Goal: Navigation & Orientation: Find specific page/section

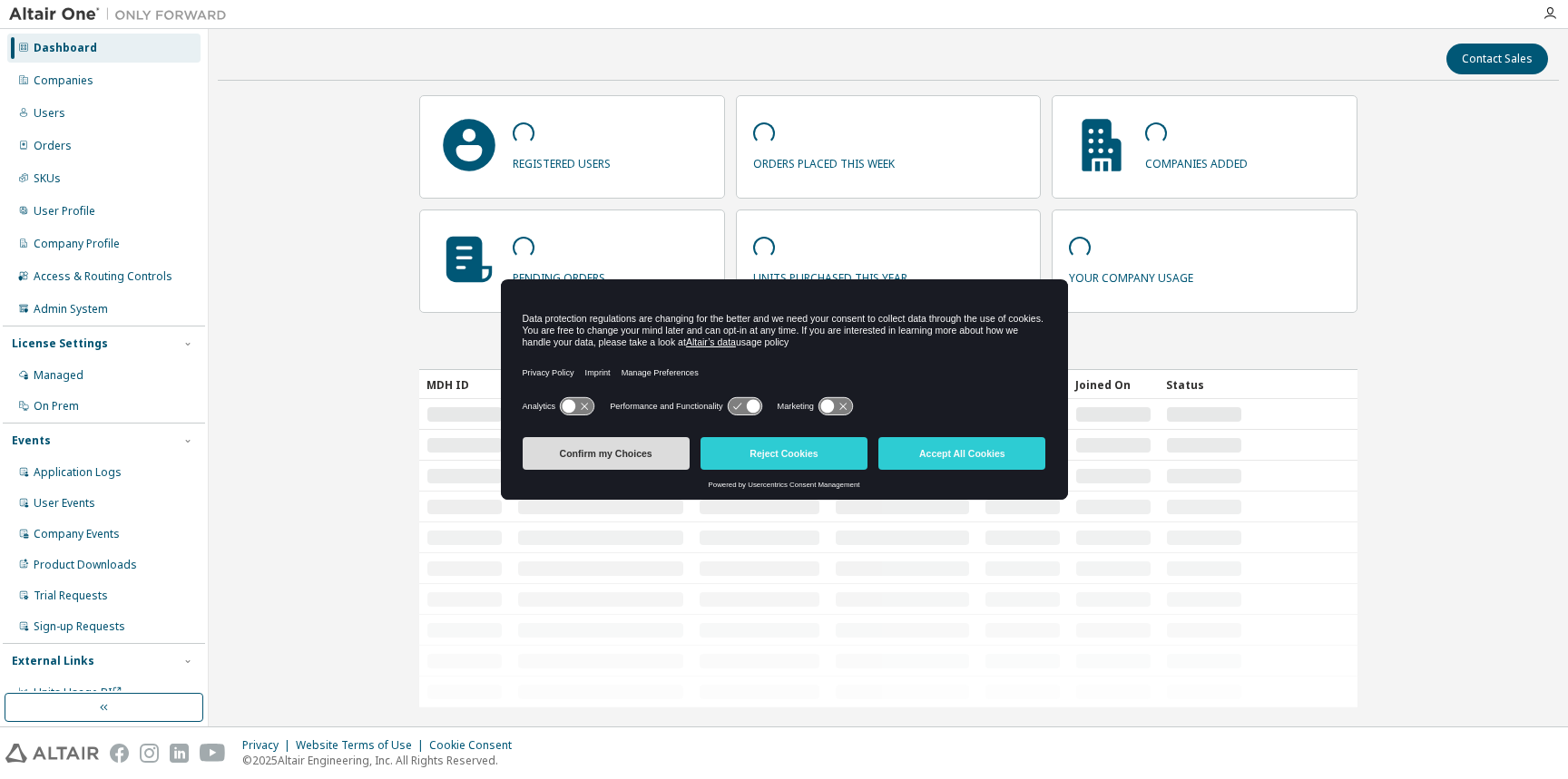
click at [601, 467] on button "Confirm my Choices" at bounding box center [607, 454] width 167 height 33
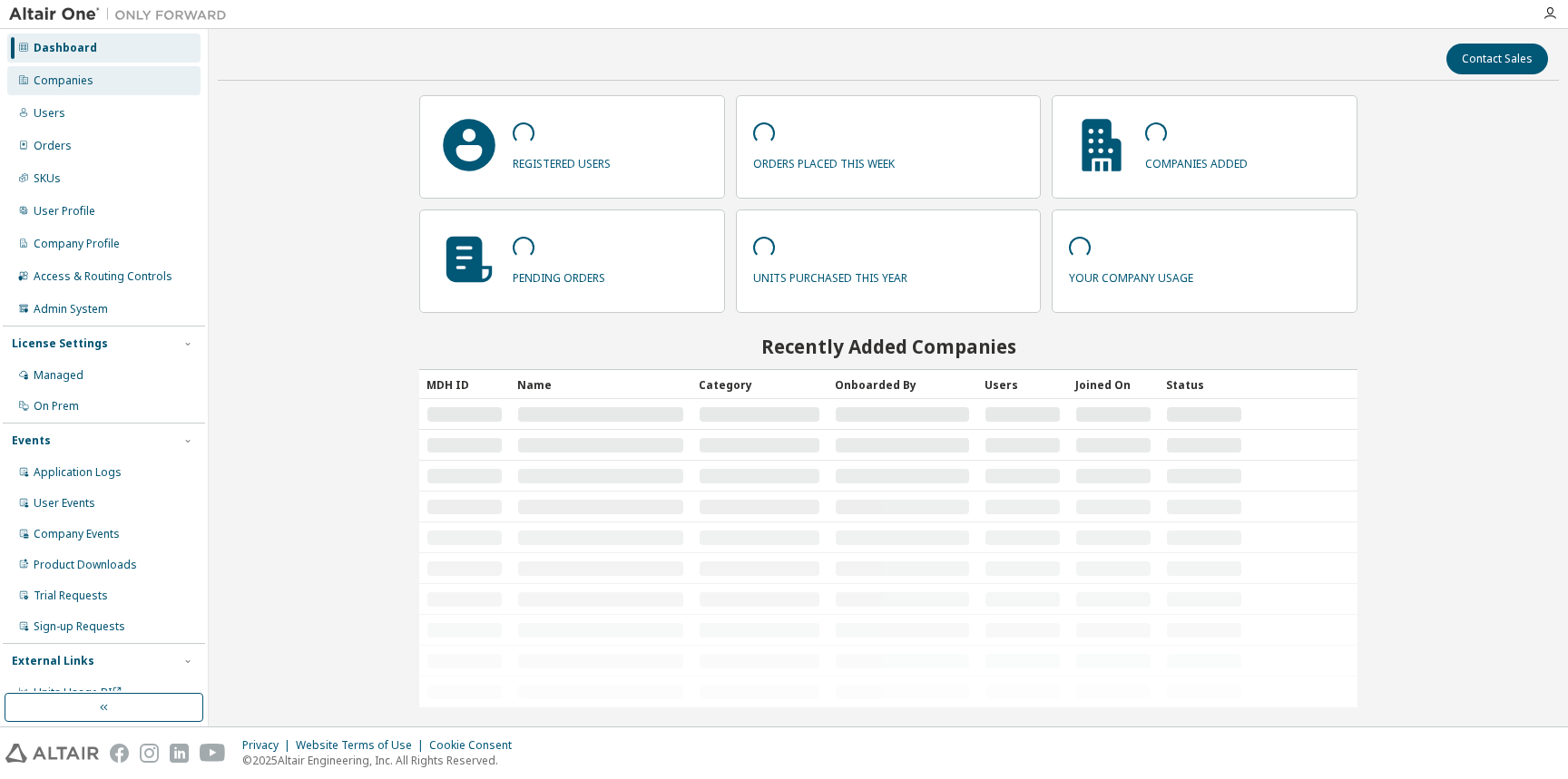
click at [88, 80] on div "Companies" at bounding box center [63, 81] width 60 height 15
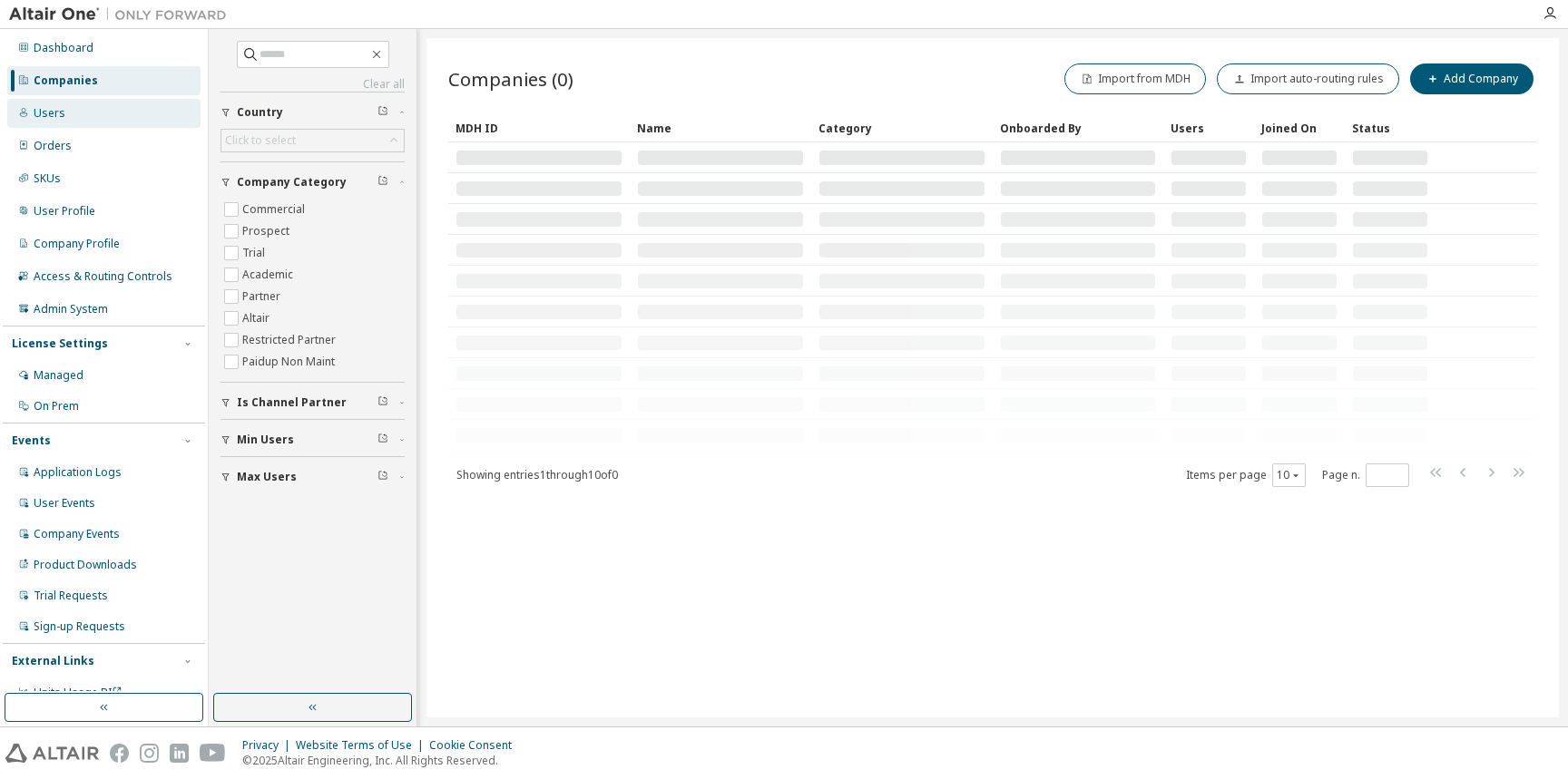
click at [81, 117] on div "Users" at bounding box center [104, 114] width 193 height 29
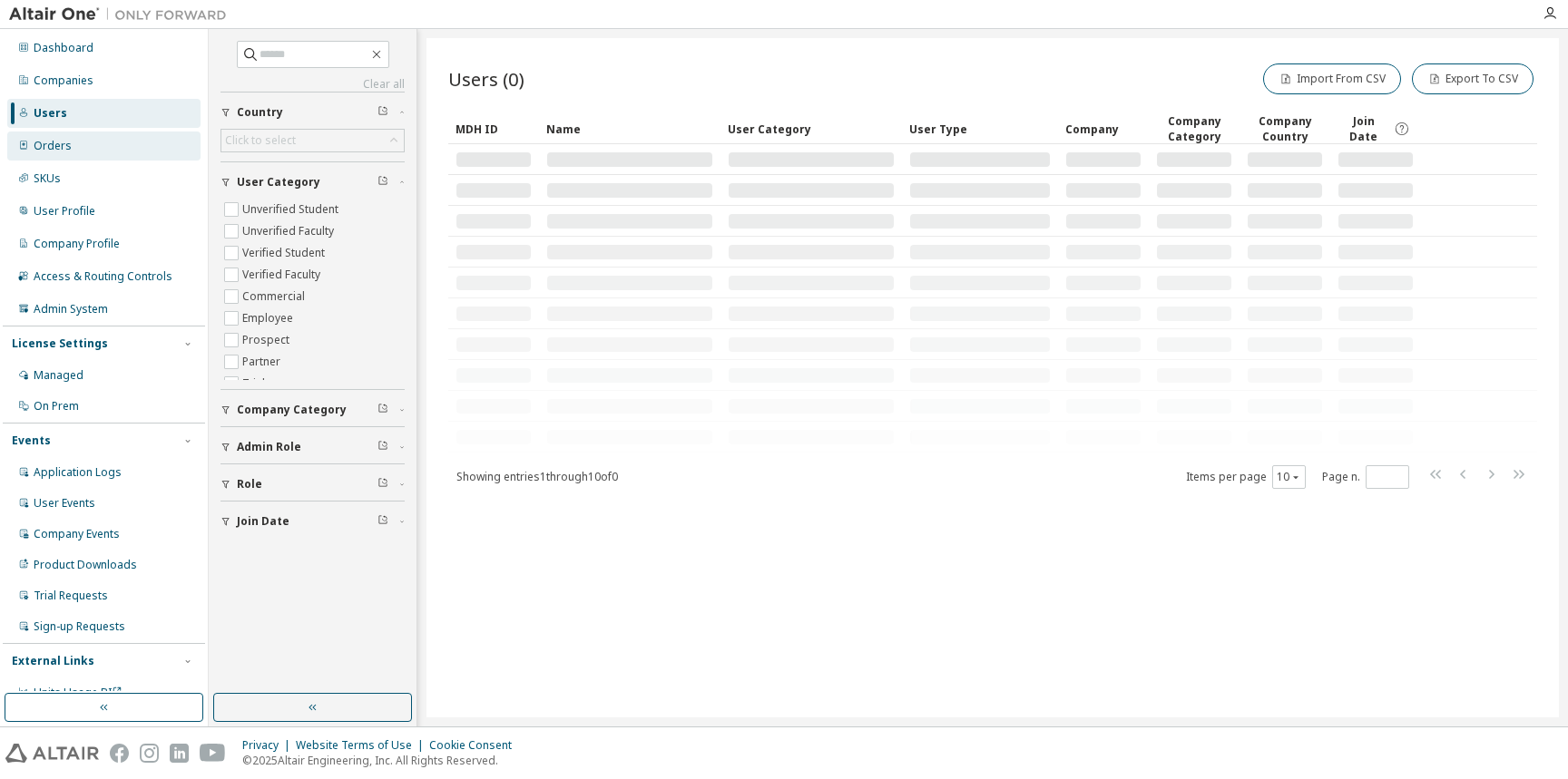
click at [93, 137] on div "Orders" at bounding box center [104, 146] width 193 height 29
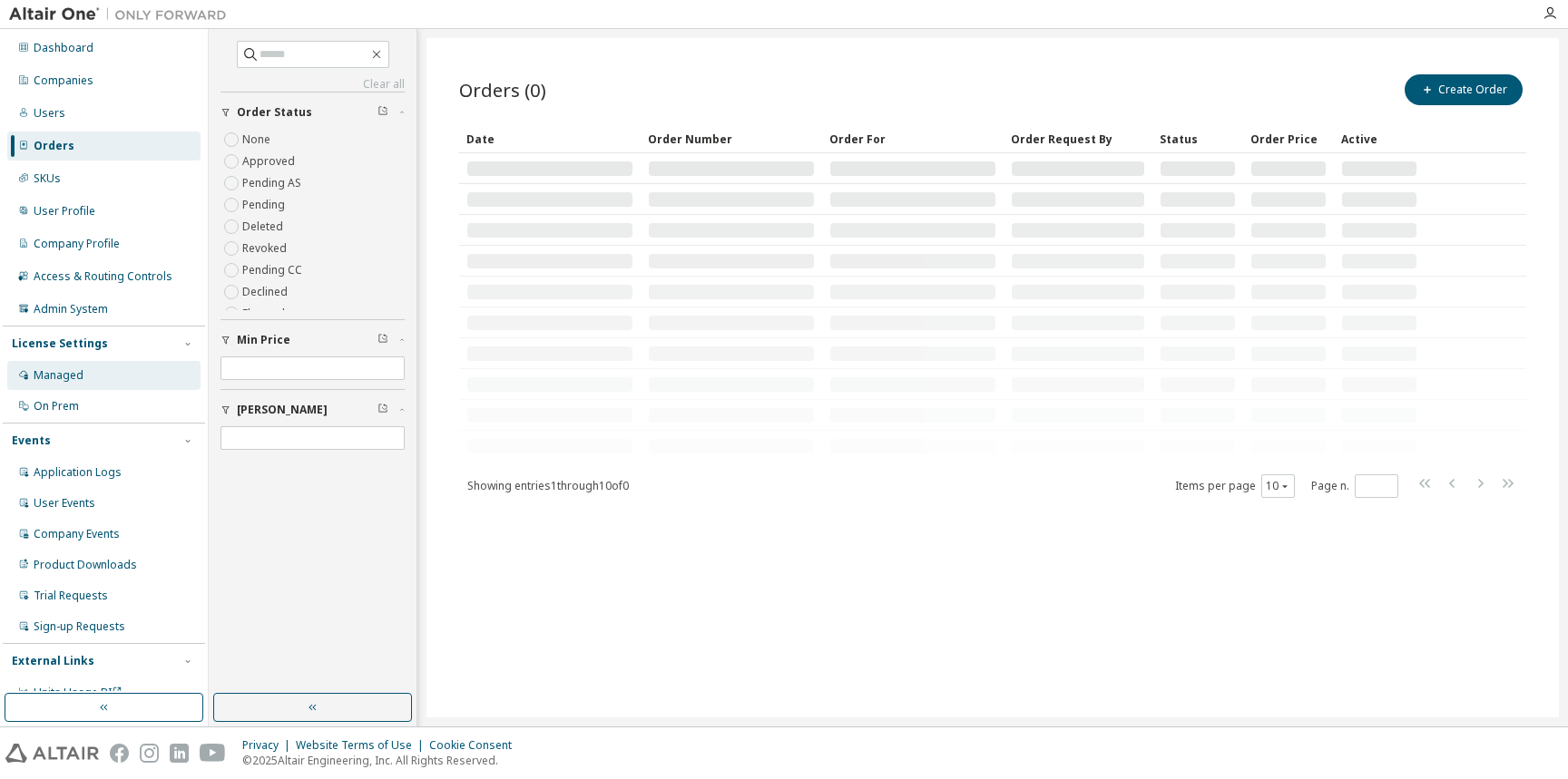
click at [113, 368] on div "Managed" at bounding box center [104, 376] width 193 height 29
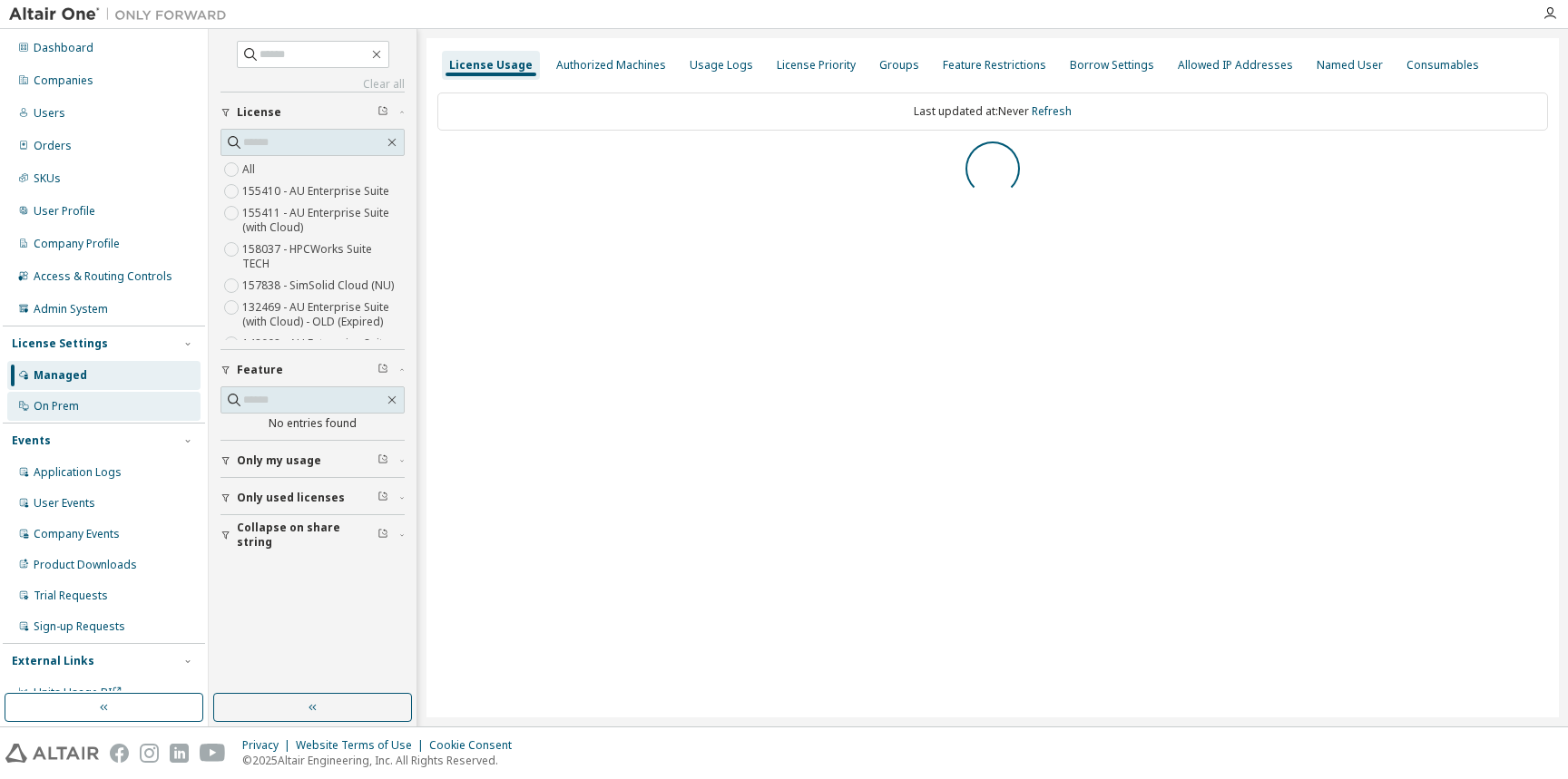
click at [114, 408] on div "On Prem" at bounding box center [104, 406] width 193 height 29
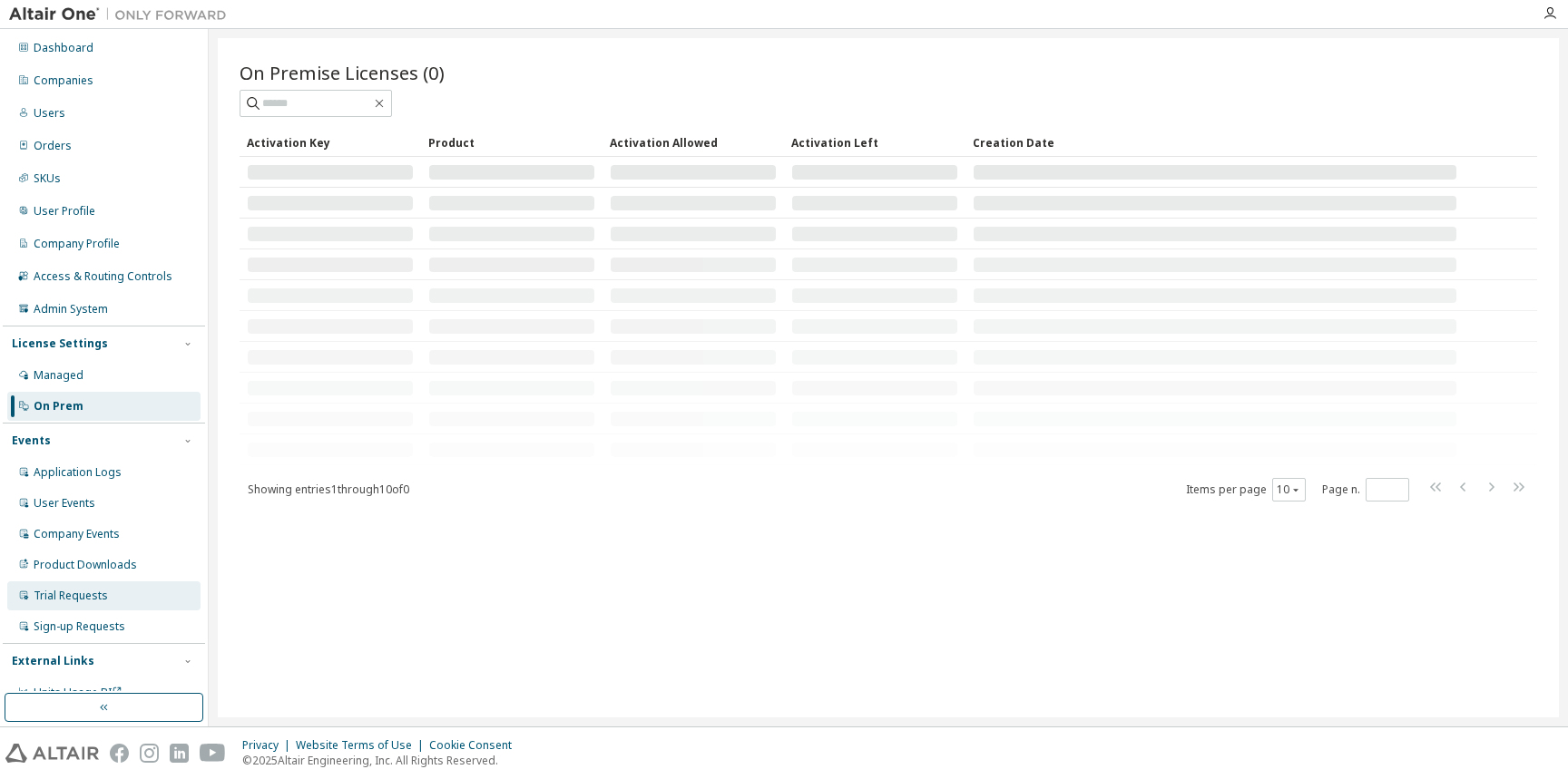
scroll to position [19, 0]
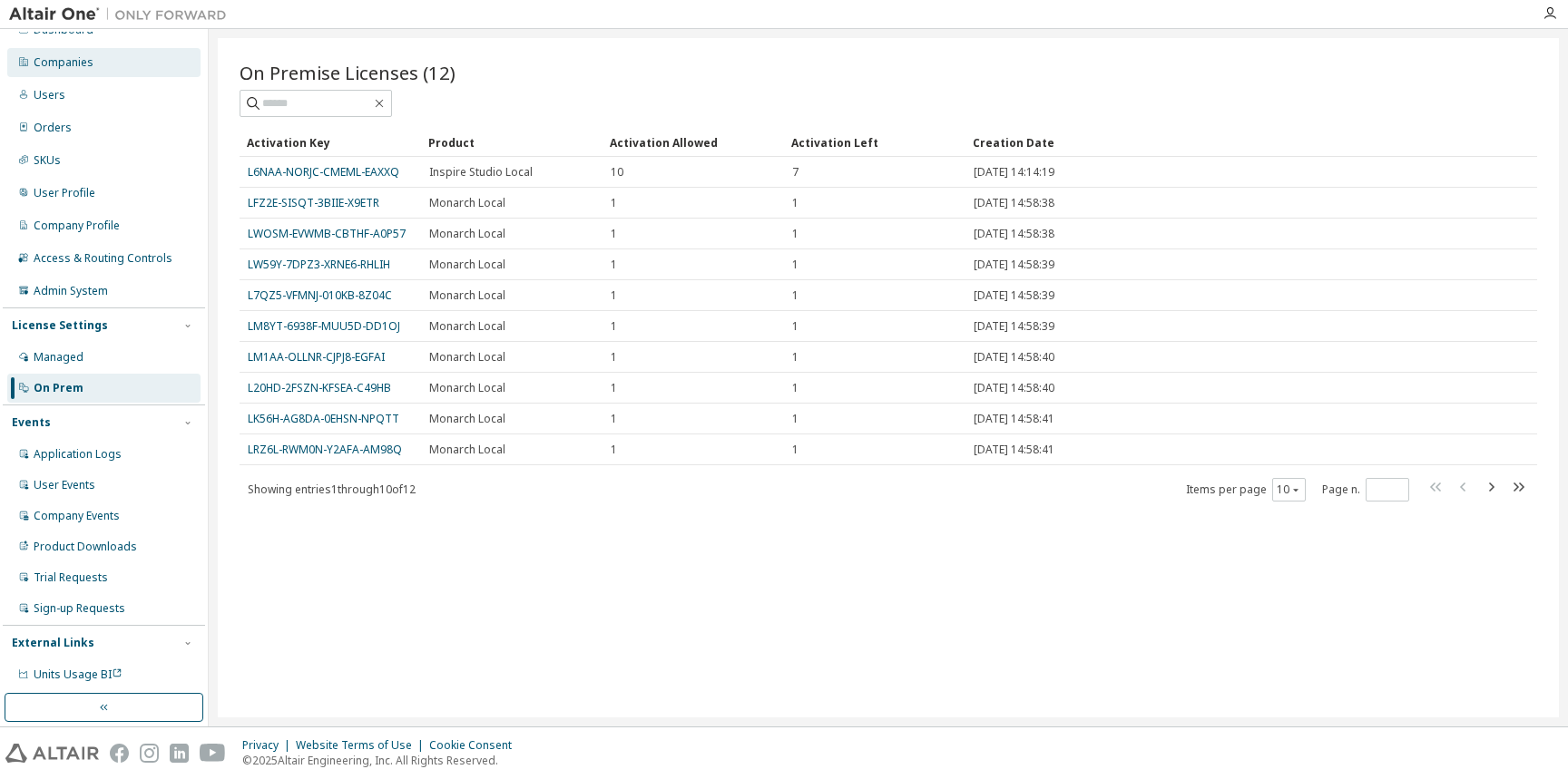
click at [40, 62] on div "Companies" at bounding box center [63, 62] width 60 height 15
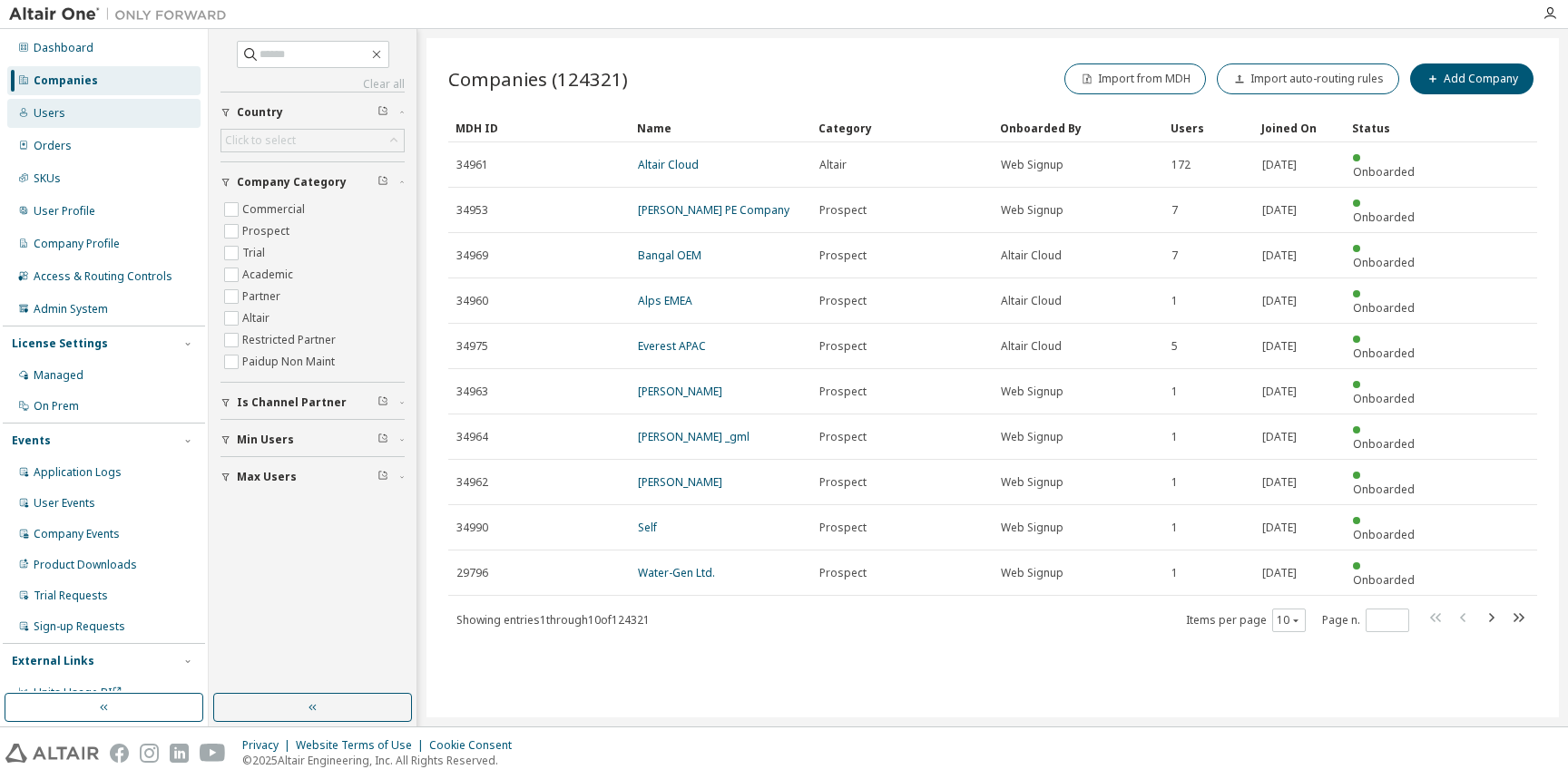
click at [51, 117] on div "Users" at bounding box center [50, 114] width 32 height 15
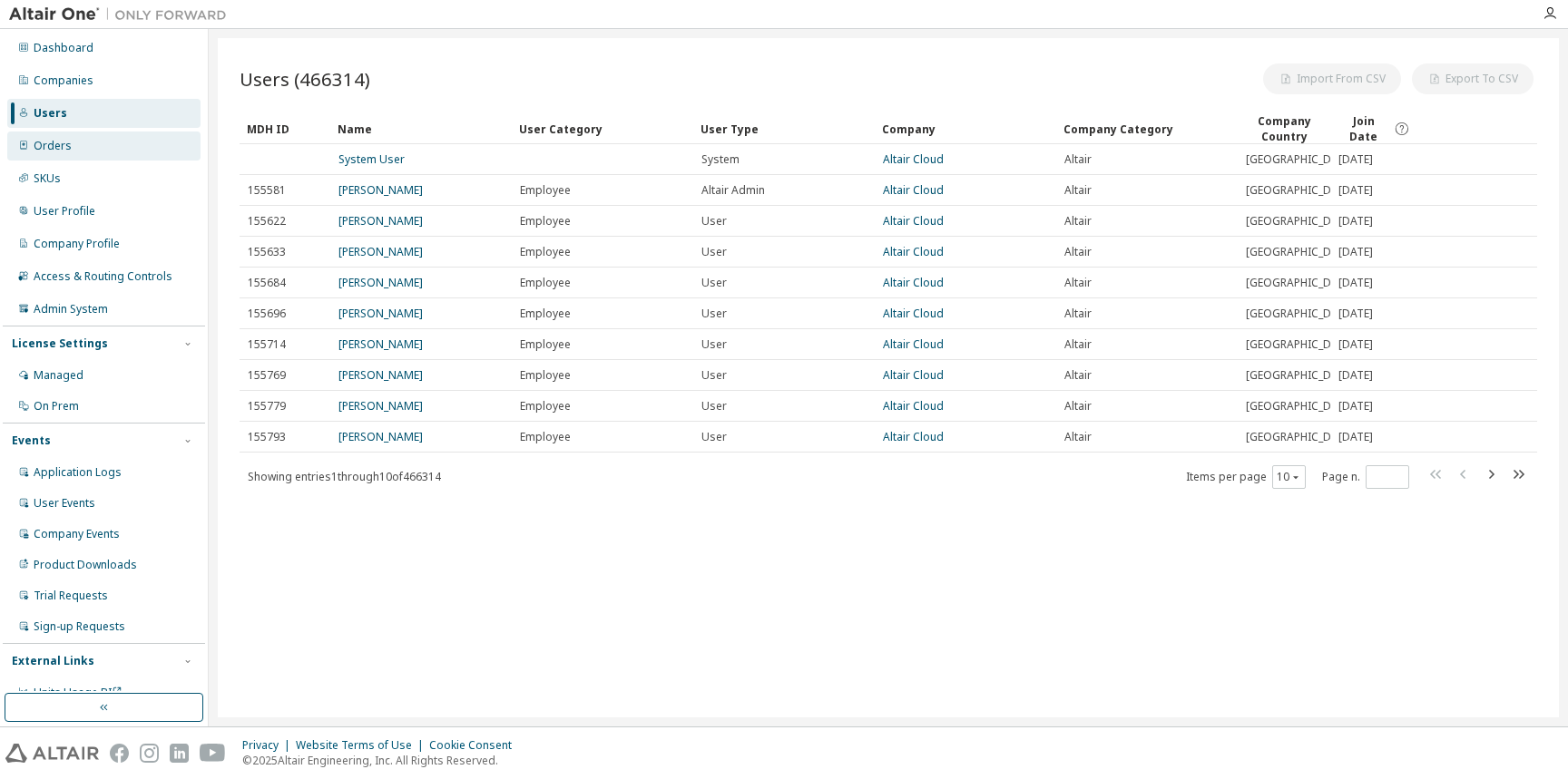
click at [71, 152] on div "Orders" at bounding box center [104, 146] width 193 height 29
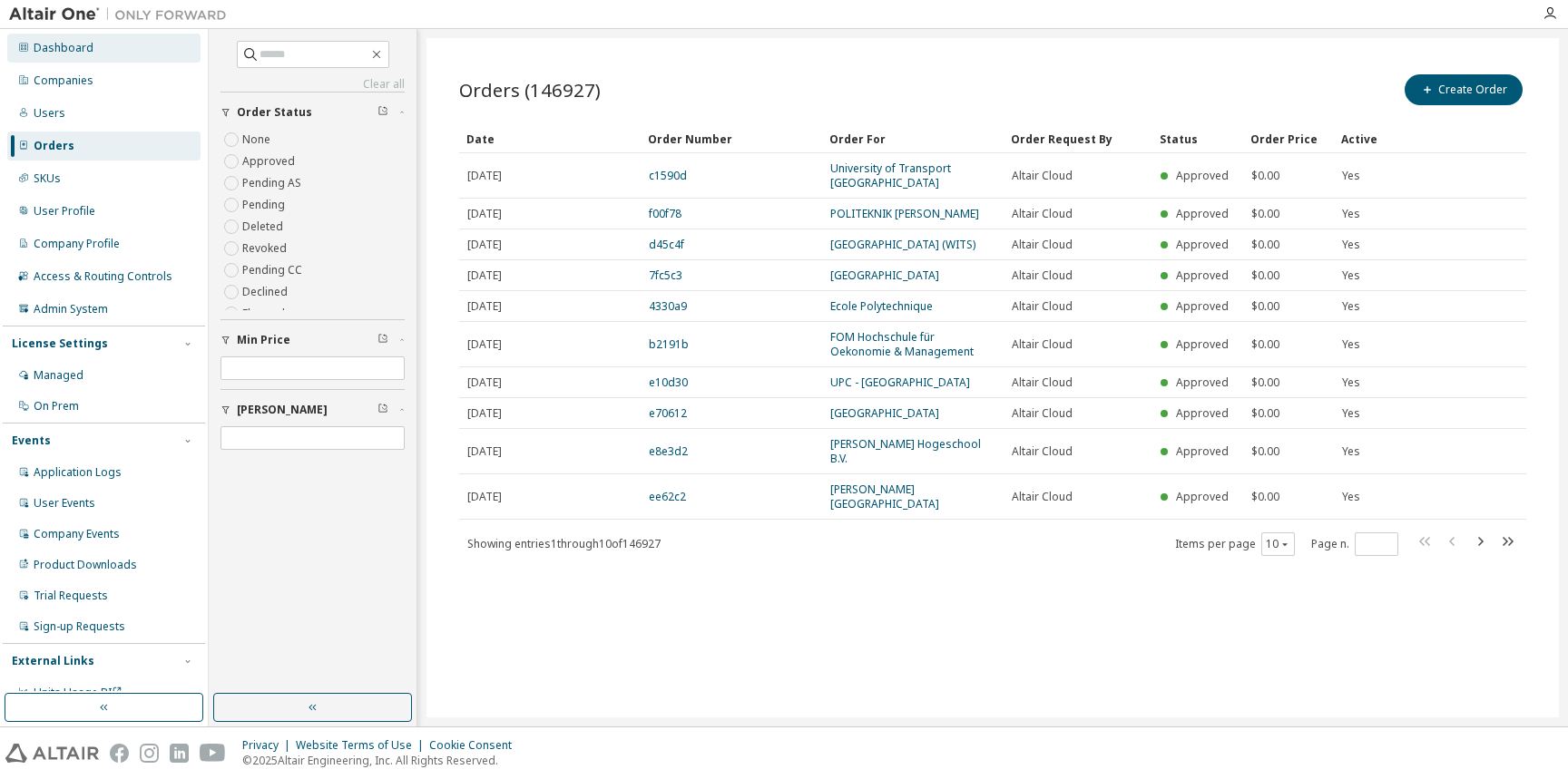
click at [49, 55] on div "Dashboard" at bounding box center [104, 49] width 193 height 29
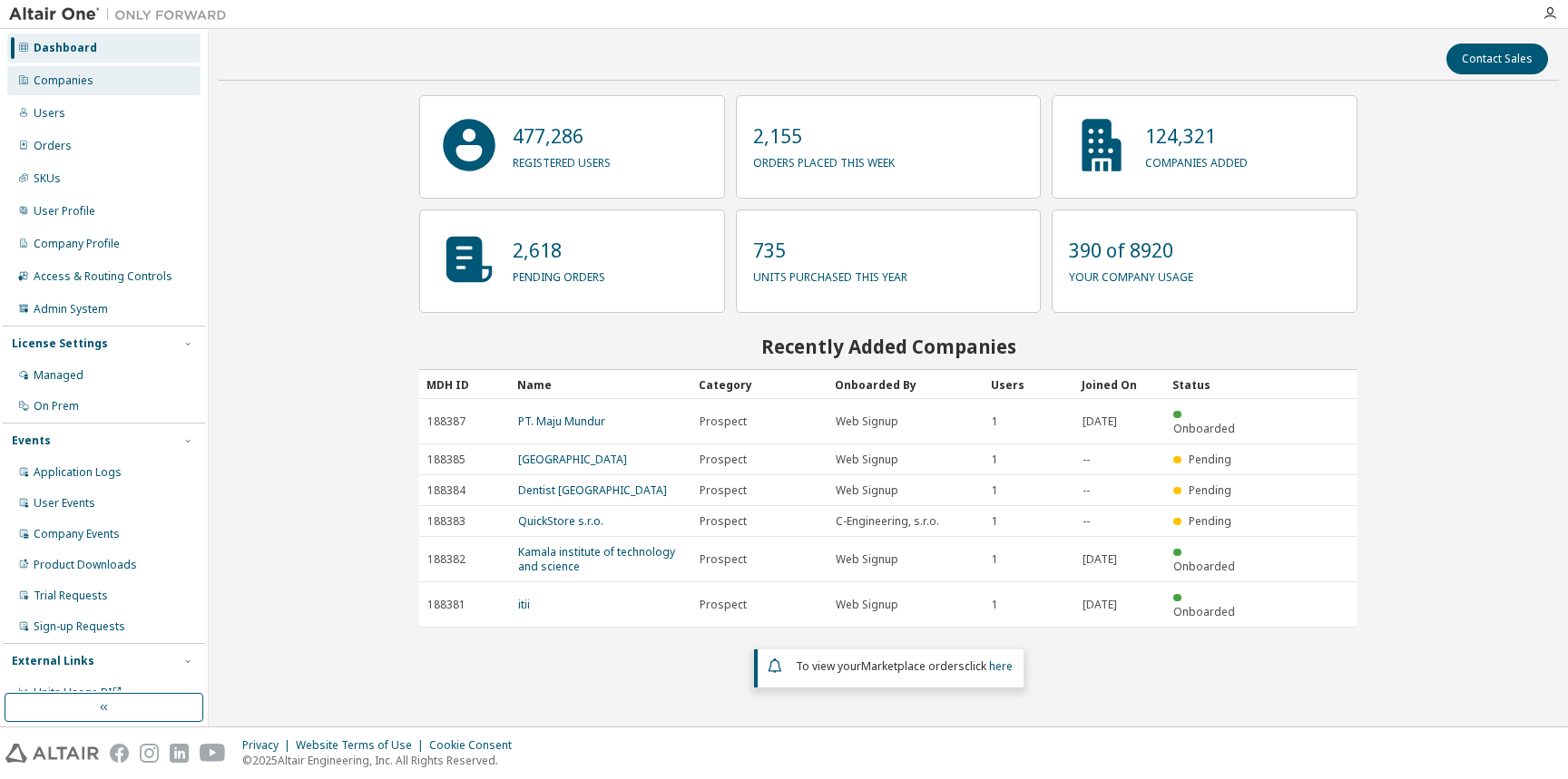
click at [51, 75] on div "Companies" at bounding box center [63, 81] width 60 height 15
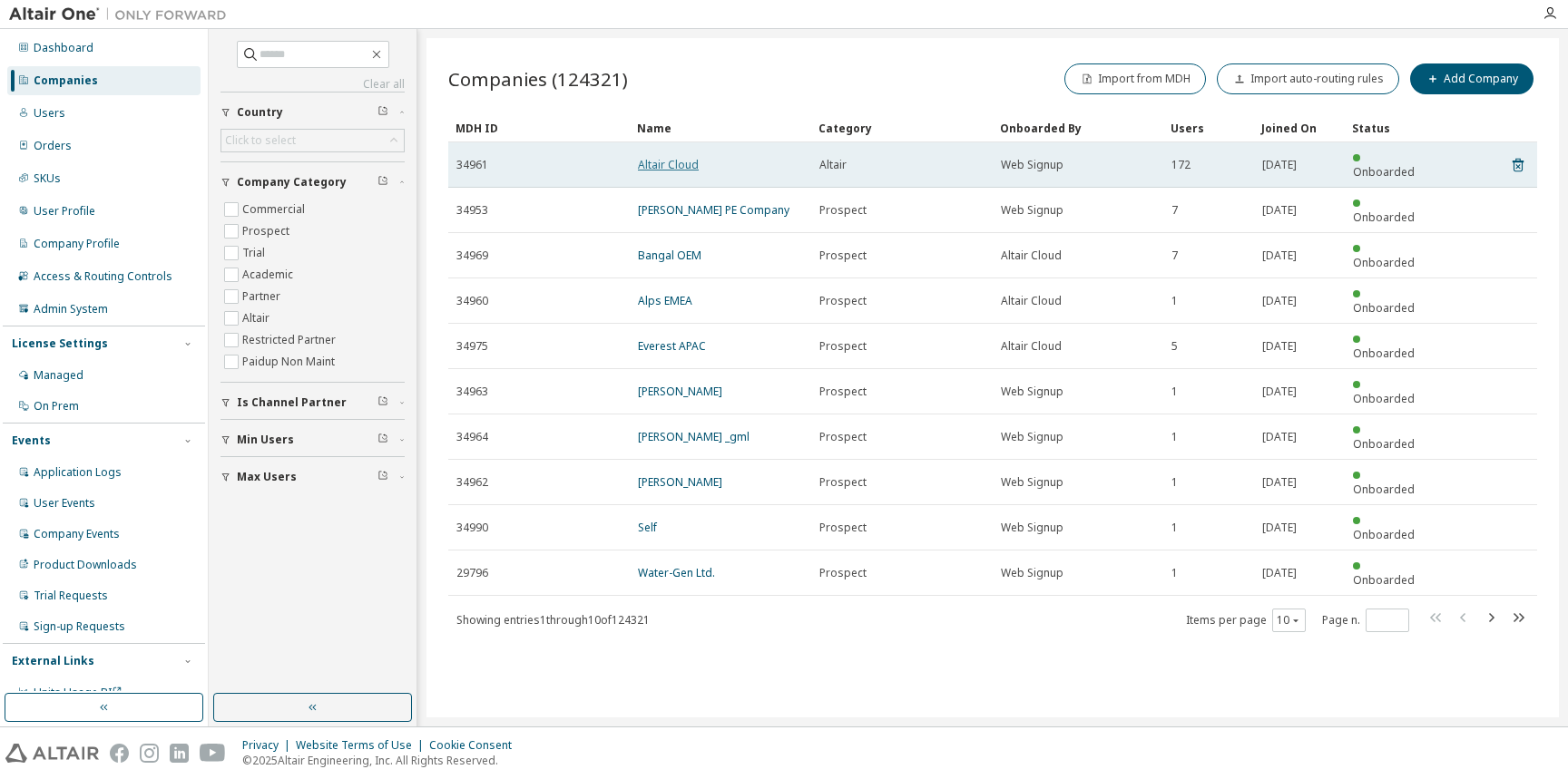
click at [653, 157] on link "Altair Cloud" at bounding box center [668, 164] width 61 height 16
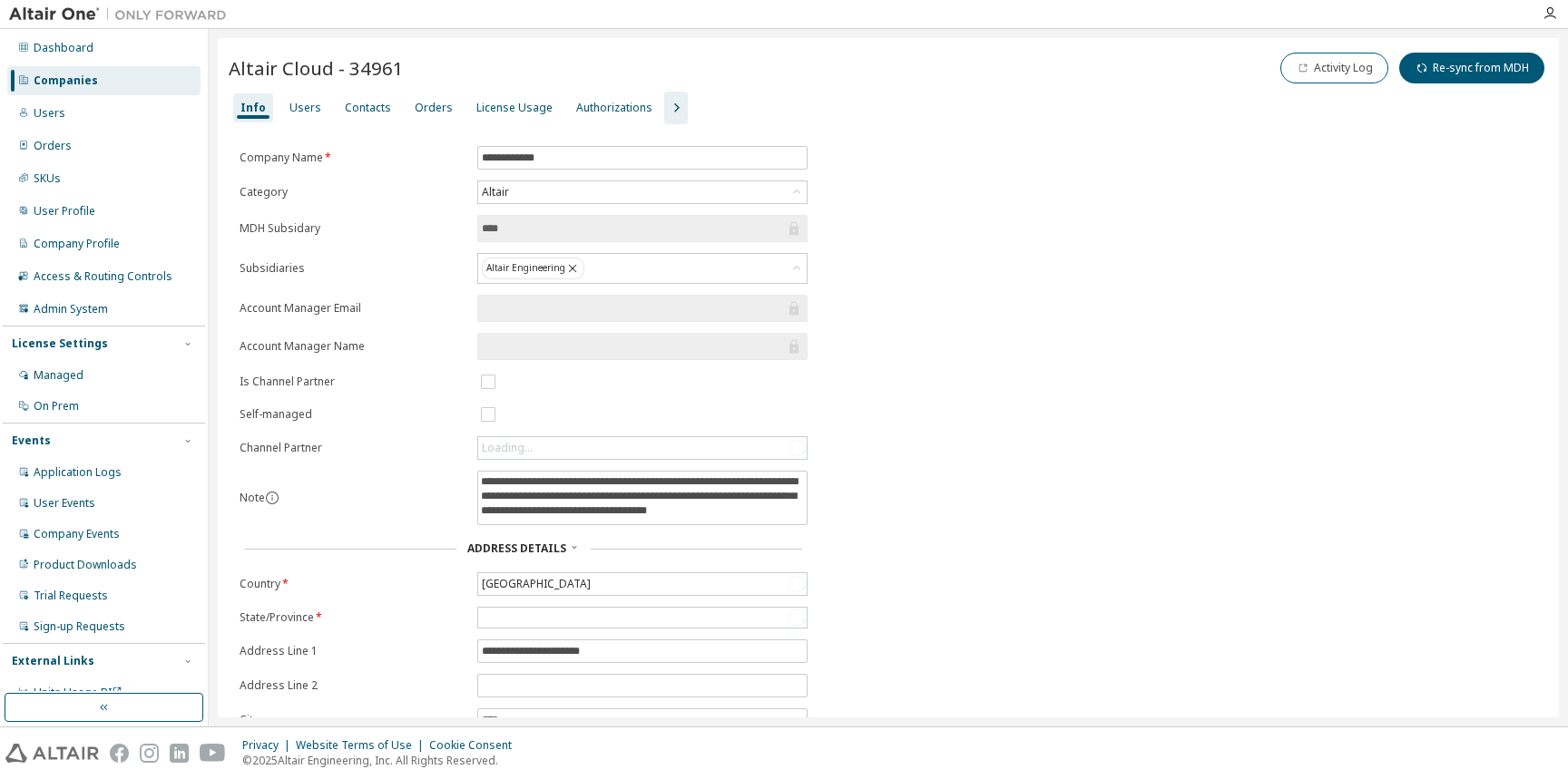
click at [674, 107] on icon "button" at bounding box center [676, 108] width 6 height 9
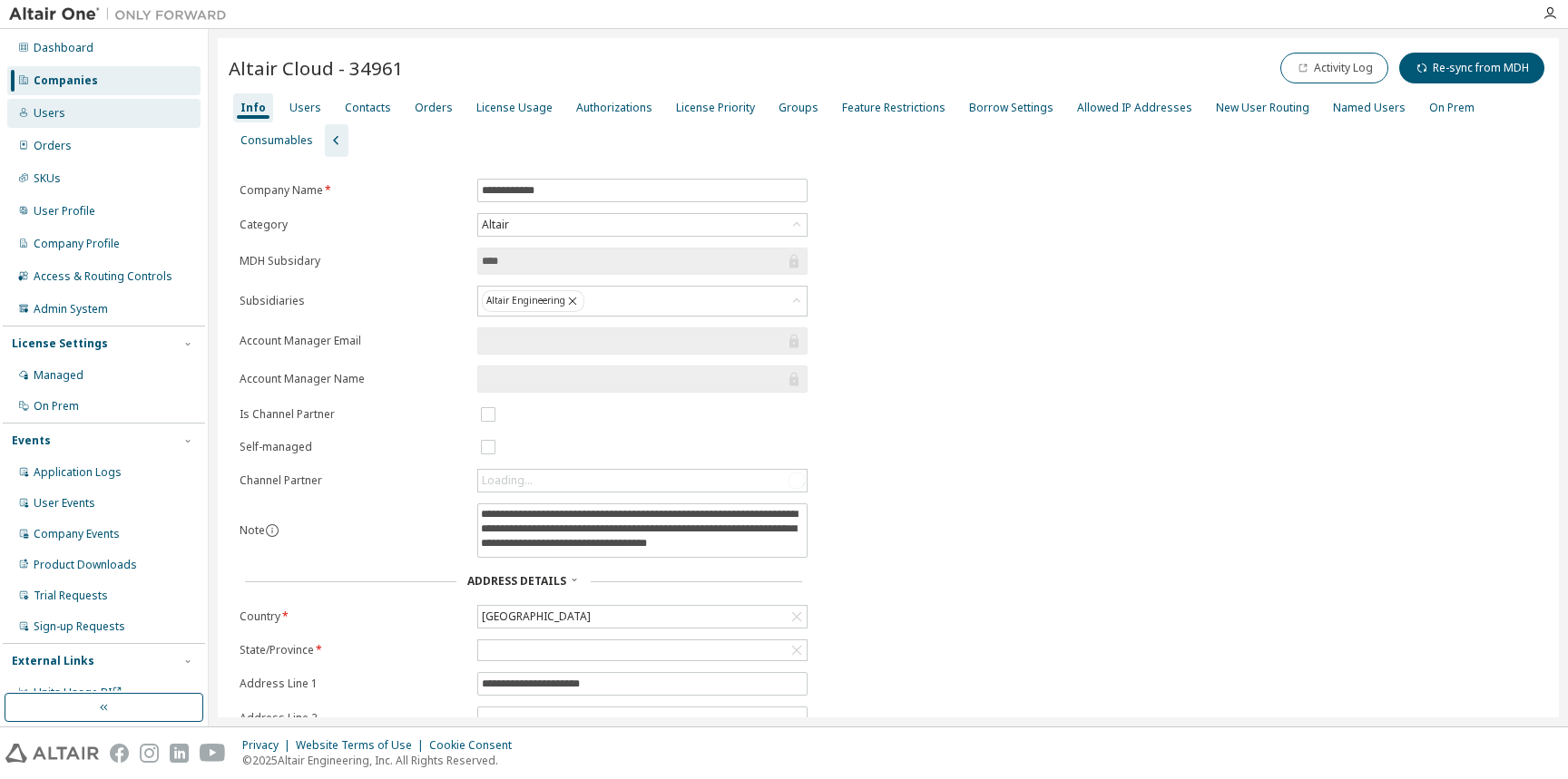
click at [84, 111] on div "Users" at bounding box center [104, 114] width 193 height 29
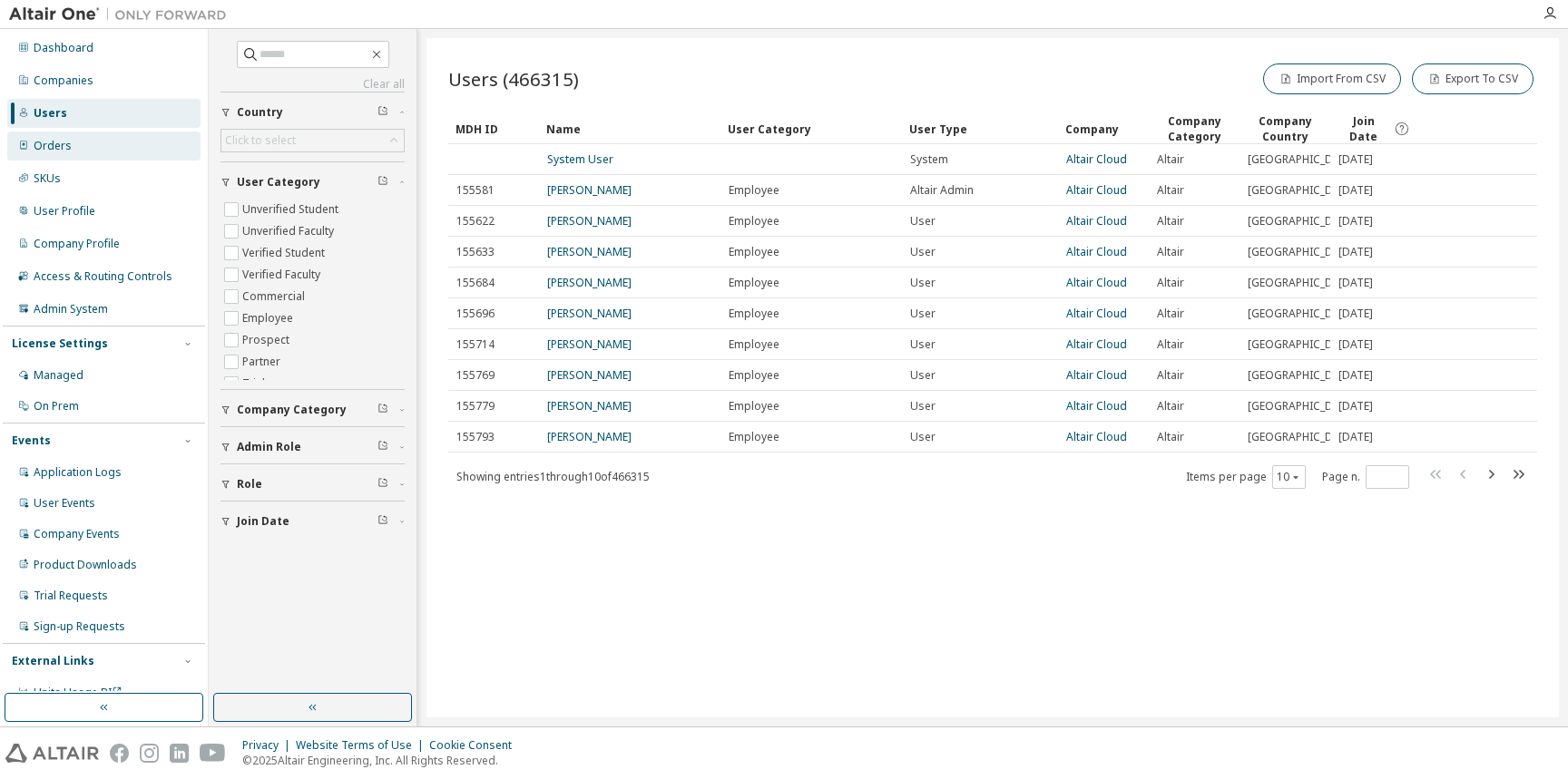
click at [66, 142] on div "Orders" at bounding box center [52, 146] width 38 height 15
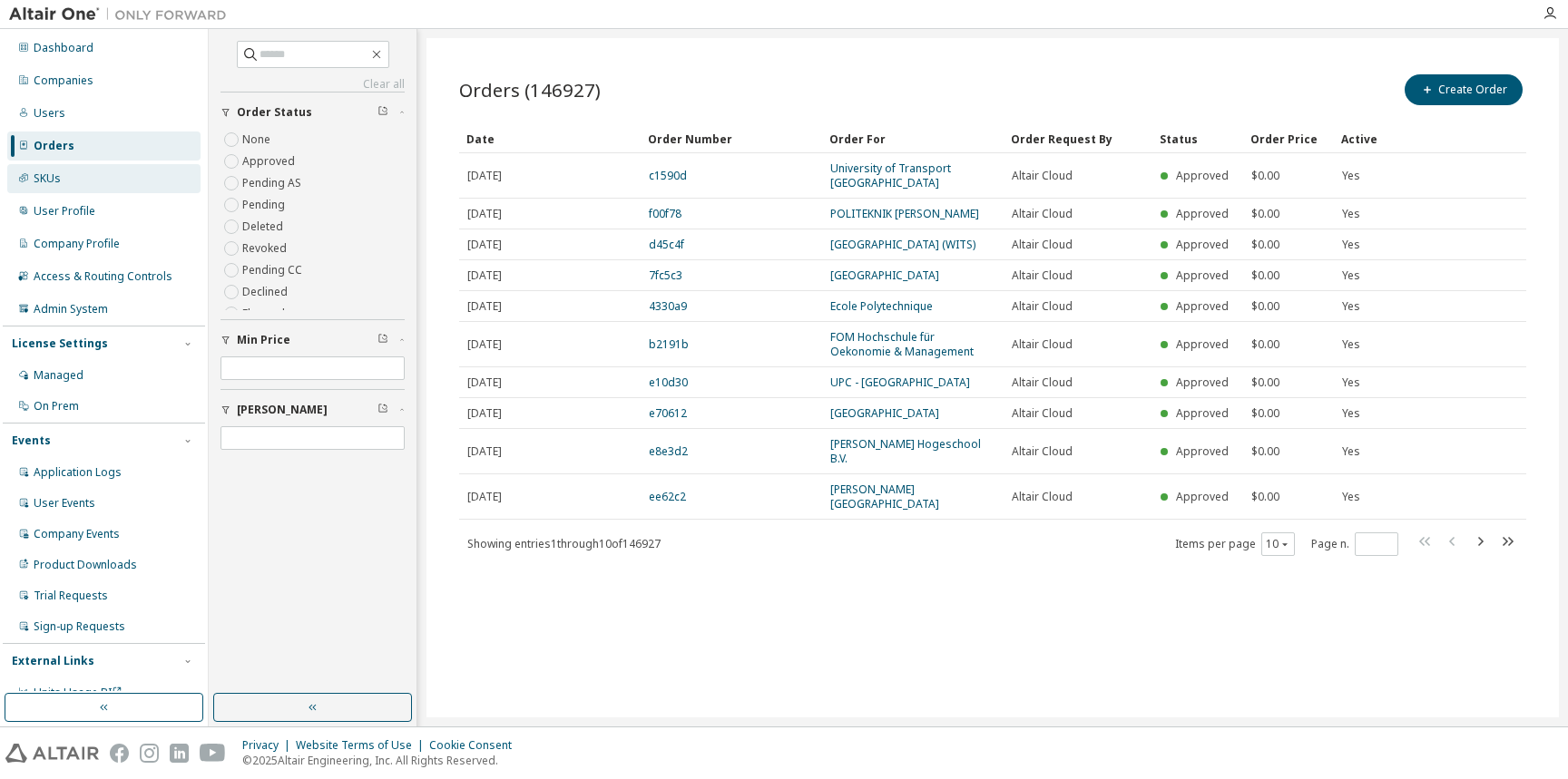
click at [53, 164] on div "SKUs" at bounding box center [104, 179] width 193 height 29
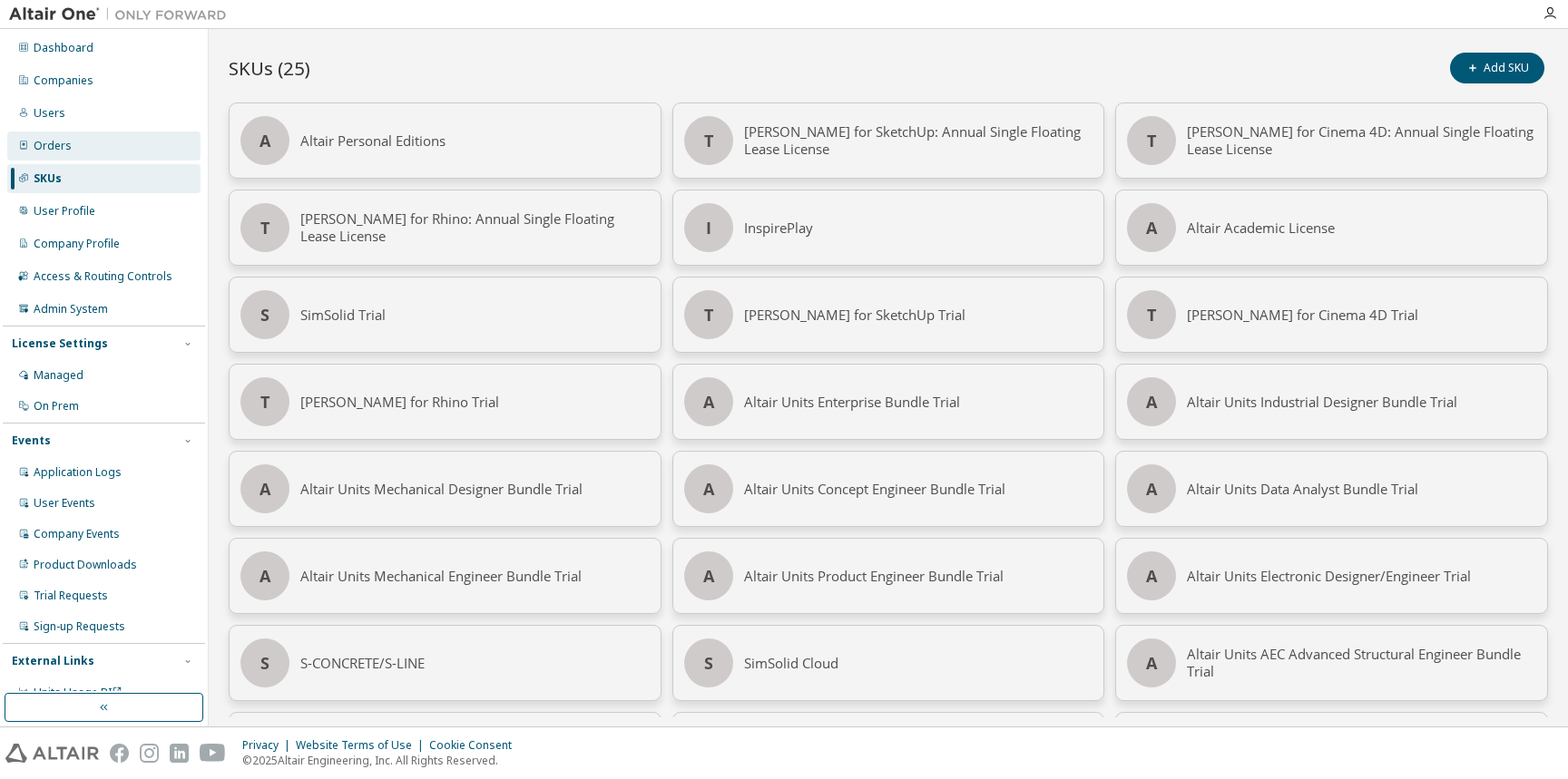
click at [78, 138] on div "Orders" at bounding box center [104, 146] width 193 height 29
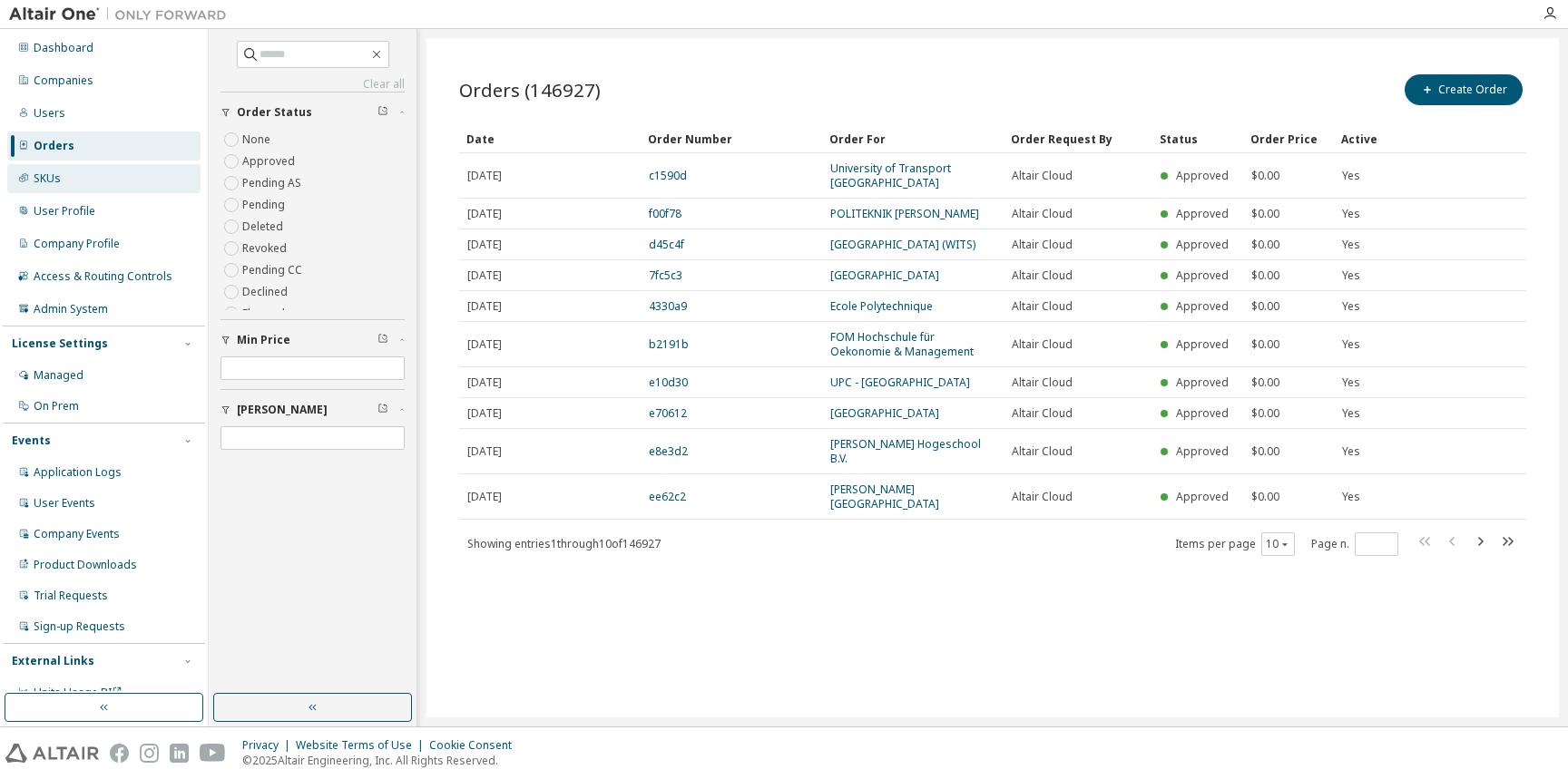
click at [77, 190] on div "SKUs" at bounding box center [104, 179] width 193 height 29
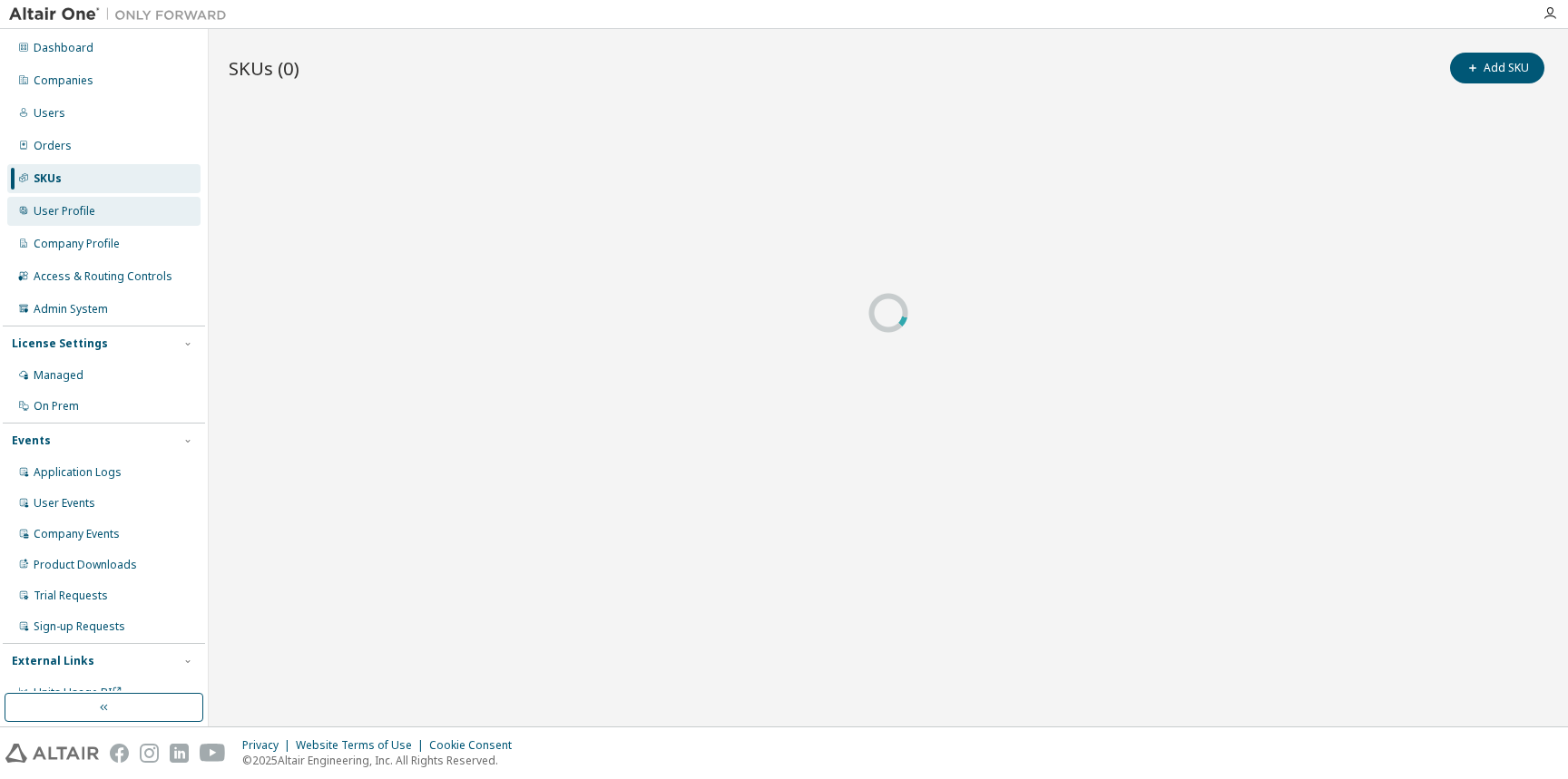
click at [80, 219] on div "User Profile" at bounding box center [104, 211] width 193 height 29
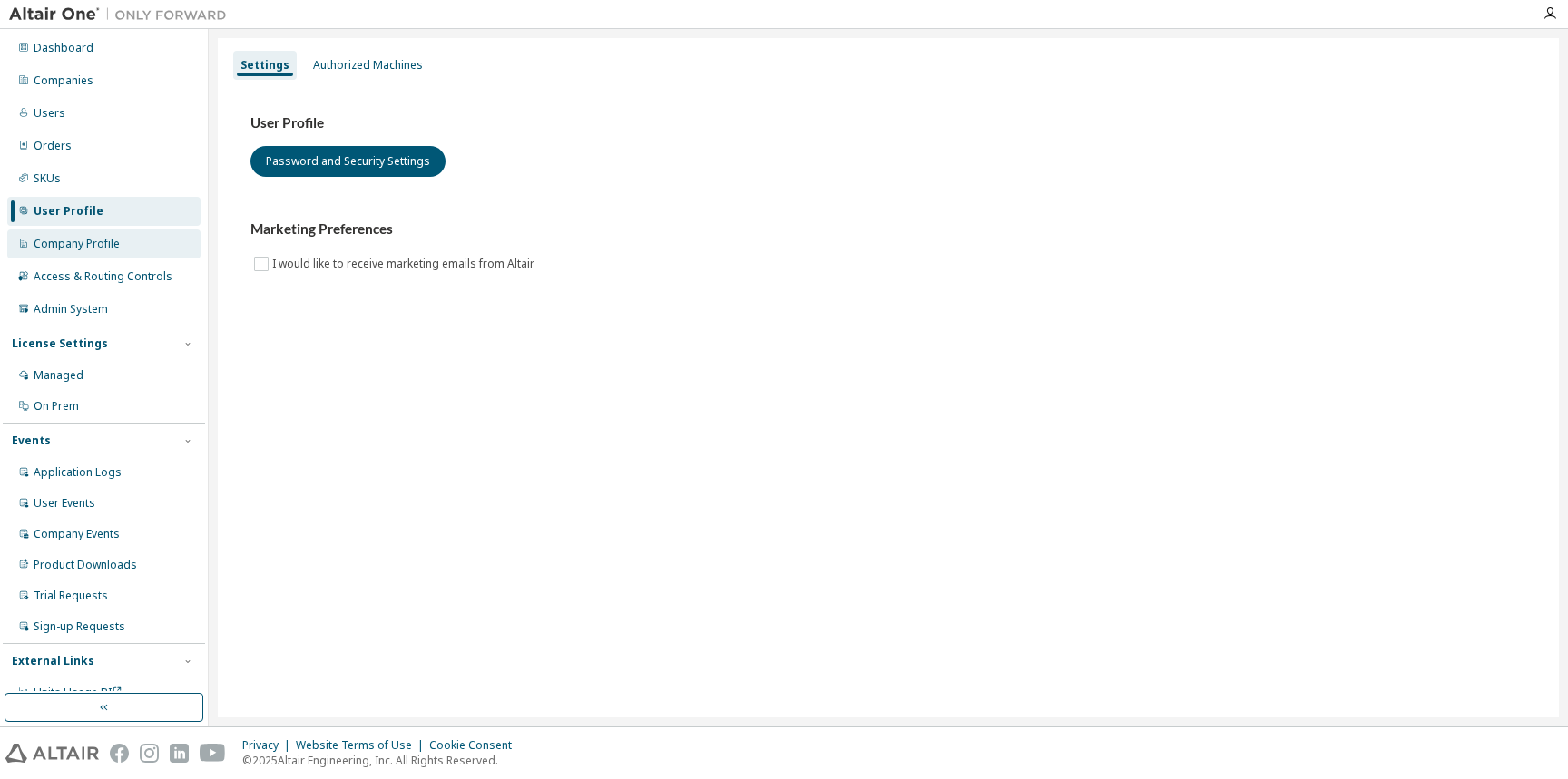
click at [88, 240] on div "Company Profile" at bounding box center [77, 244] width 86 height 15
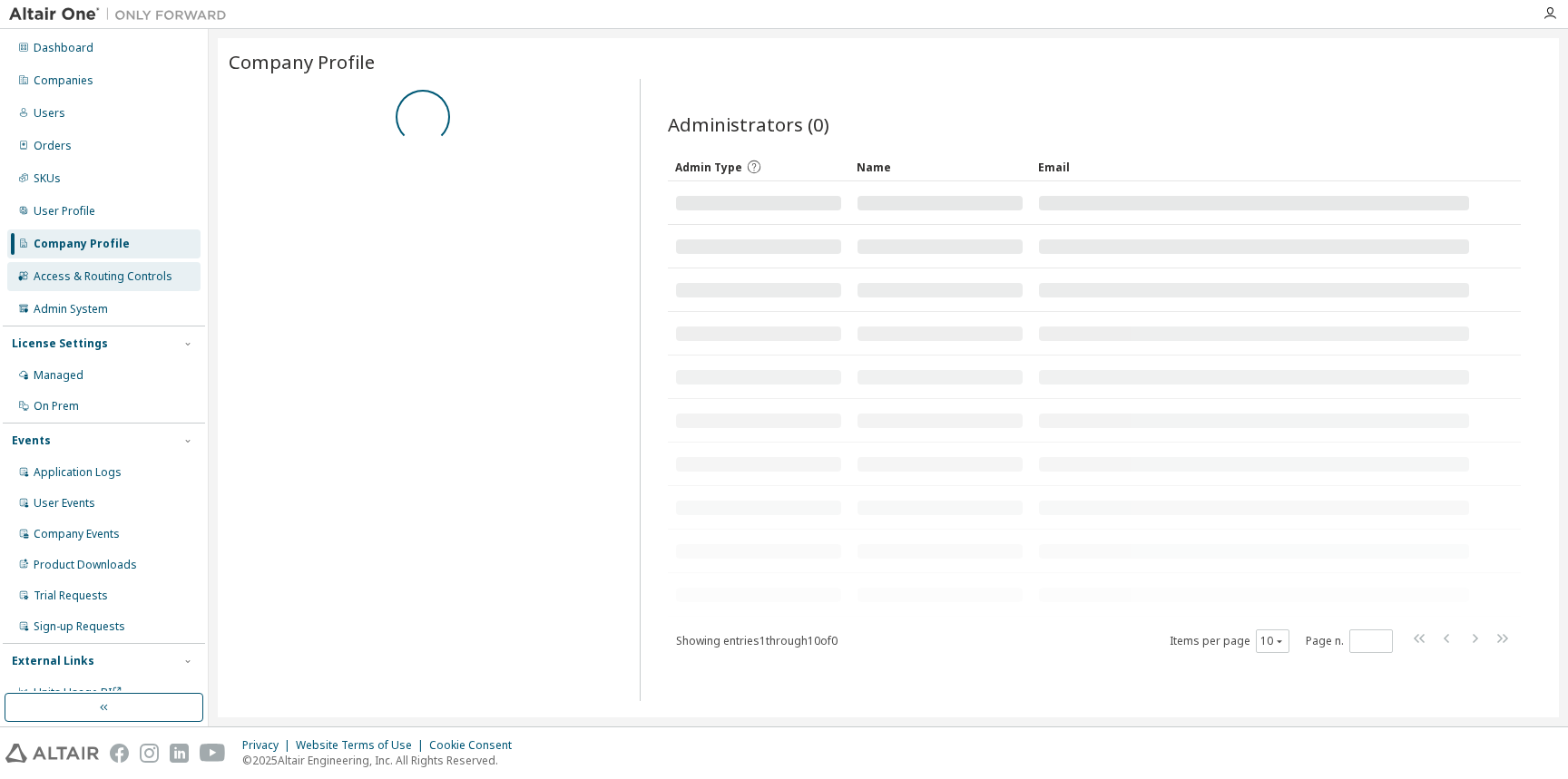
click at [87, 274] on div "Access & Routing Controls" at bounding box center [103, 277] width 139 height 15
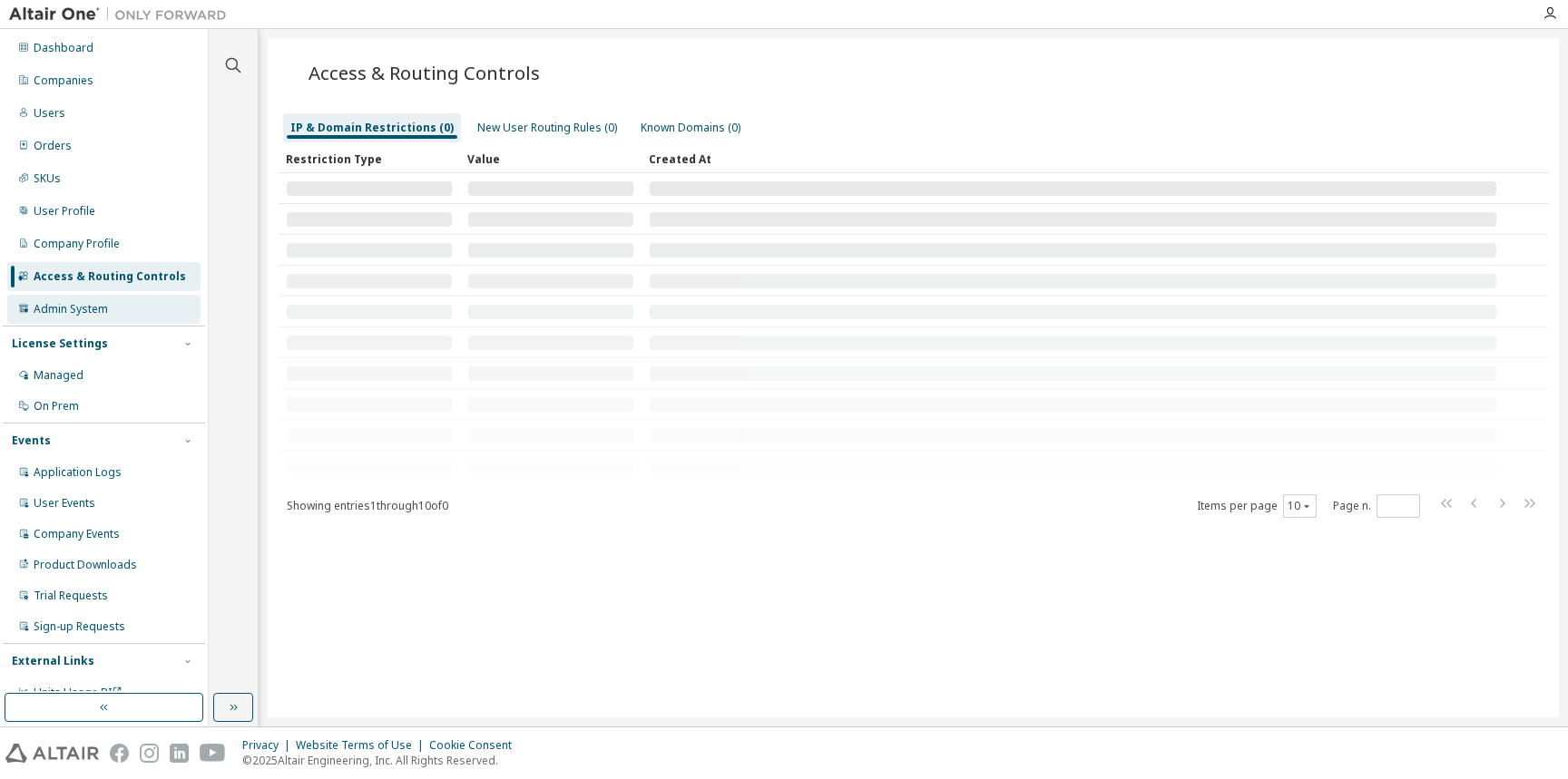
click at [88, 307] on div "Admin System" at bounding box center [71, 310] width 74 height 15
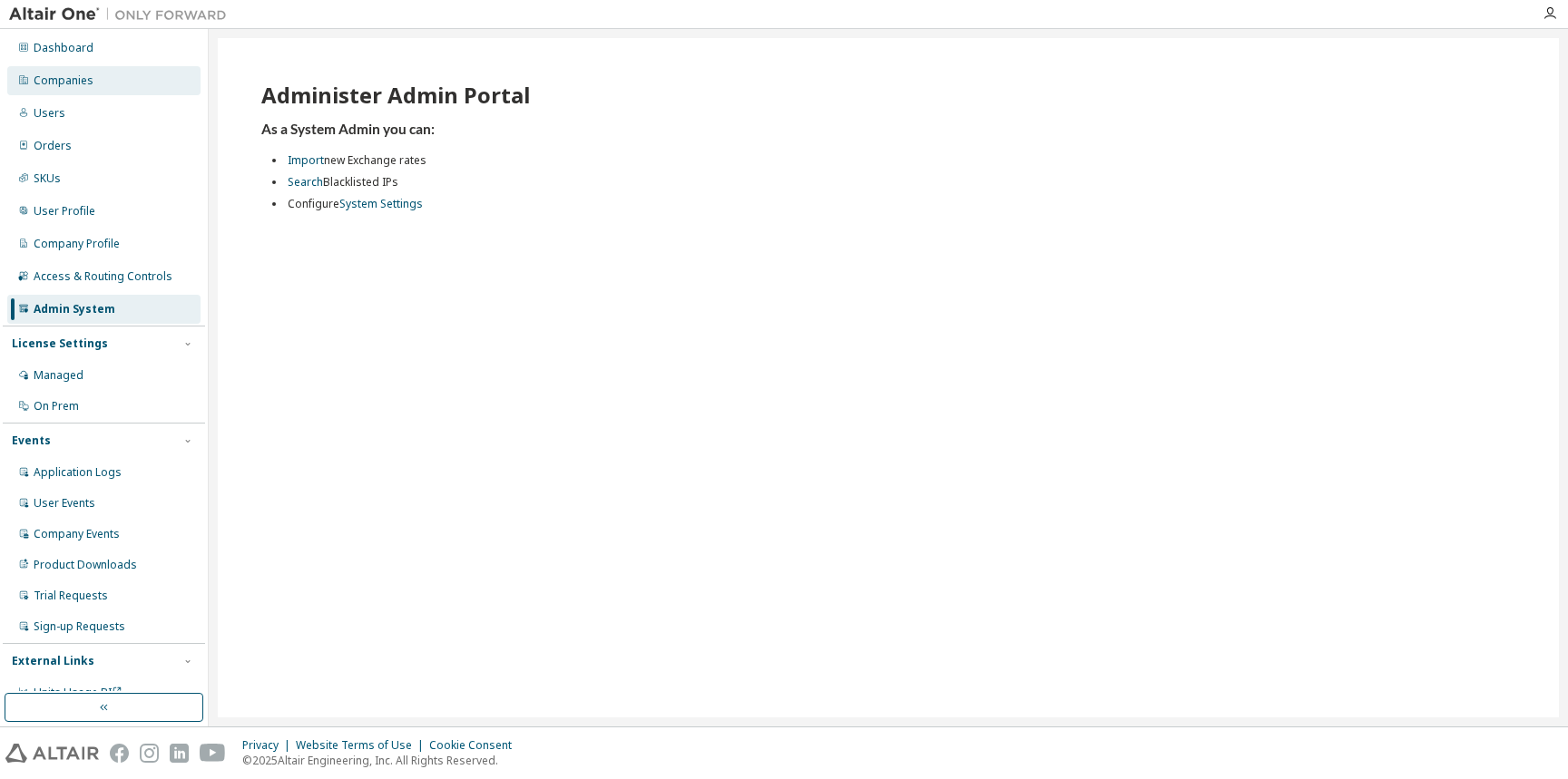
click at [76, 73] on div "Companies" at bounding box center [63, 81] width 60 height 15
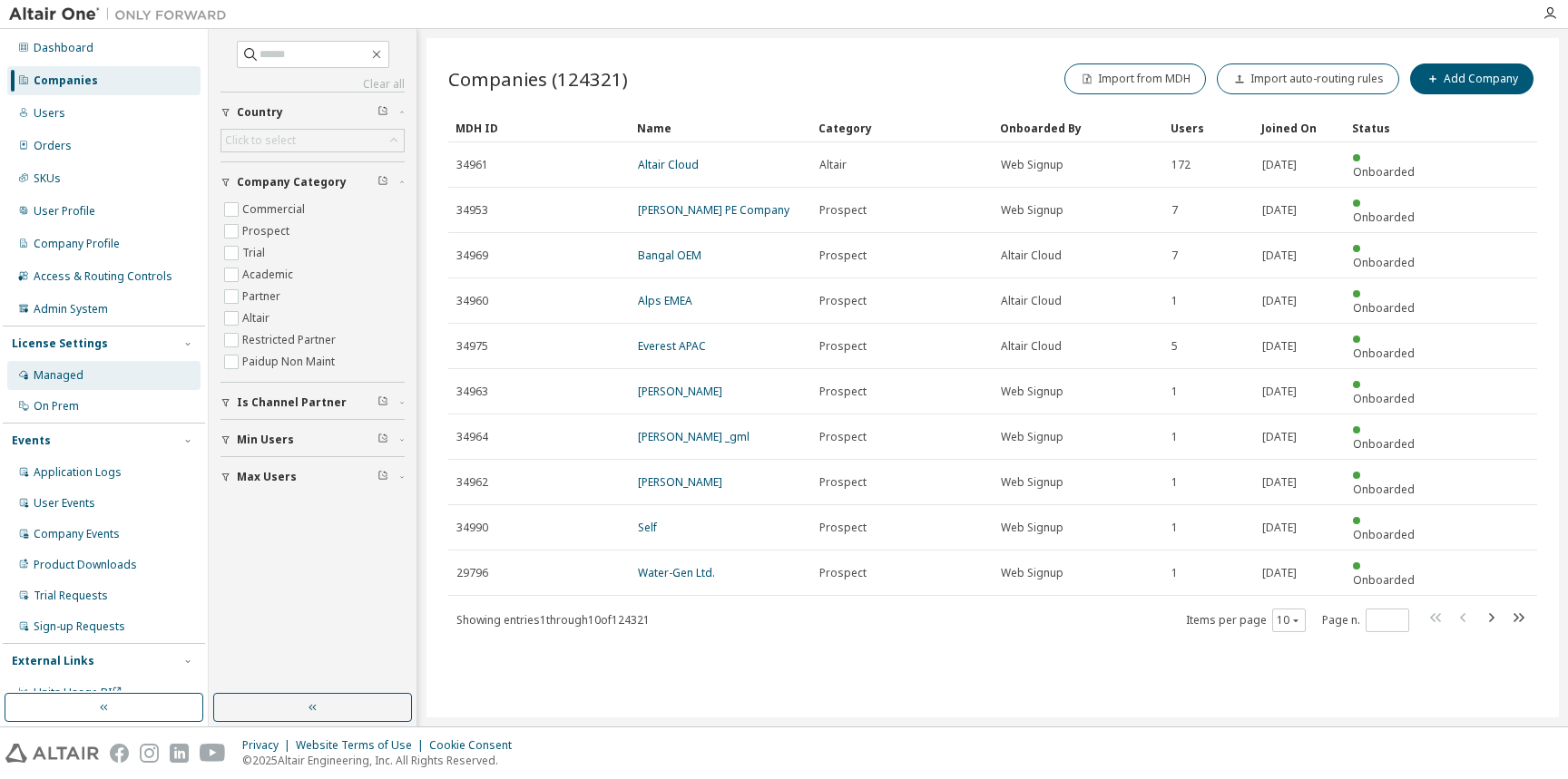
click at [45, 380] on div "Managed" at bounding box center [59, 376] width 50 height 15
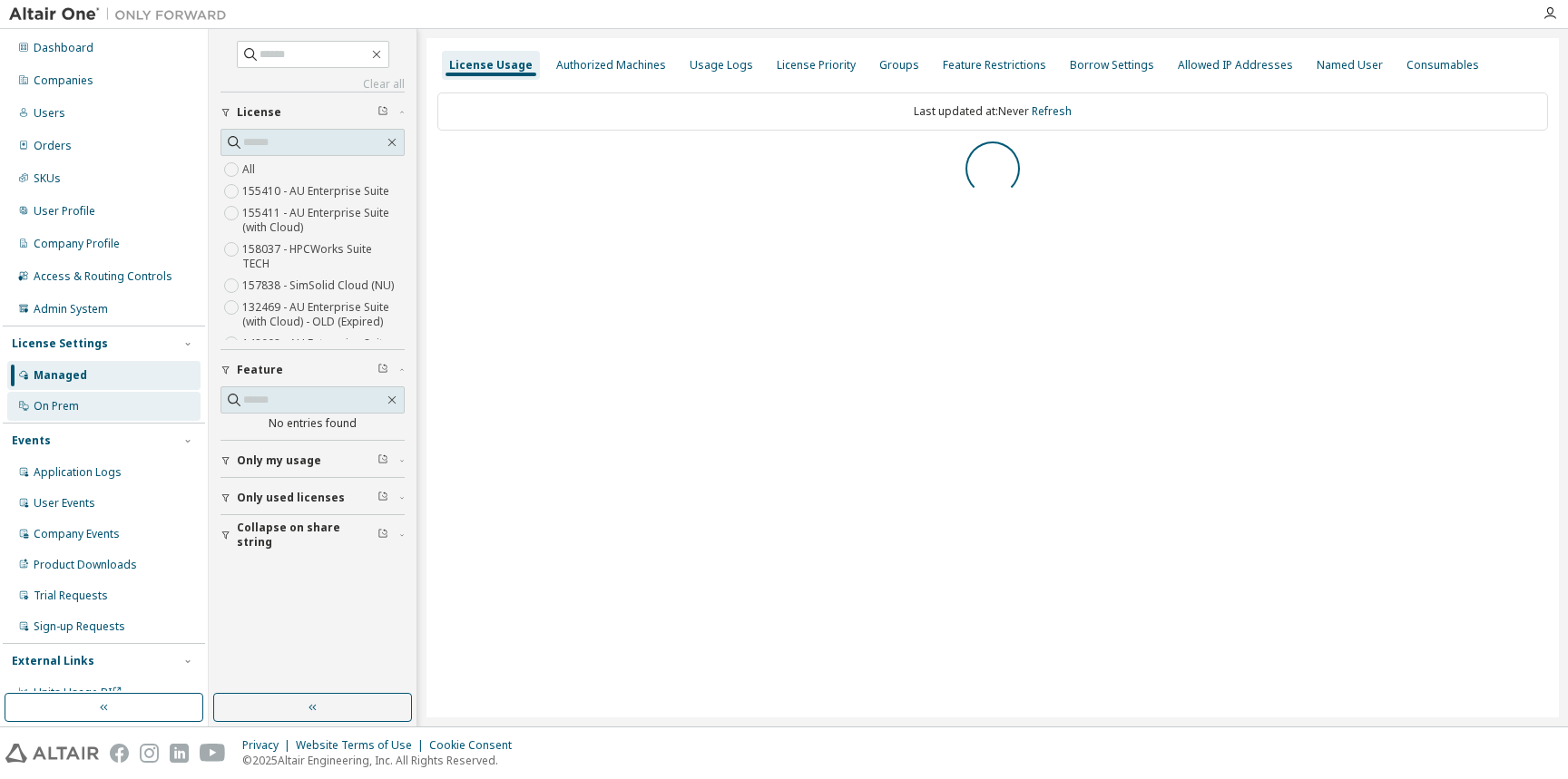
click at [50, 401] on div "On Prem" at bounding box center [56, 406] width 45 height 15
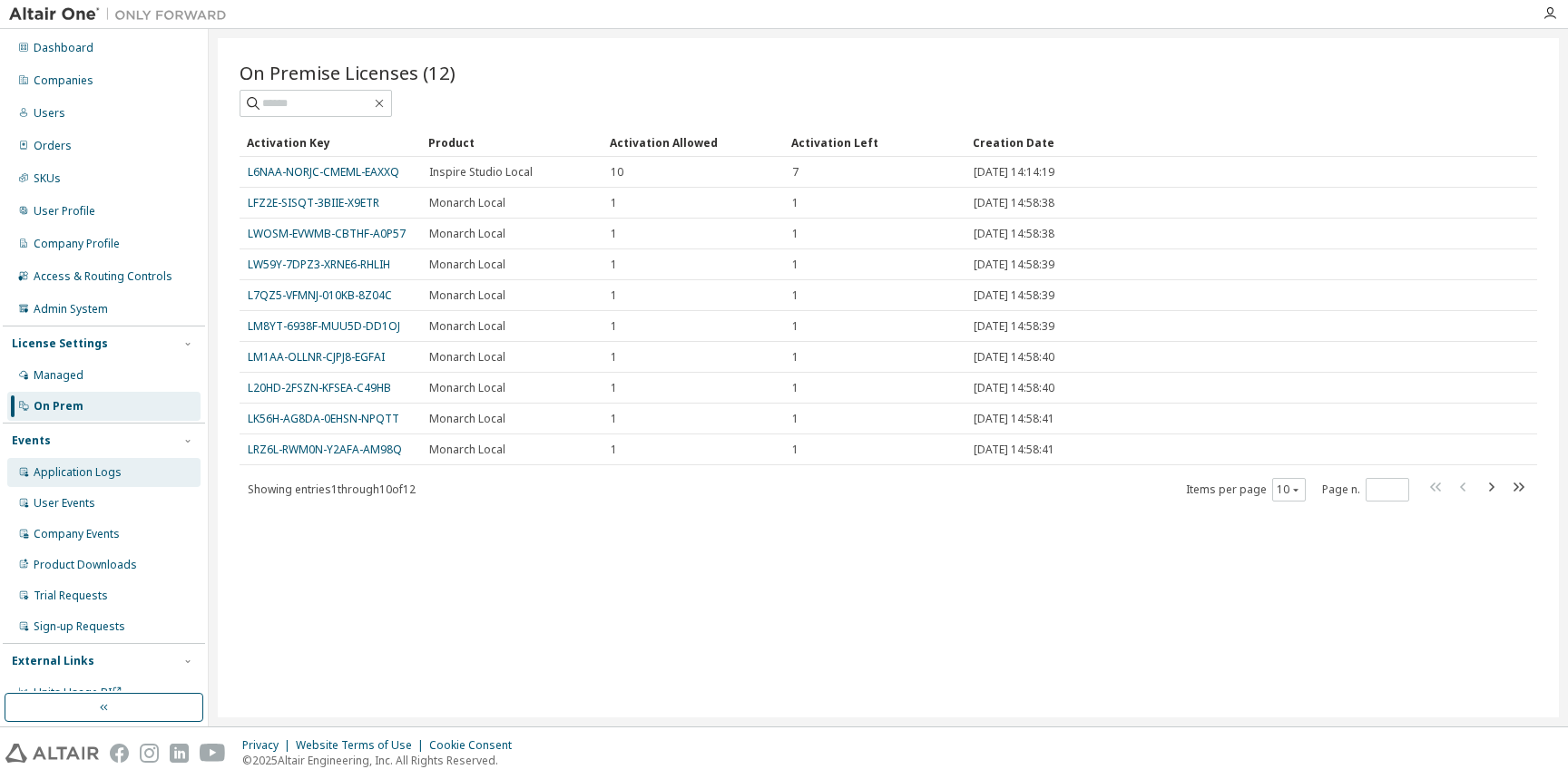
click at [51, 481] on div "Application Logs" at bounding box center [104, 473] width 193 height 29
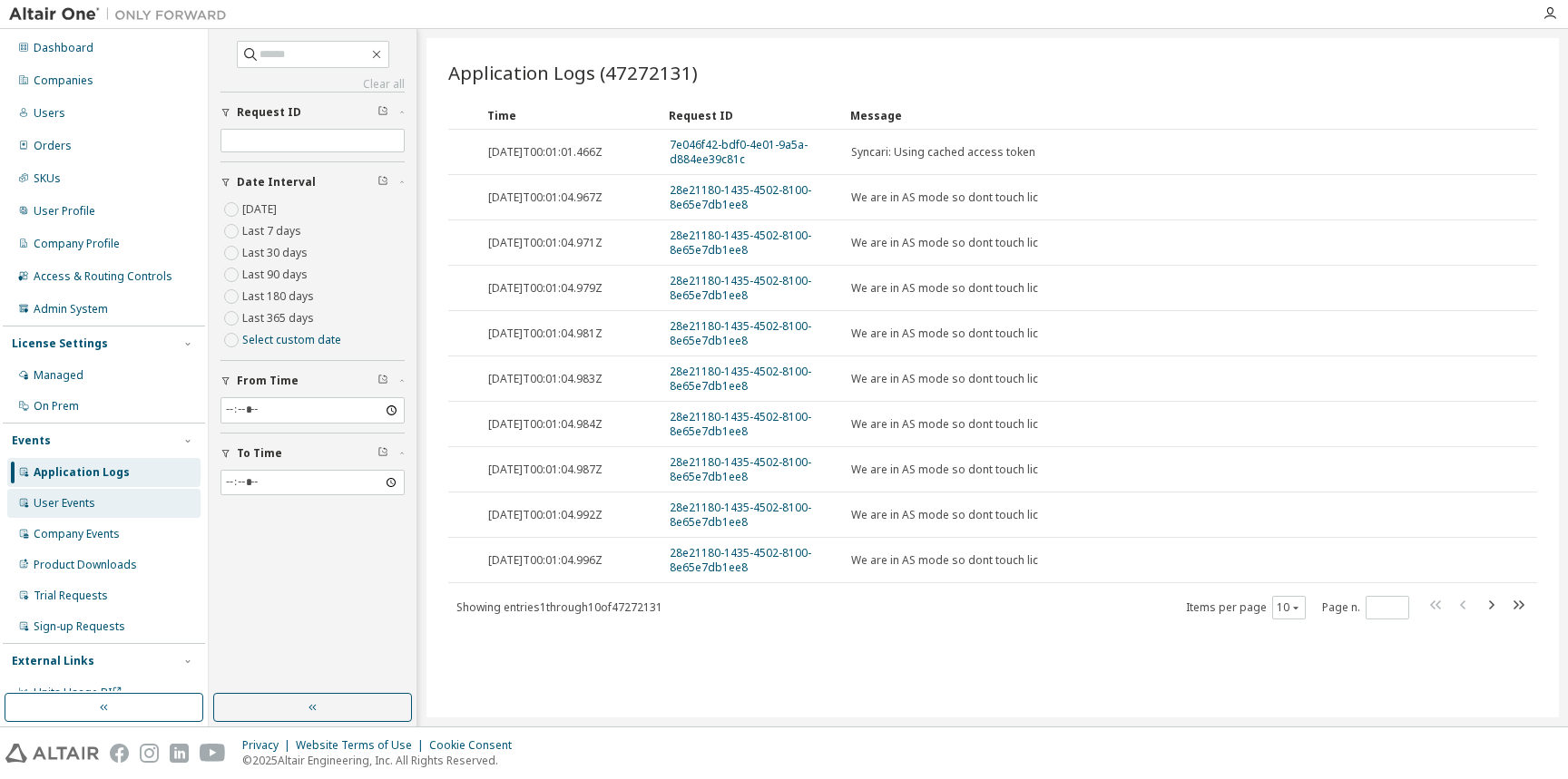
click at [55, 505] on div "User Events" at bounding box center [64, 503] width 62 height 15
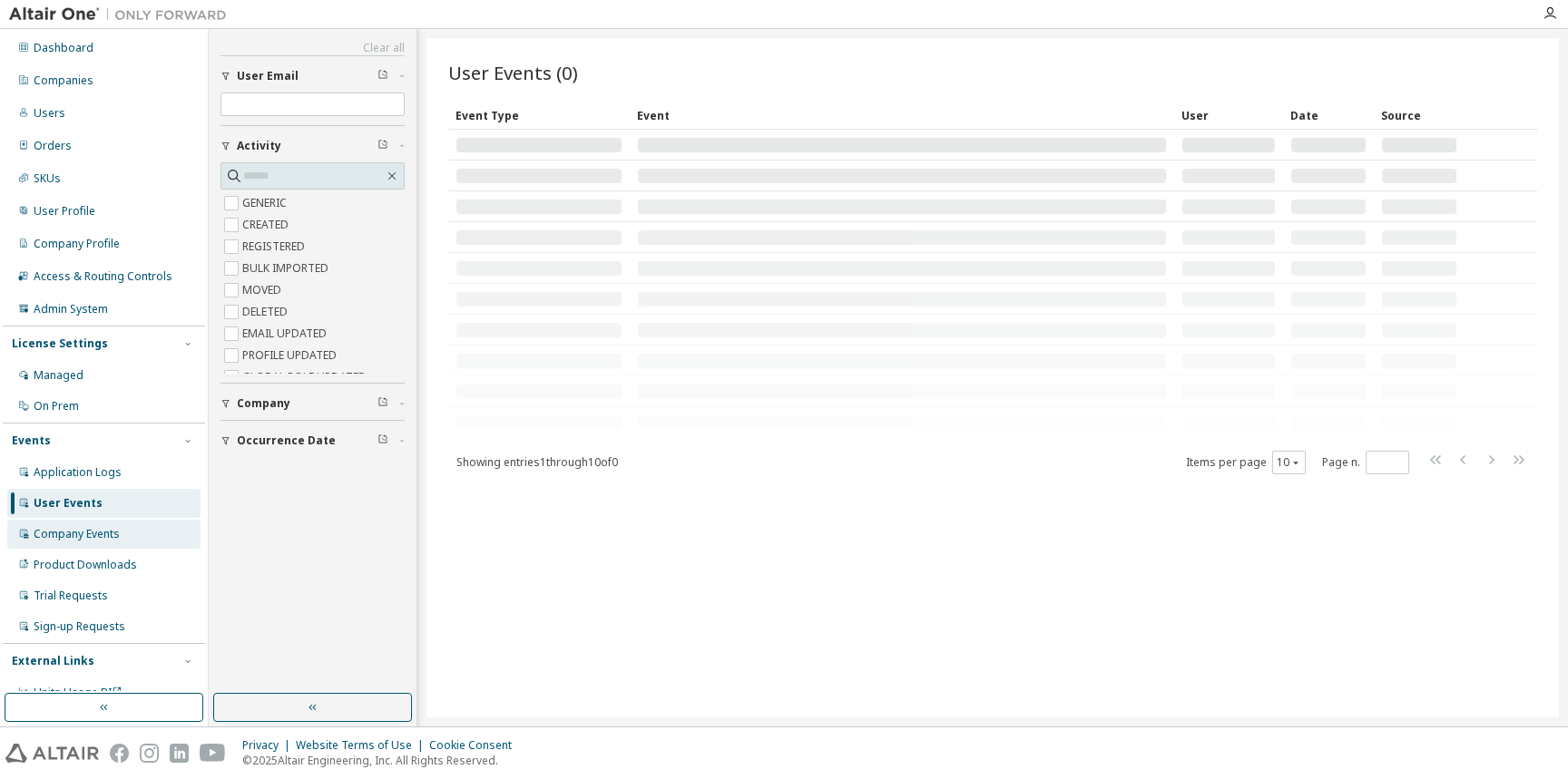
click at [57, 542] on div "Company Events" at bounding box center [104, 535] width 193 height 29
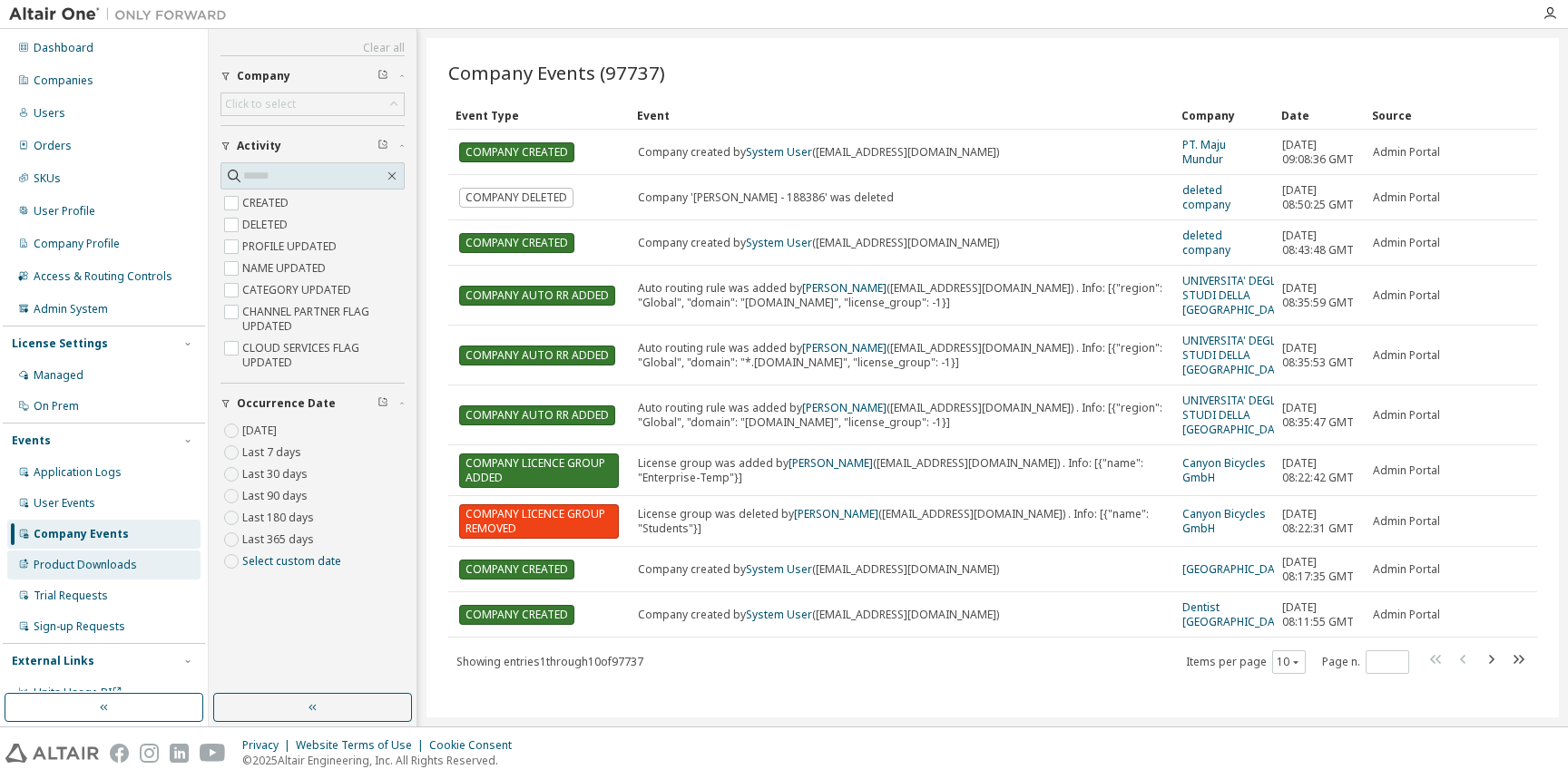
click at [58, 564] on div "Product Downloads" at bounding box center [85, 565] width 104 height 15
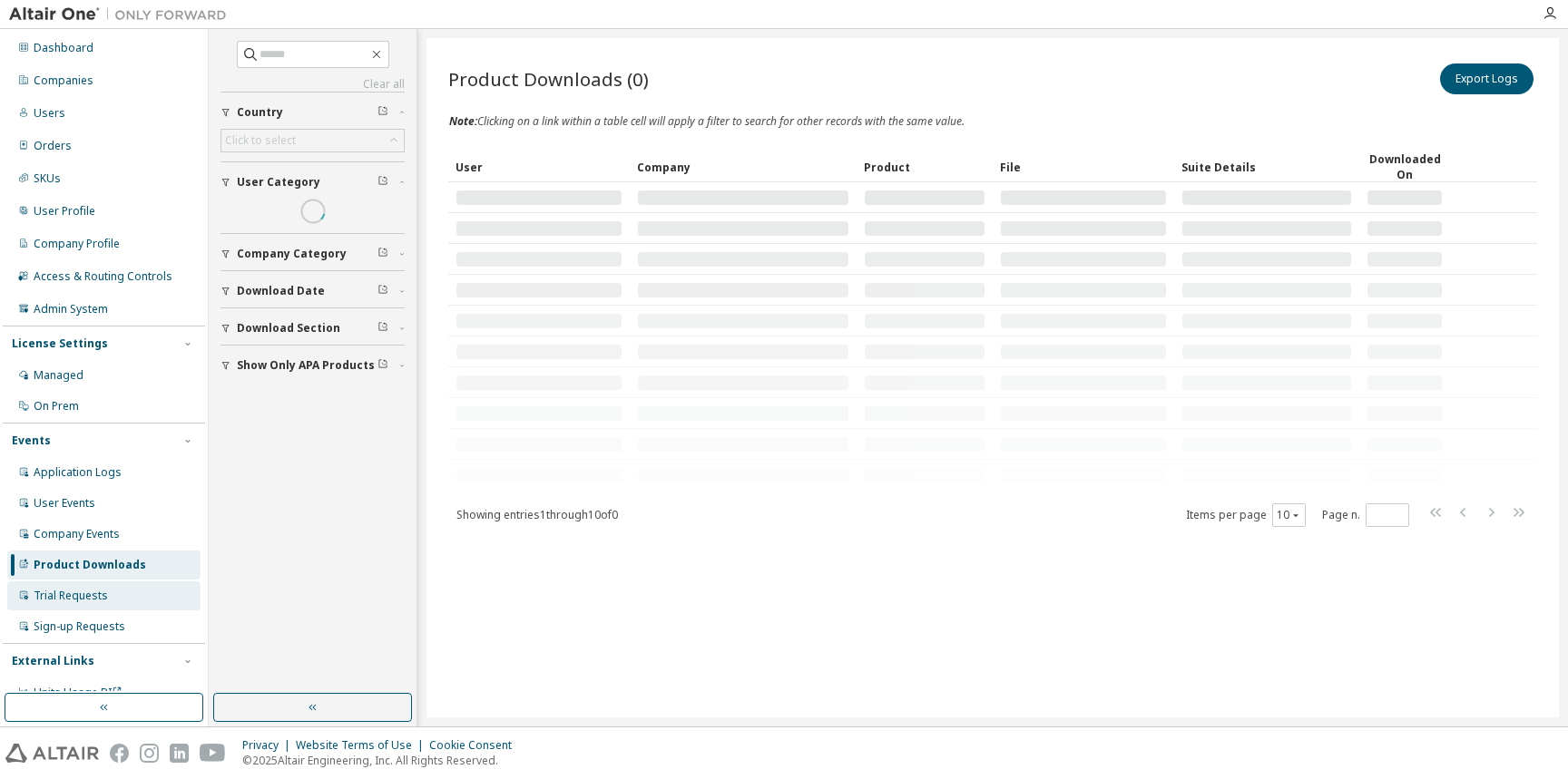
click at [63, 596] on div "Trial Requests" at bounding box center [71, 596] width 74 height 15
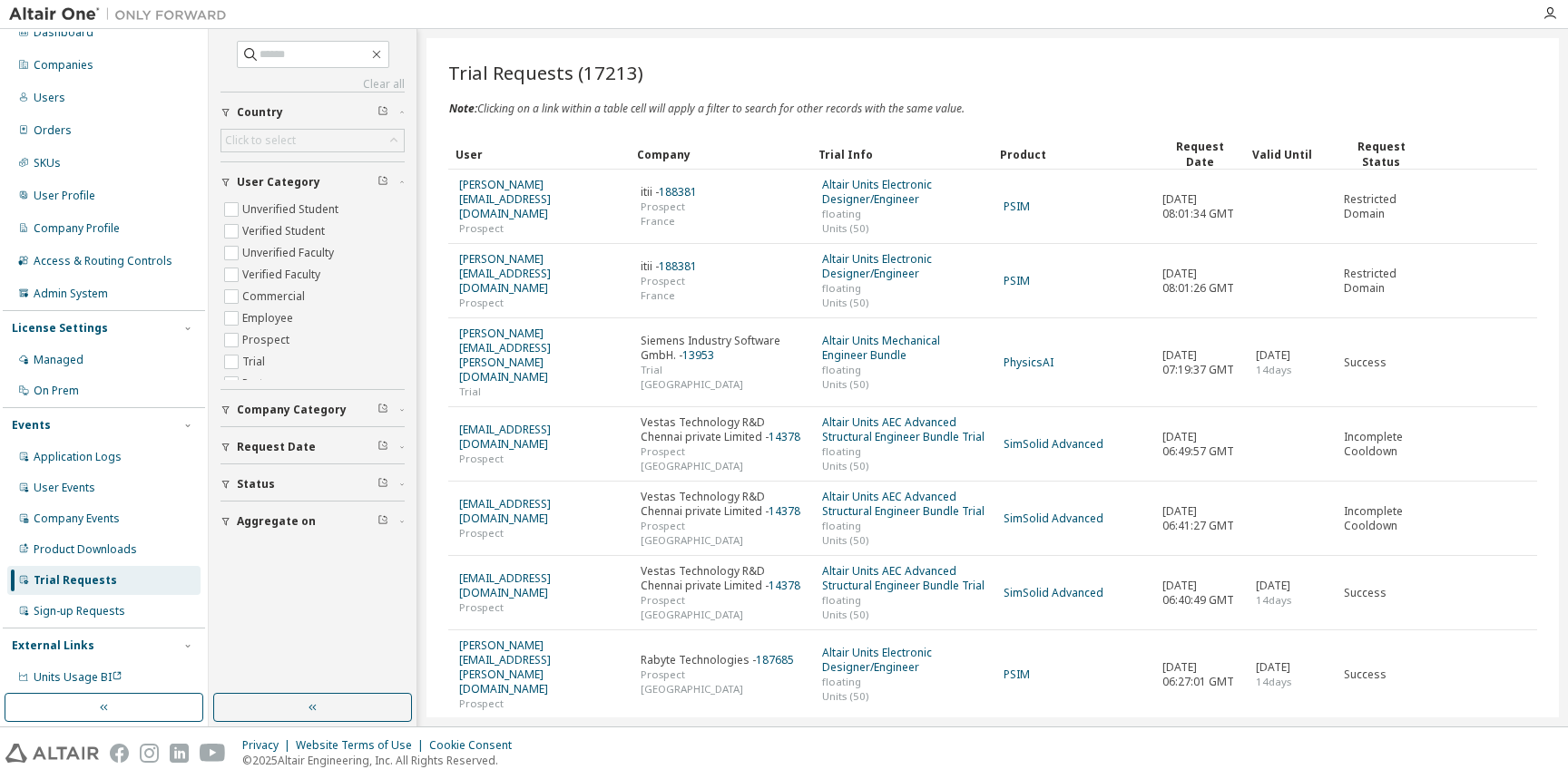
scroll to position [19, 0]
click at [68, 619] on div "Sign-up Requests" at bounding box center [104, 609] width 193 height 29
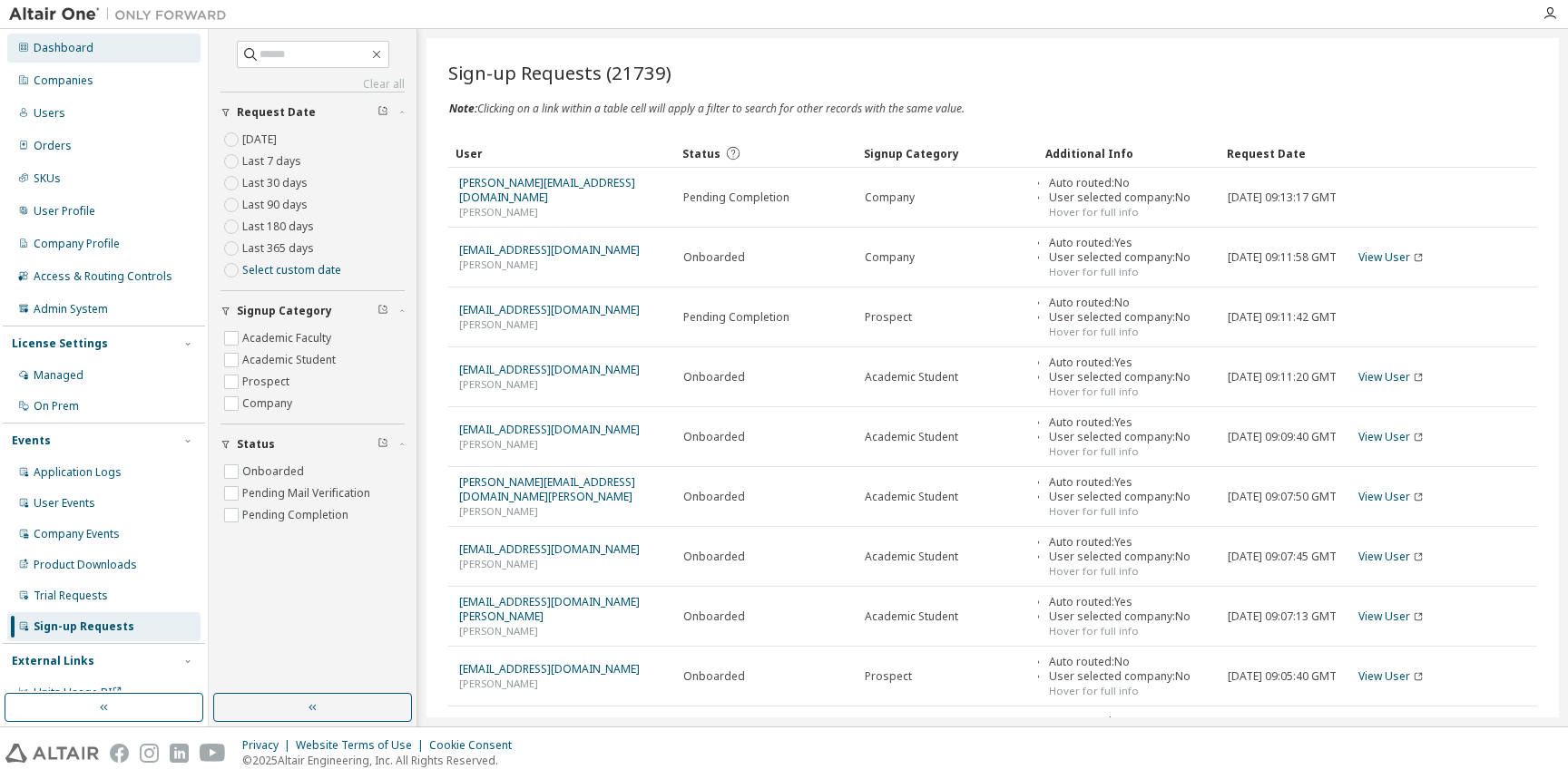
click at [93, 53] on div "Dashboard" at bounding box center [104, 49] width 193 height 29
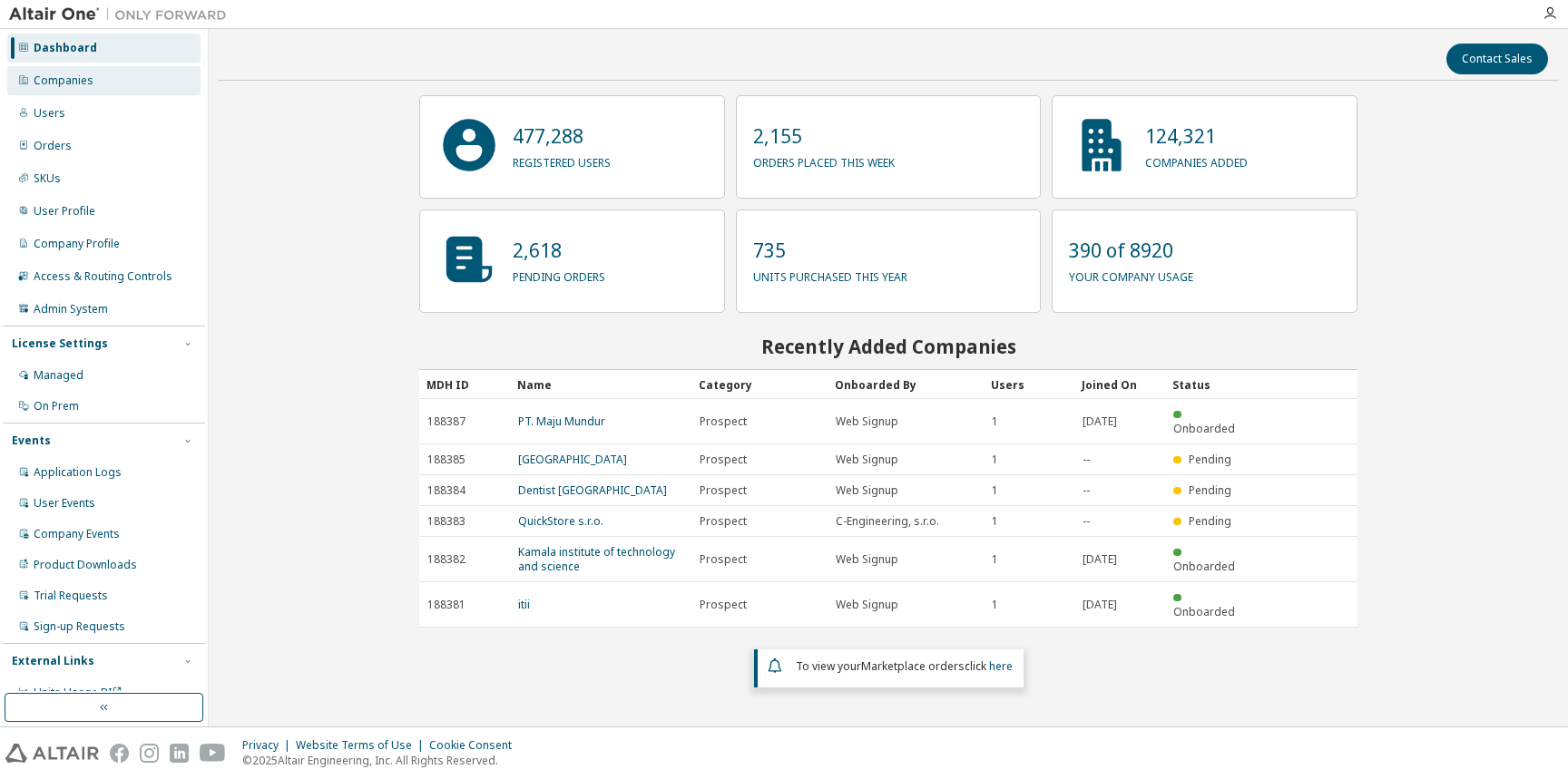
click at [93, 78] on div "Companies" at bounding box center [104, 81] width 193 height 29
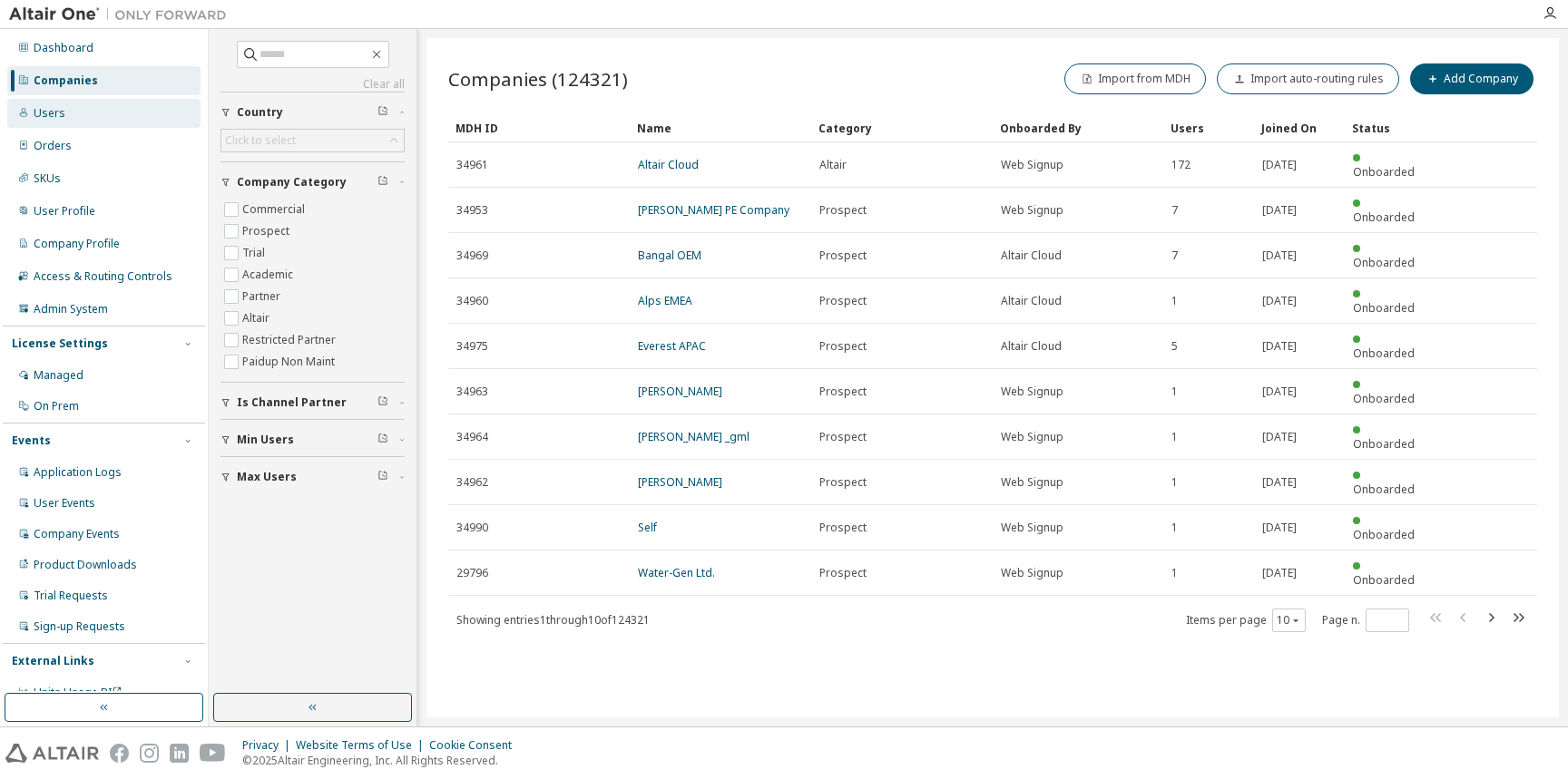
click at [85, 105] on div "Users" at bounding box center [104, 114] width 193 height 29
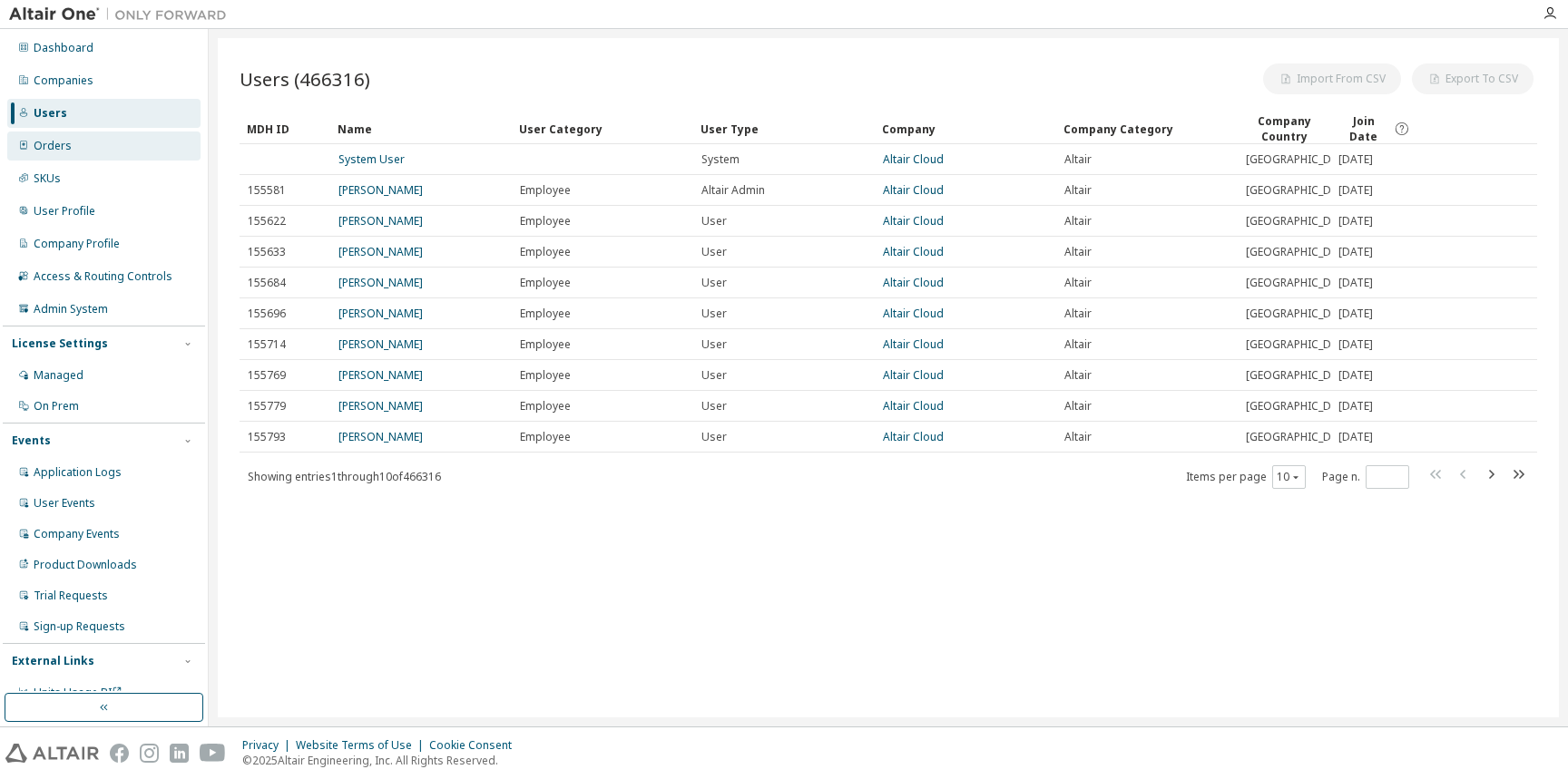
click at [84, 142] on div "Orders" at bounding box center [104, 146] width 193 height 29
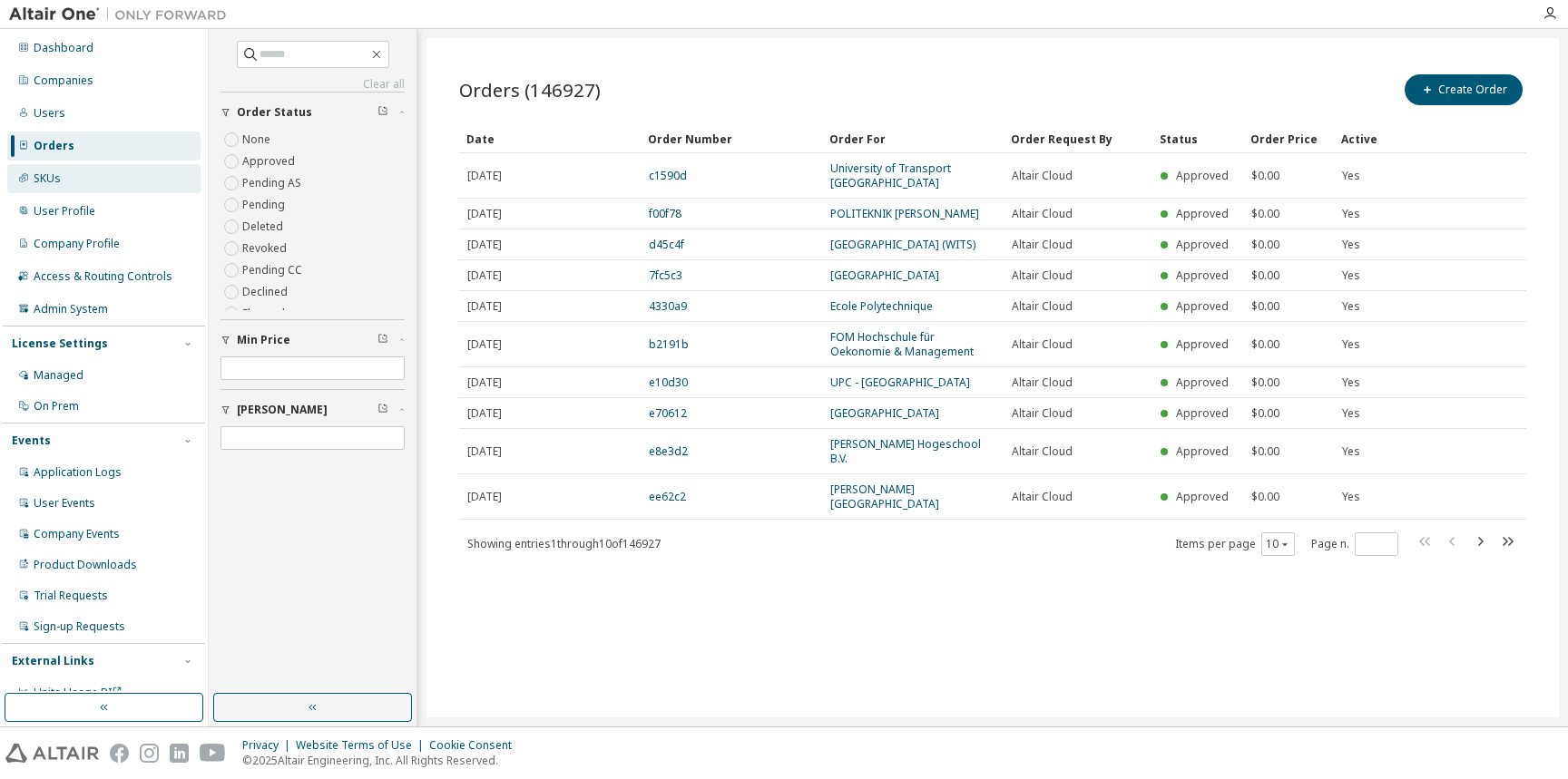
click at [83, 179] on div "SKUs" at bounding box center [104, 179] width 193 height 29
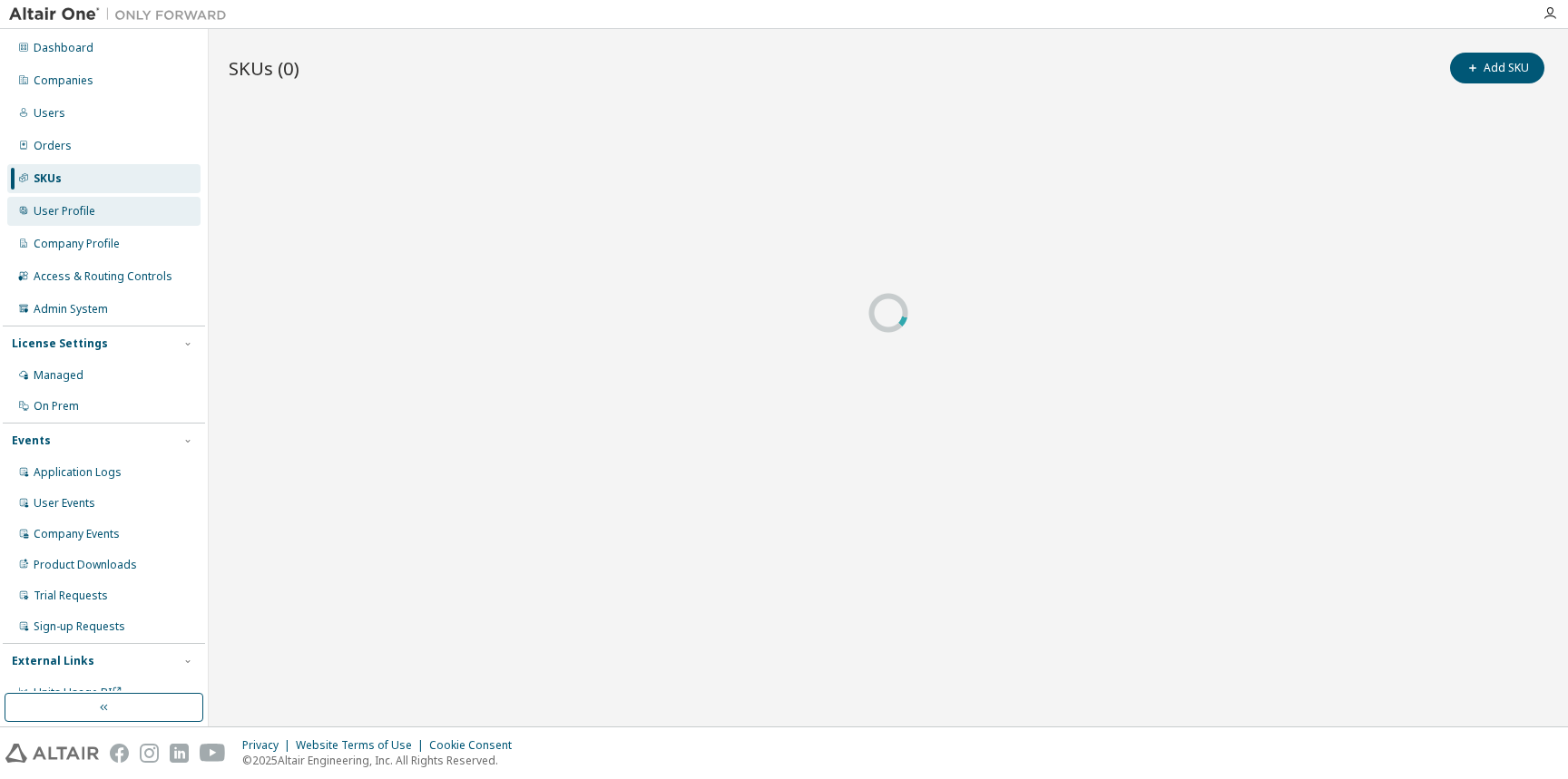
click at [83, 214] on div "User Profile" at bounding box center [64, 211] width 62 height 15
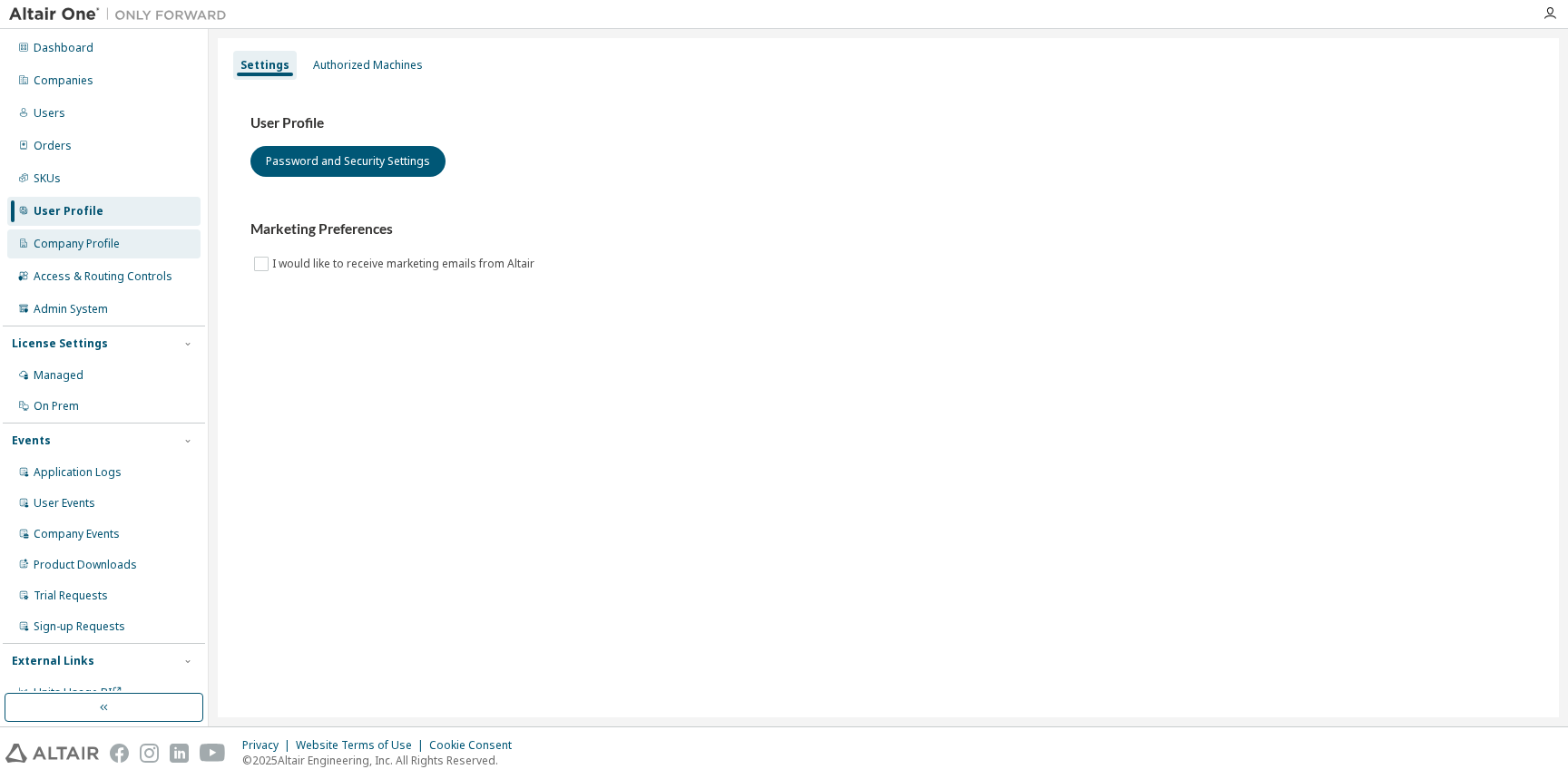
click at [88, 239] on div "Company Profile" at bounding box center [77, 244] width 86 height 15
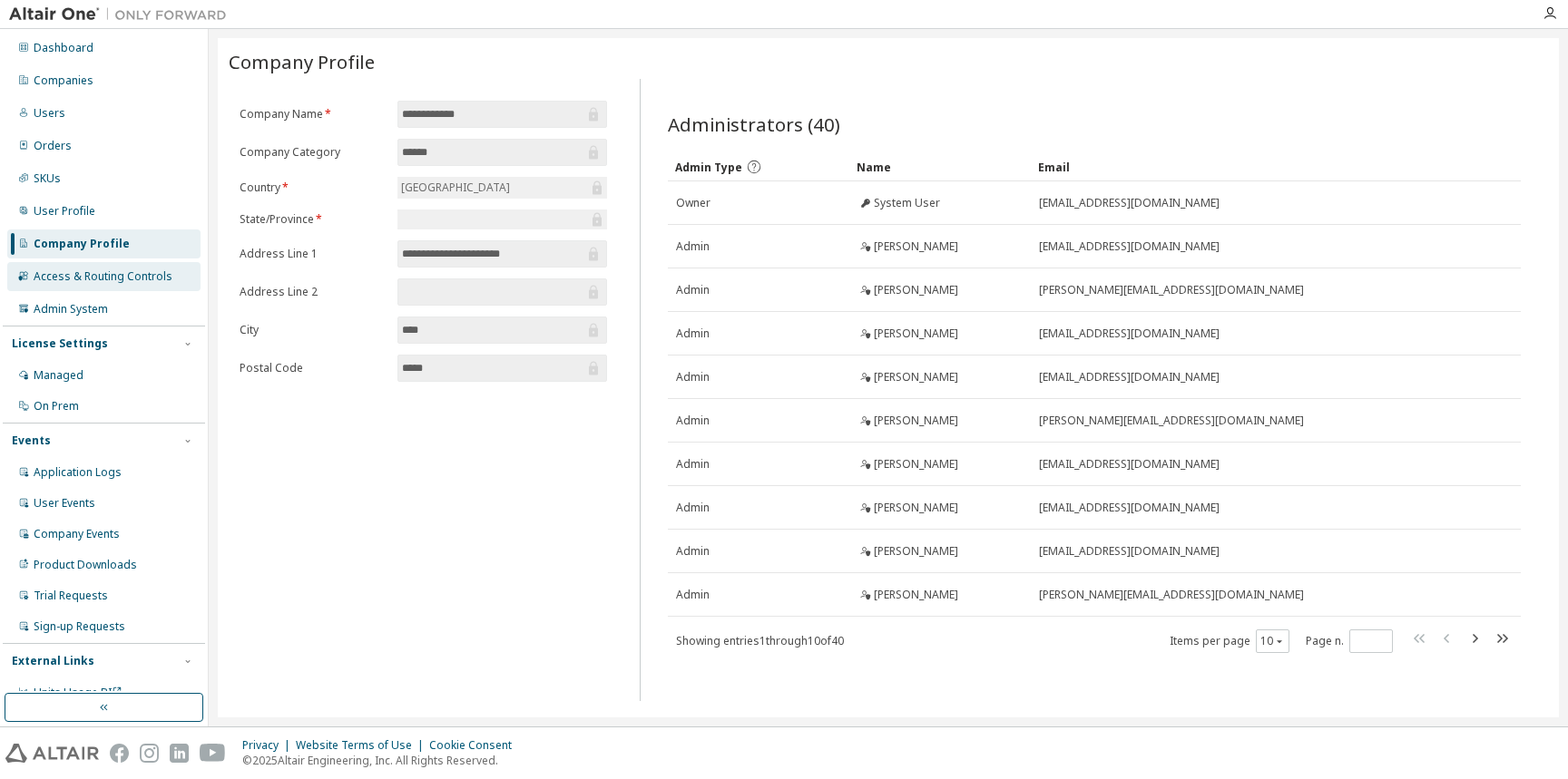
click at [88, 282] on div "Access & Routing Controls" at bounding box center [103, 277] width 139 height 15
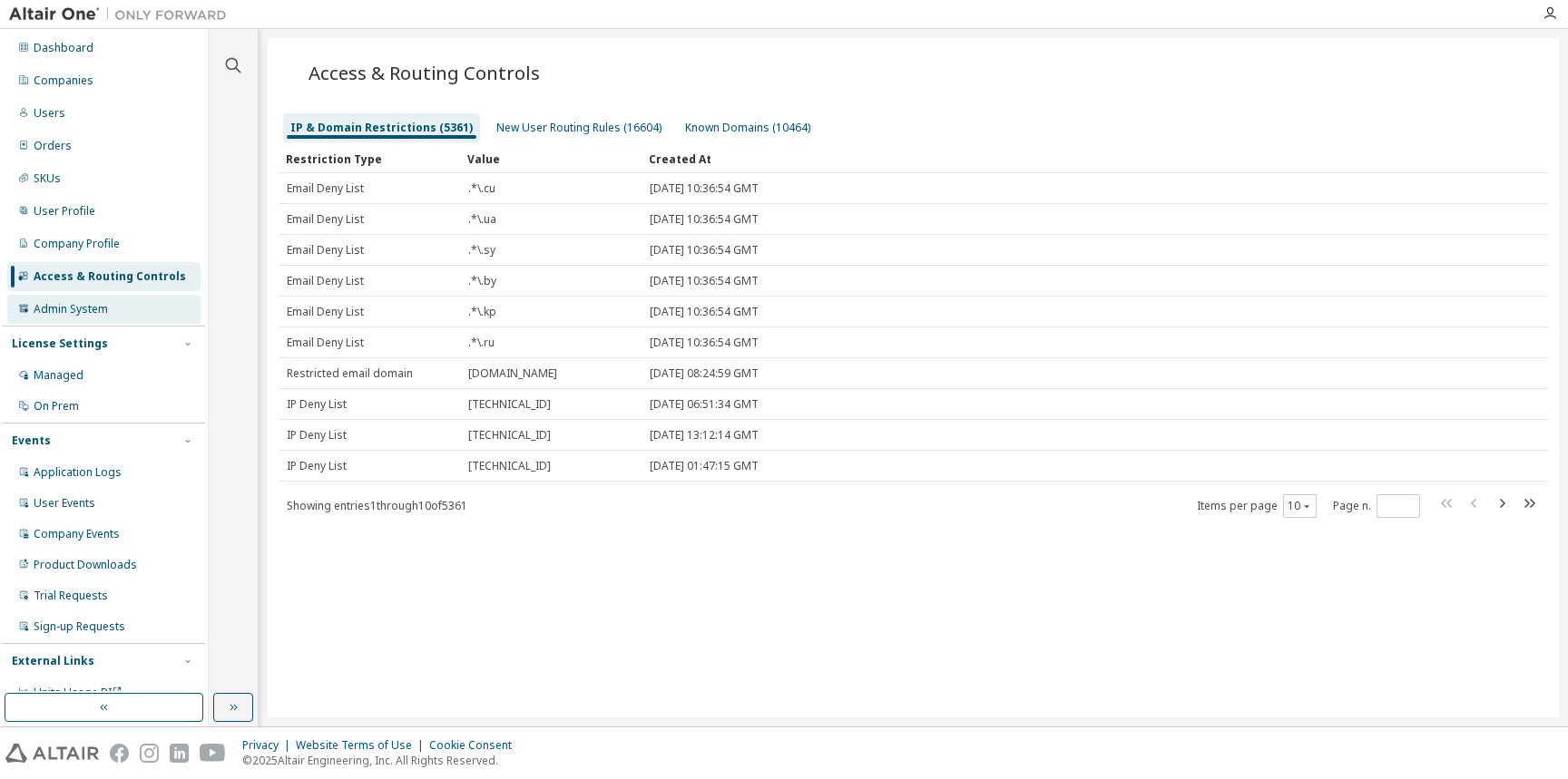
click at [82, 310] on div "Admin System" at bounding box center [71, 310] width 74 height 15
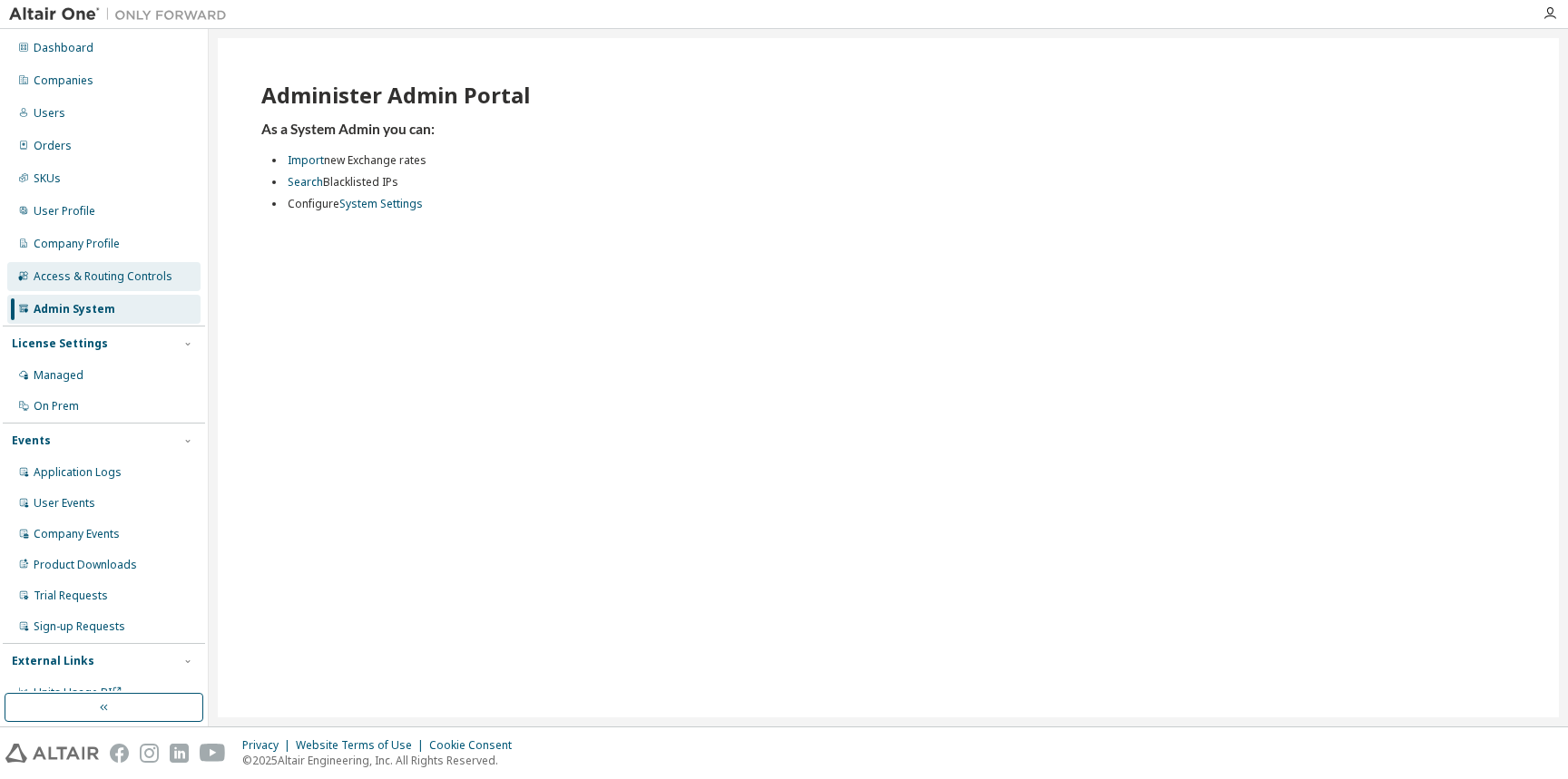
click at [93, 278] on div "Access & Routing Controls" at bounding box center [103, 277] width 139 height 15
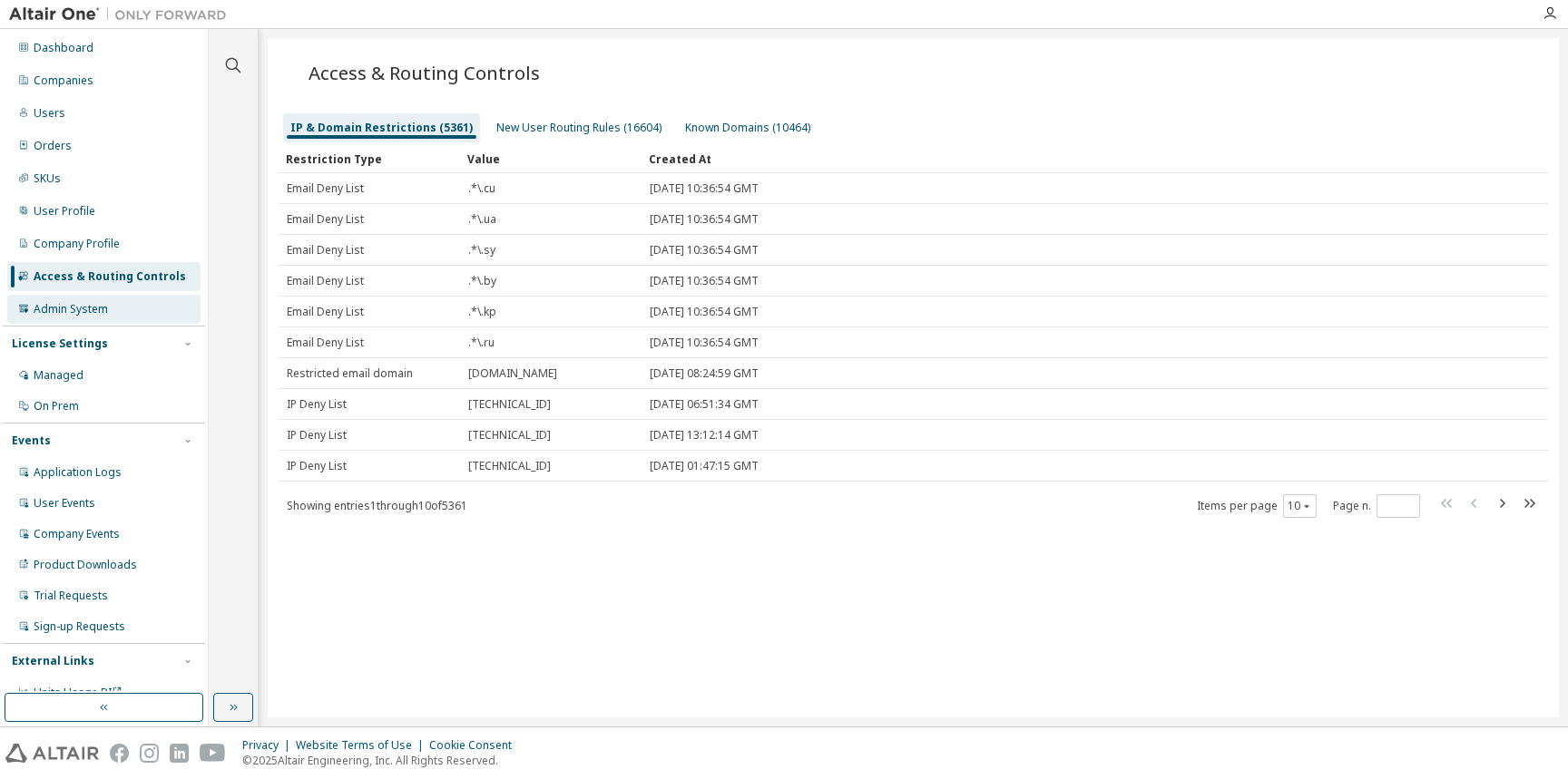
click at [114, 300] on div "Admin System" at bounding box center [104, 310] width 193 height 29
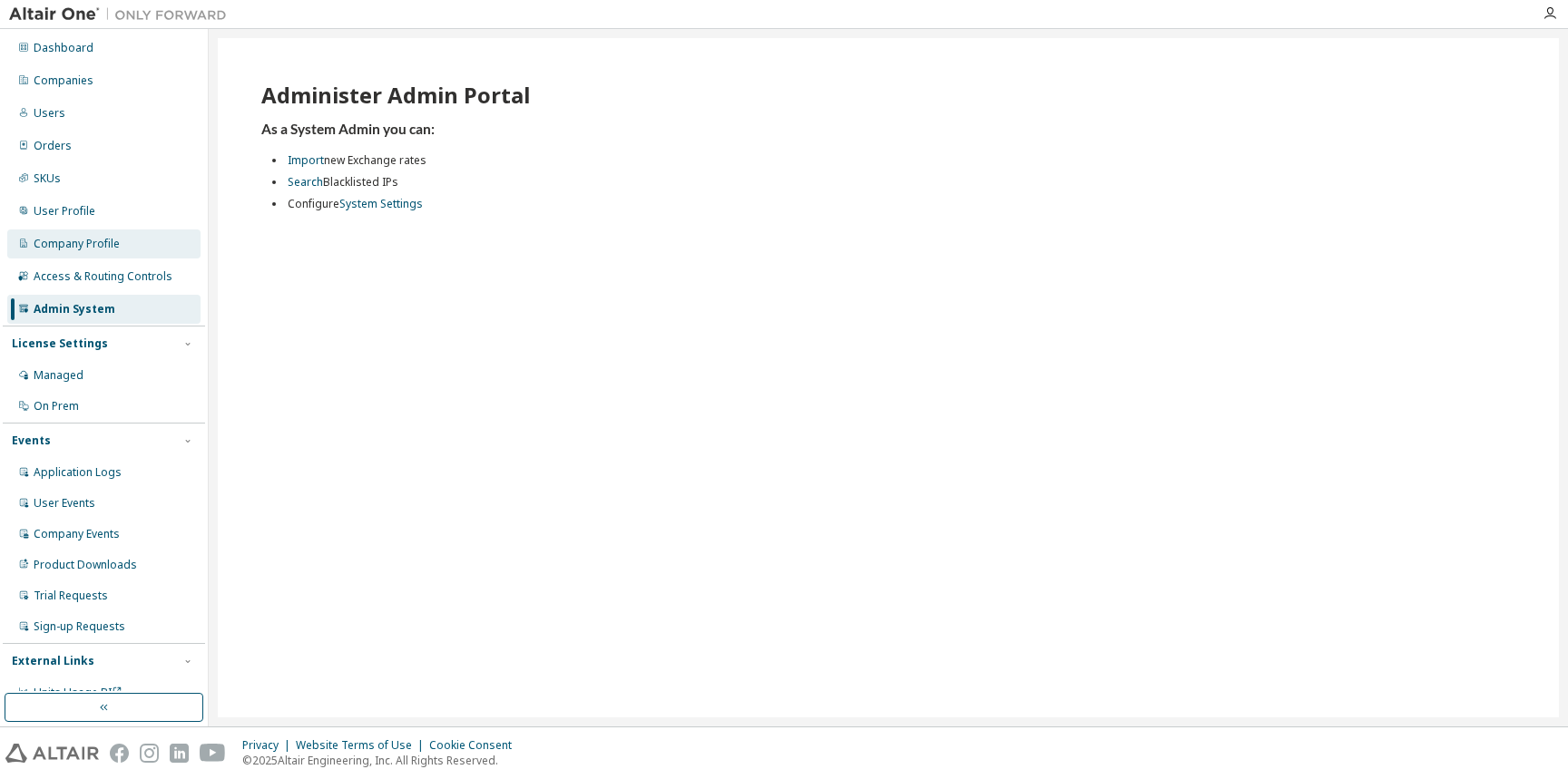
click at [90, 240] on div "Company Profile" at bounding box center [77, 244] width 86 height 15
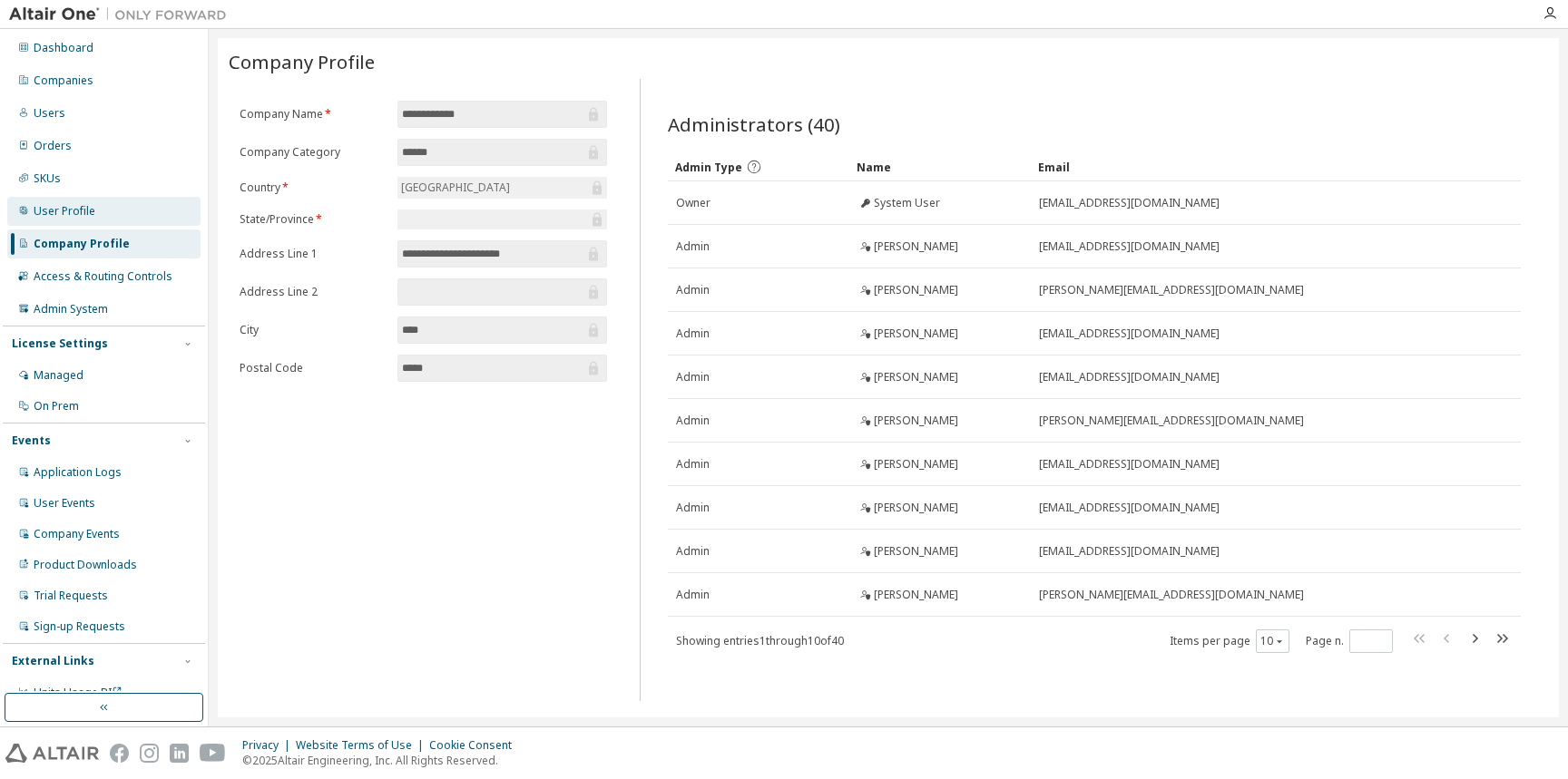
click at [72, 205] on div "User Profile" at bounding box center [64, 211] width 62 height 15
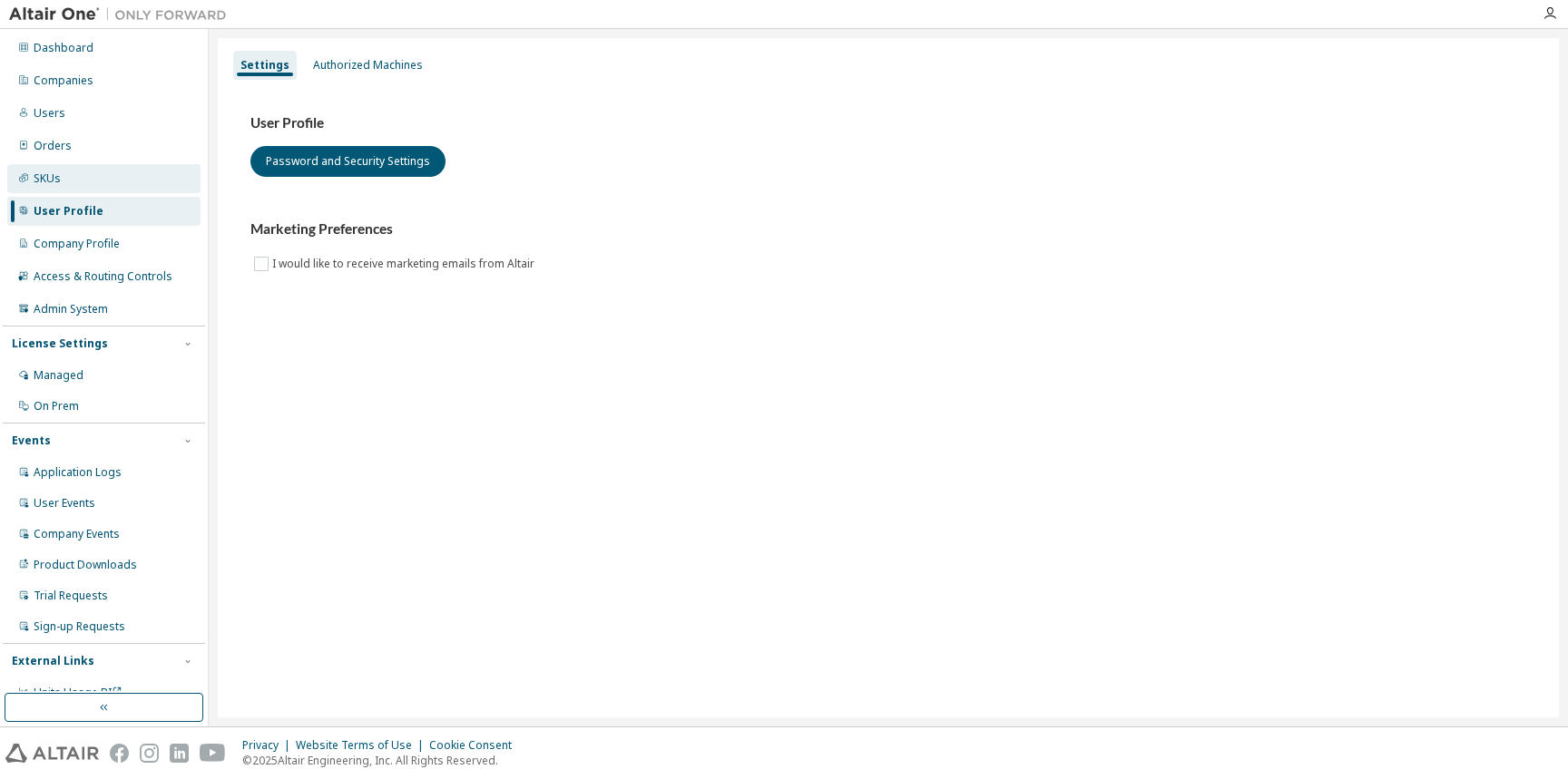
click at [70, 183] on div "SKUs" at bounding box center [104, 179] width 193 height 29
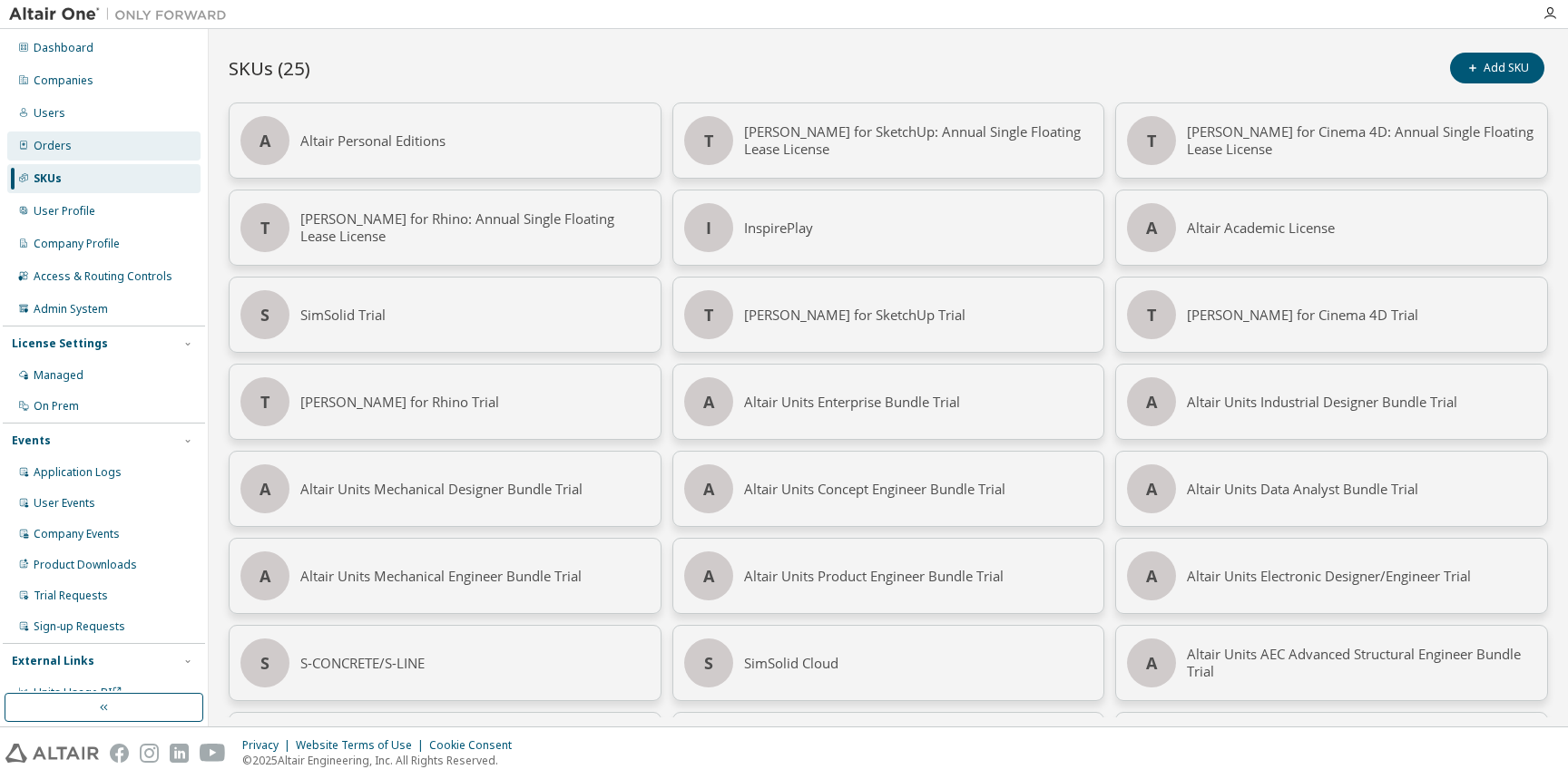
click at [64, 137] on div "Orders" at bounding box center [104, 146] width 193 height 29
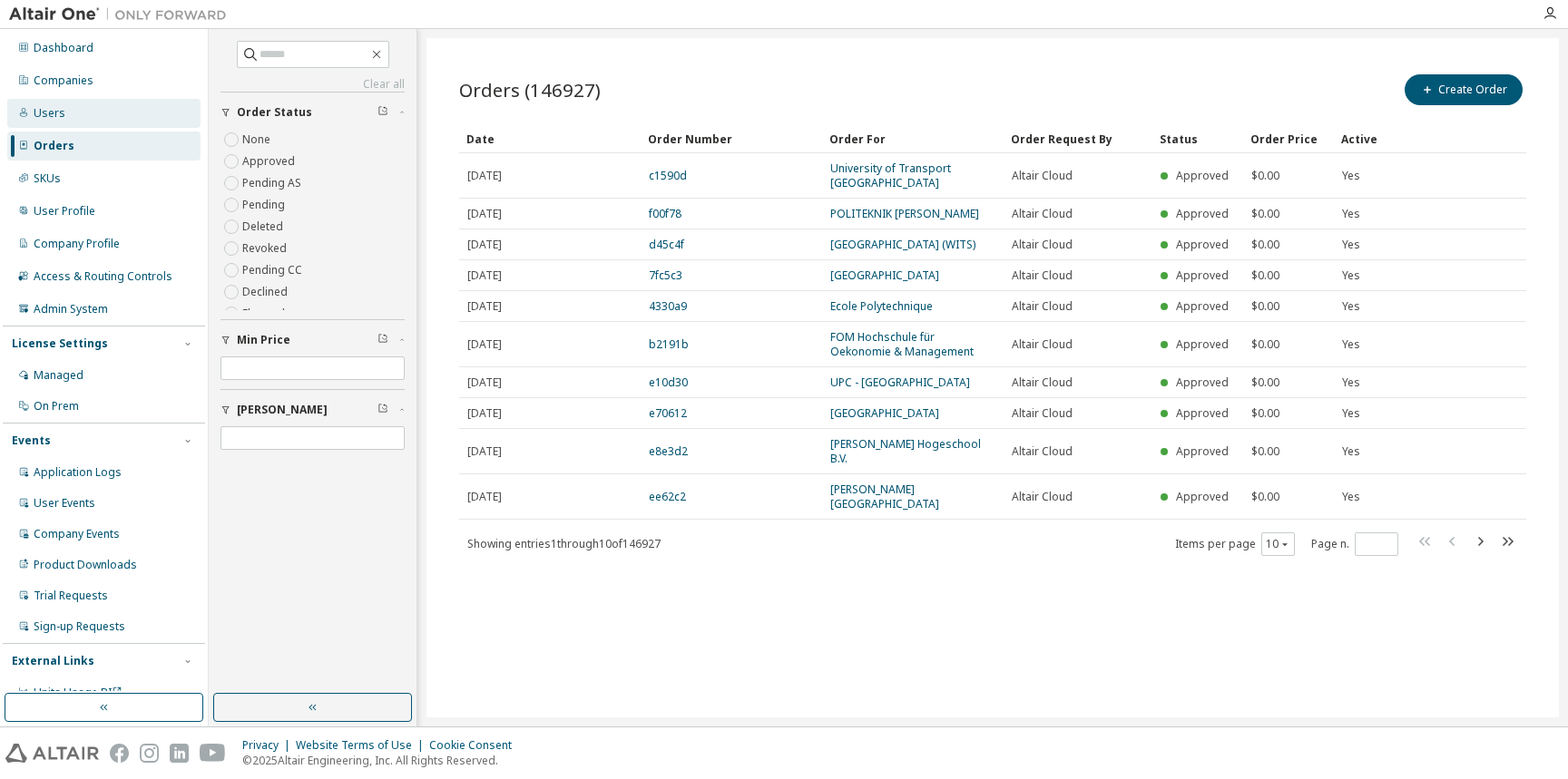
click at [62, 119] on div "Users" at bounding box center [104, 114] width 193 height 29
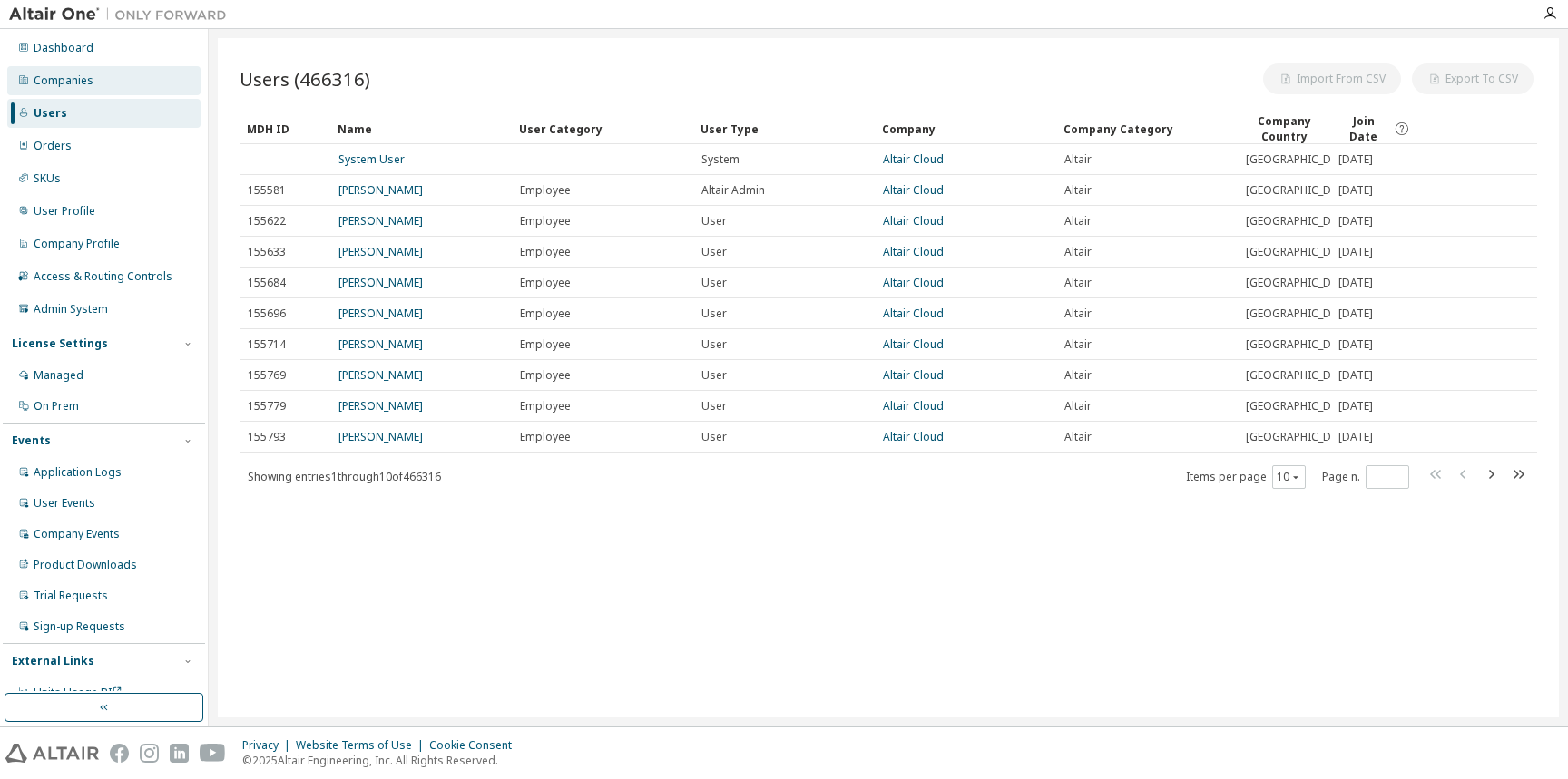
click at [66, 87] on div "Companies" at bounding box center [63, 81] width 60 height 15
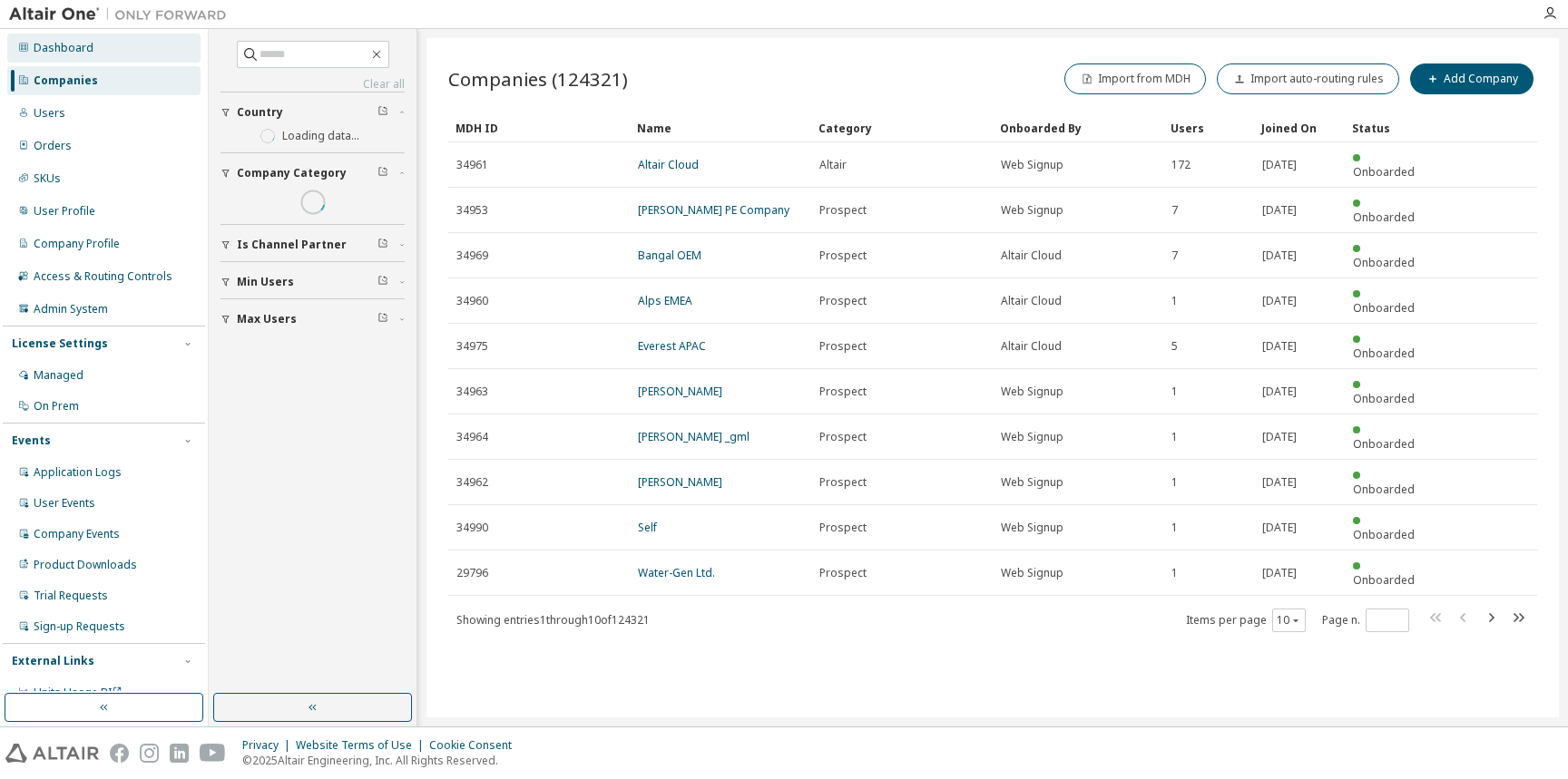
click at [75, 47] on div "Dashboard" at bounding box center [63, 48] width 60 height 15
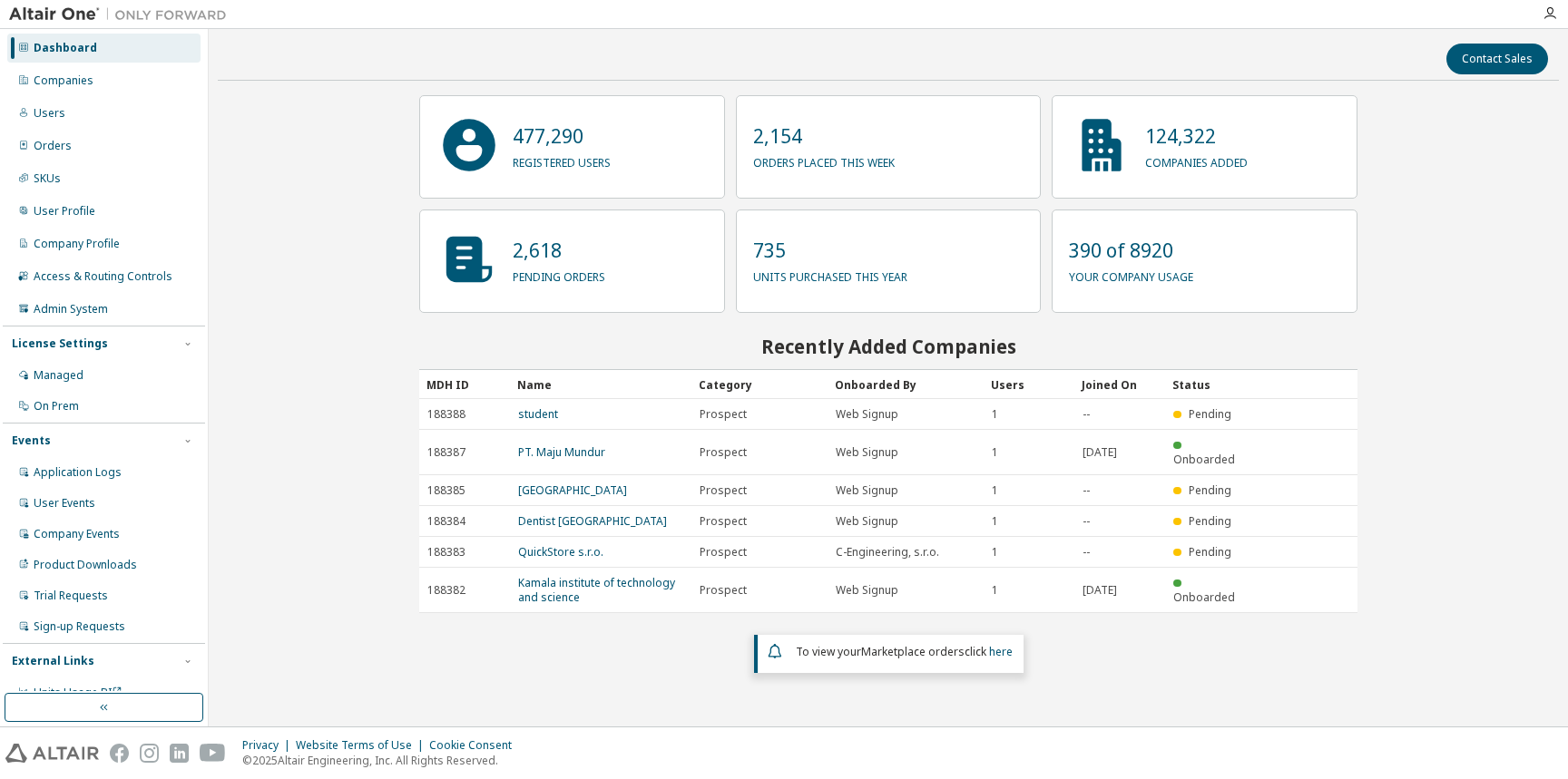
click at [89, 60] on div "Dashboard" at bounding box center [104, 49] width 193 height 29
click at [85, 67] on div "Companies" at bounding box center [104, 81] width 193 height 29
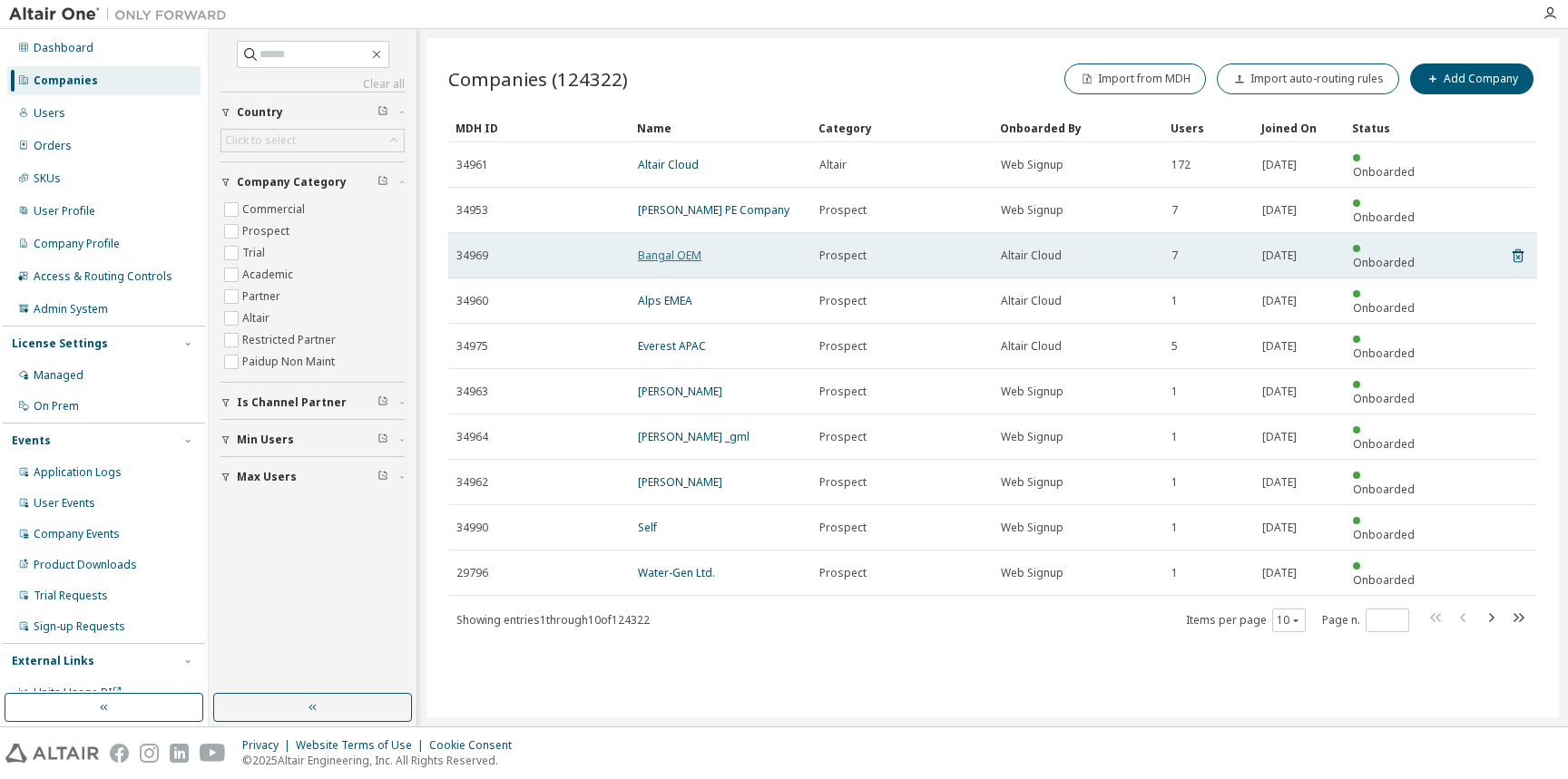
click at [652, 248] on link "Bangal OEM" at bounding box center [669, 255] width 63 height 16
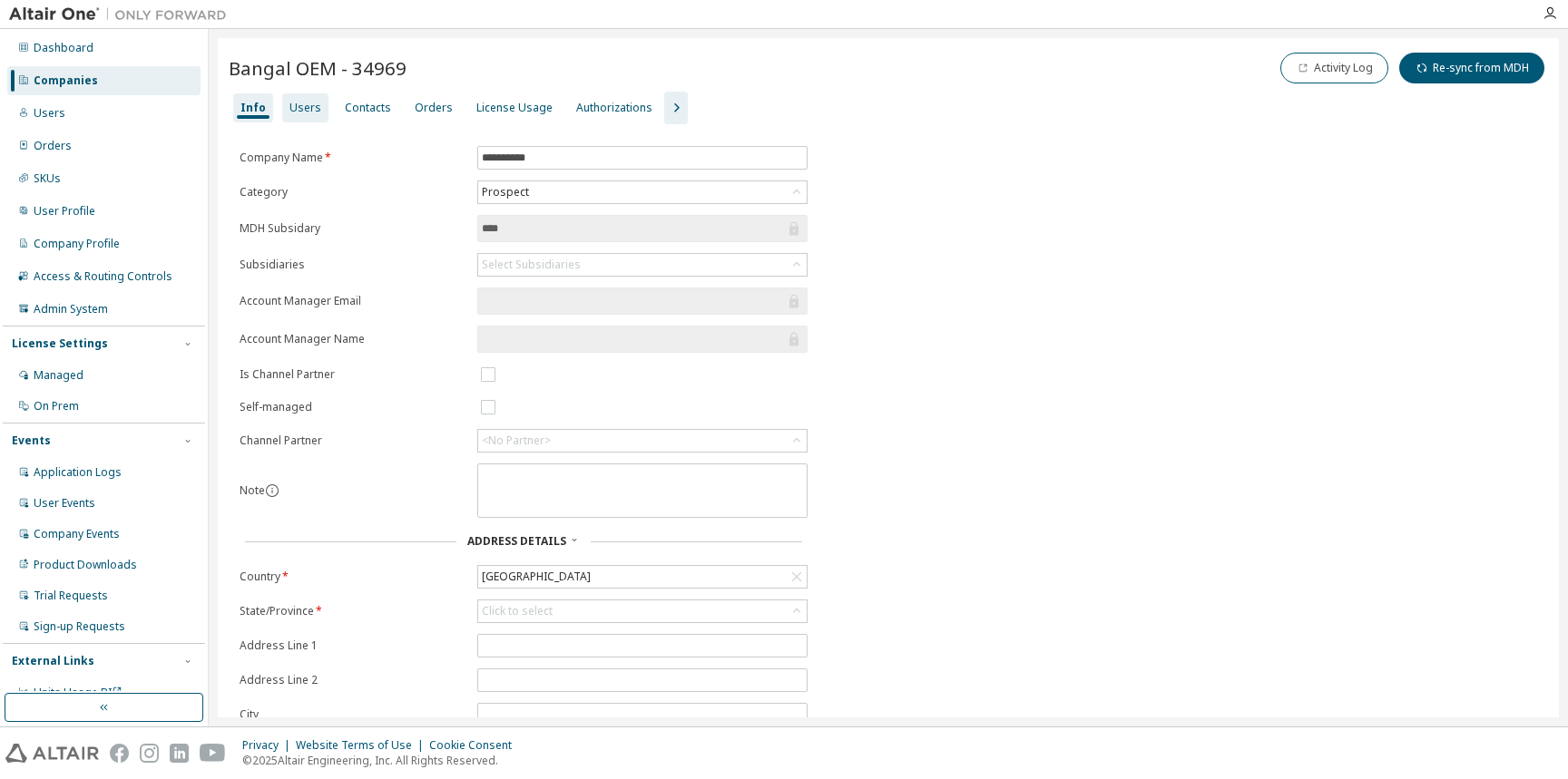
click at [295, 107] on div "Users" at bounding box center [305, 108] width 32 height 15
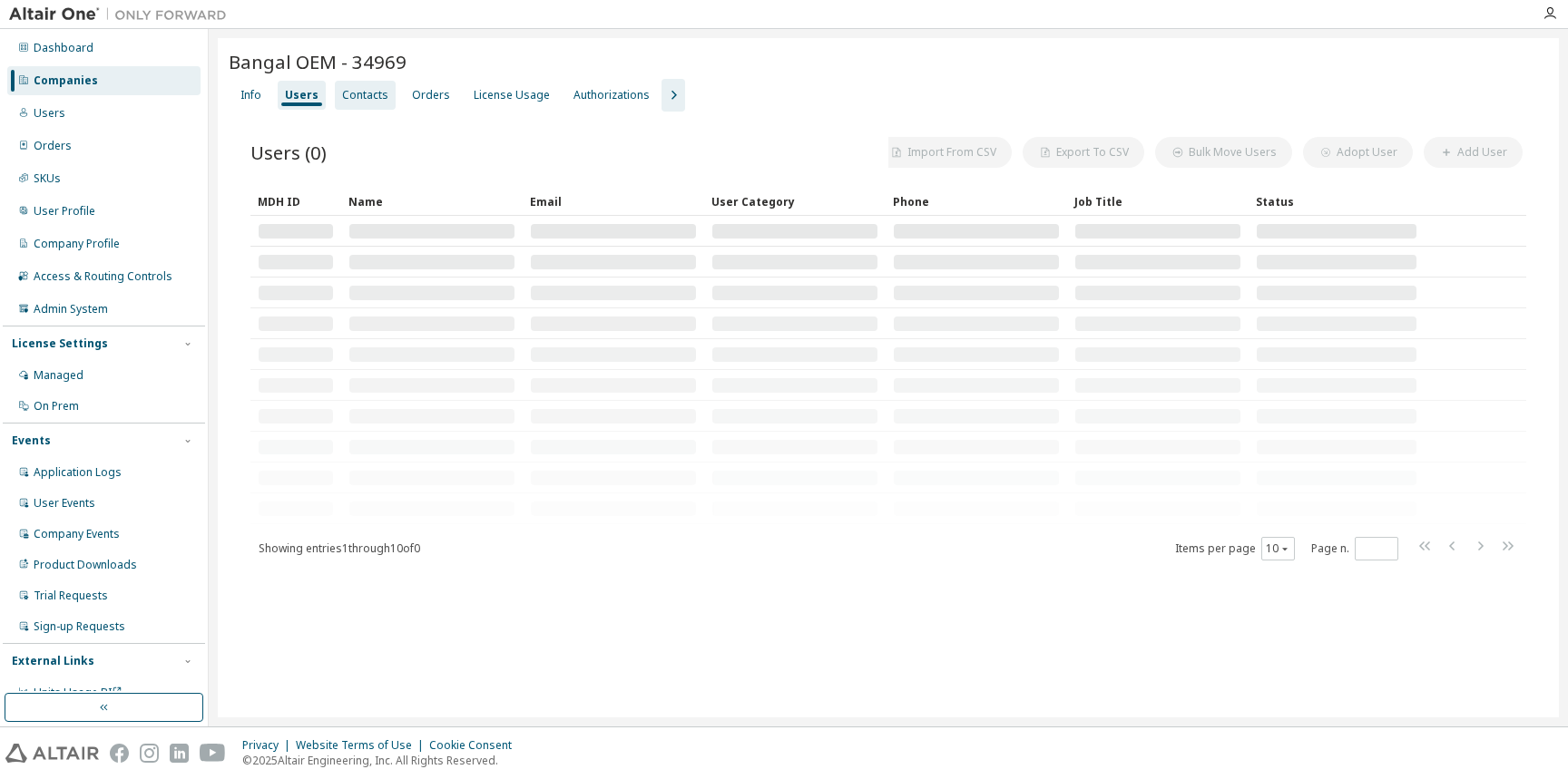
click at [352, 107] on div "Contacts" at bounding box center [365, 96] width 61 height 29
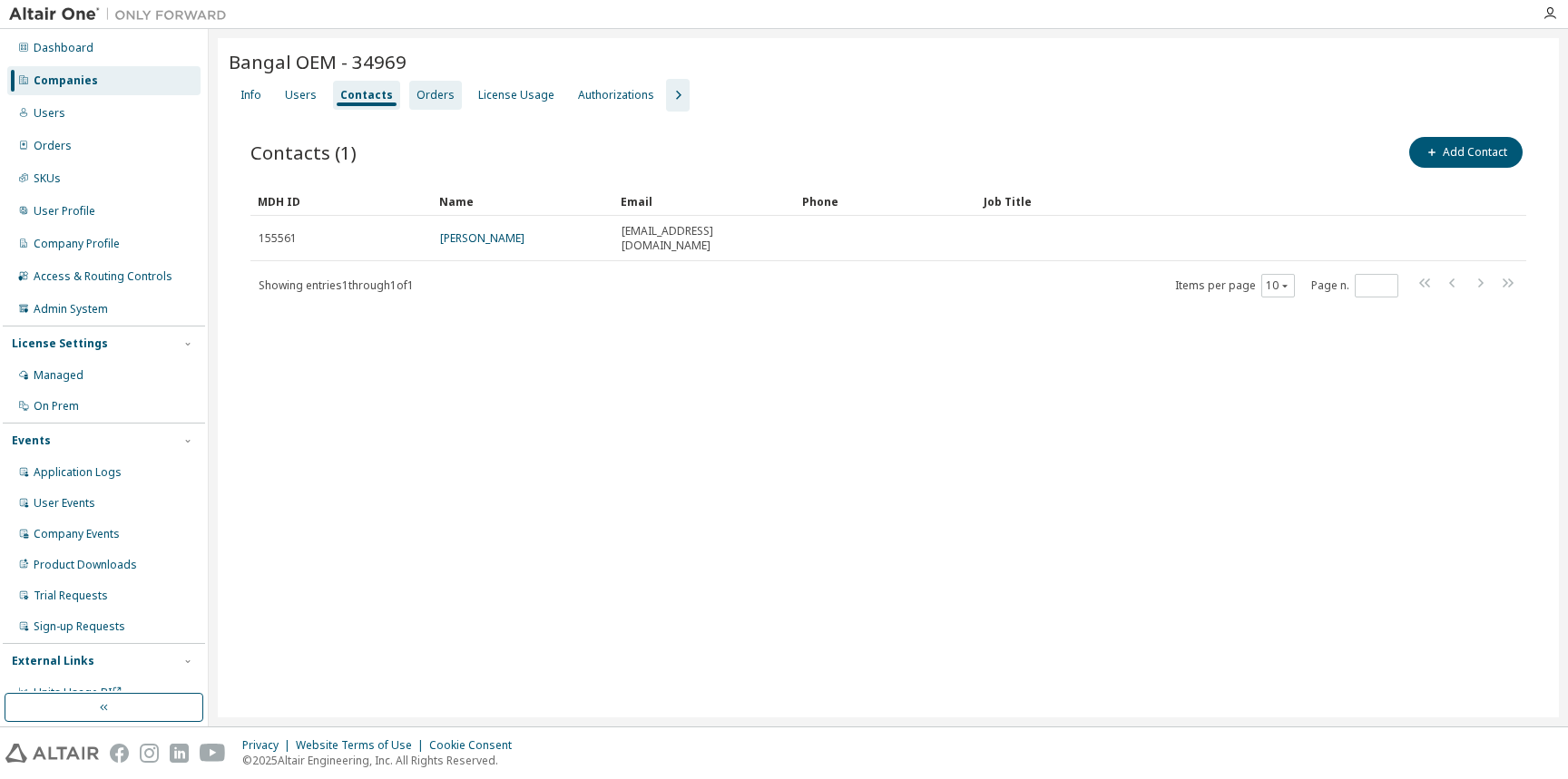
click at [431, 97] on div "Orders" at bounding box center [435, 96] width 38 height 15
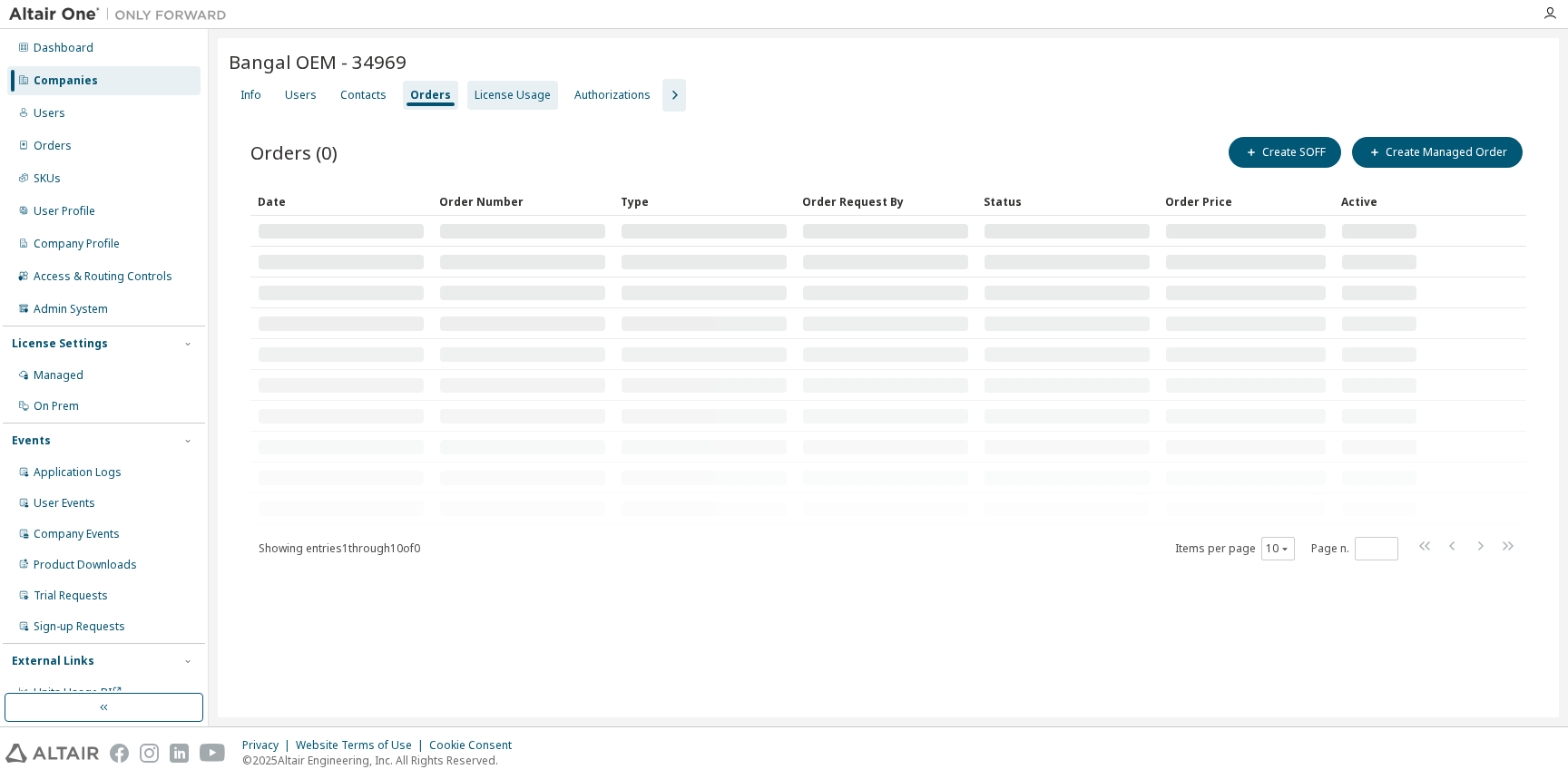
click at [513, 107] on div "License Usage" at bounding box center [512, 96] width 91 height 29
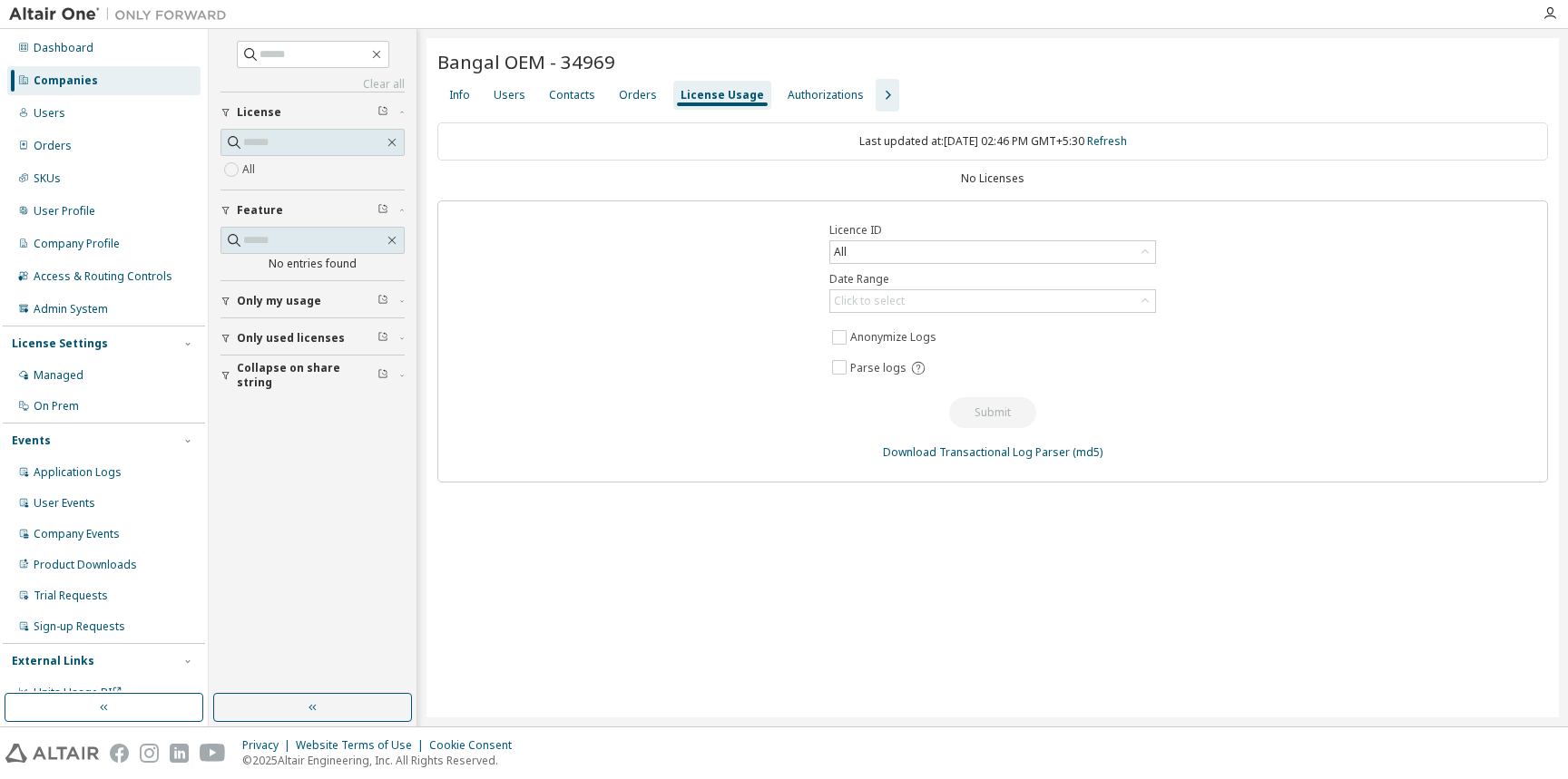
click at [877, 101] on icon "button" at bounding box center [888, 96] width 22 height 22
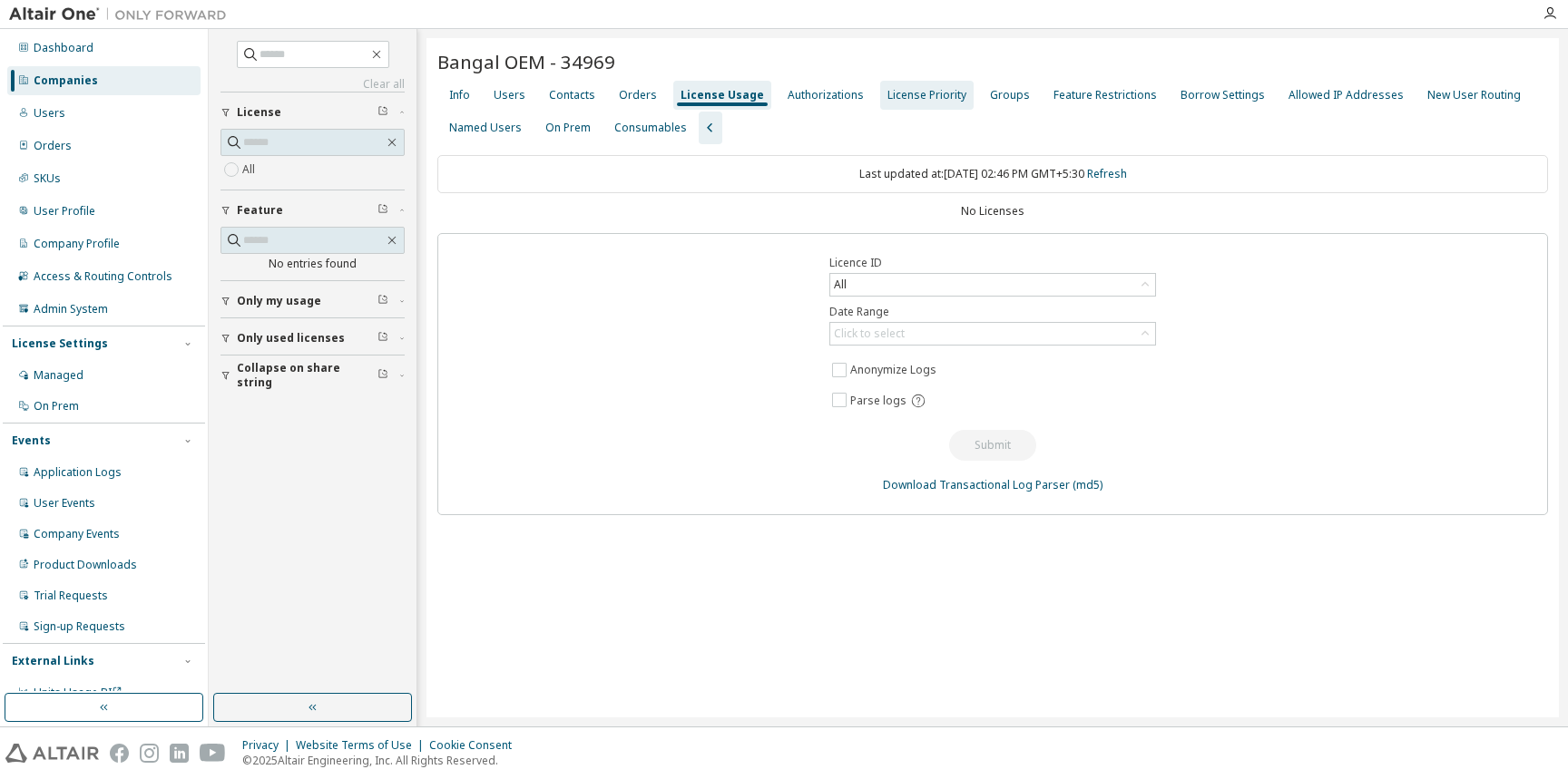
click at [931, 100] on div "License Priority" at bounding box center [926, 96] width 79 height 15
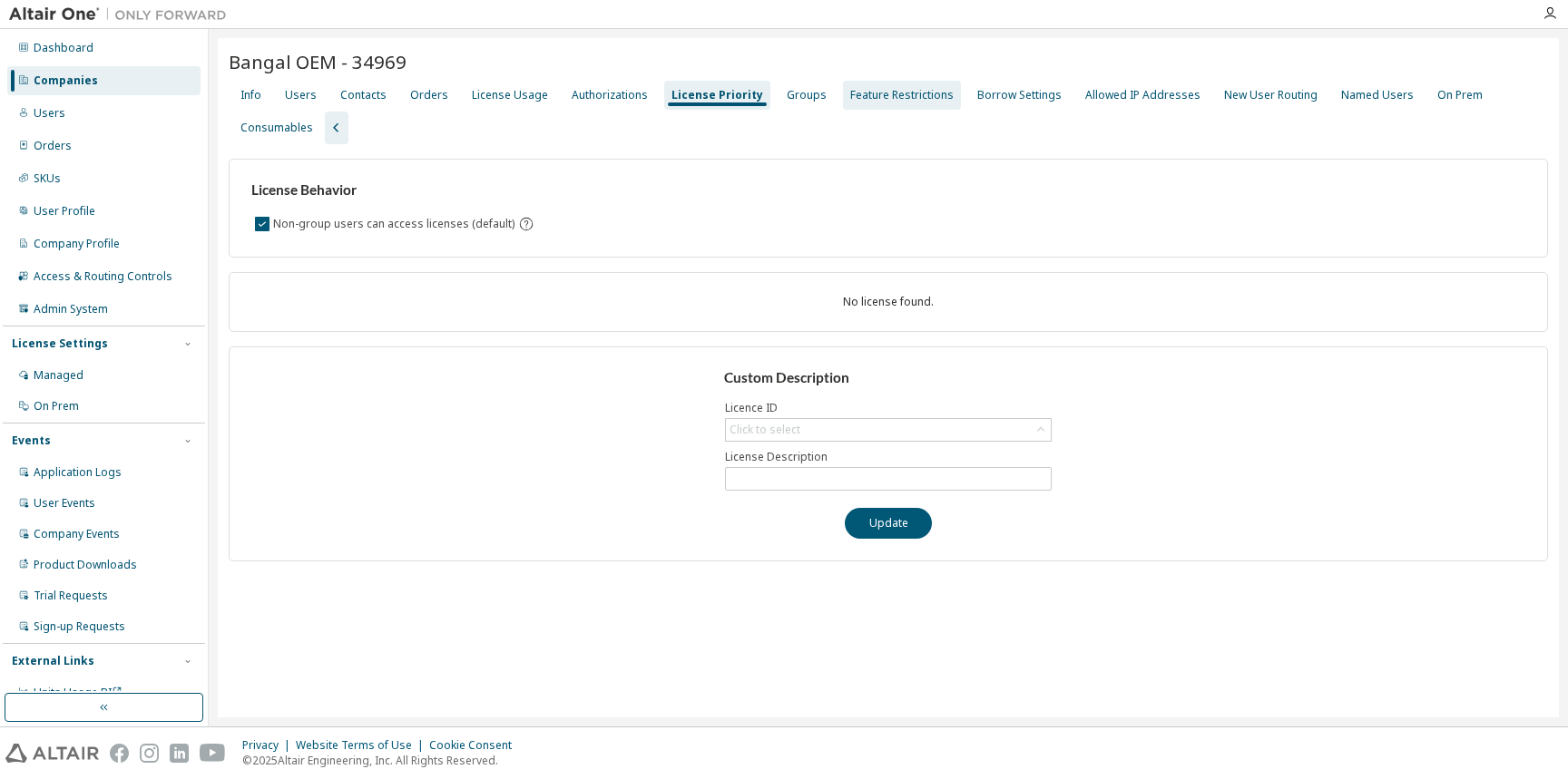
click at [899, 94] on div "Feature Restrictions" at bounding box center [902, 96] width 104 height 15
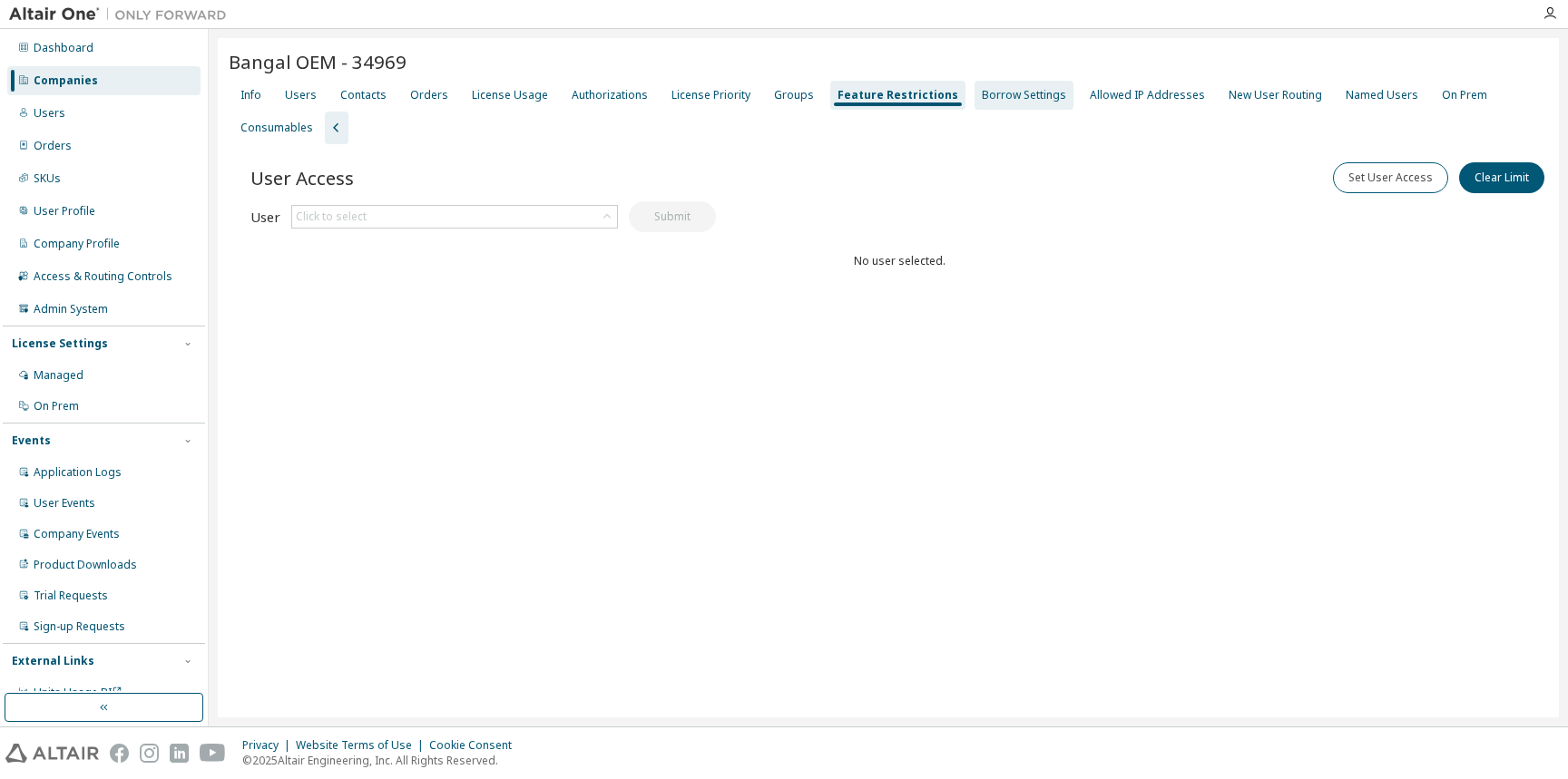
click at [989, 100] on div "Borrow Settings" at bounding box center [1024, 96] width 85 height 15
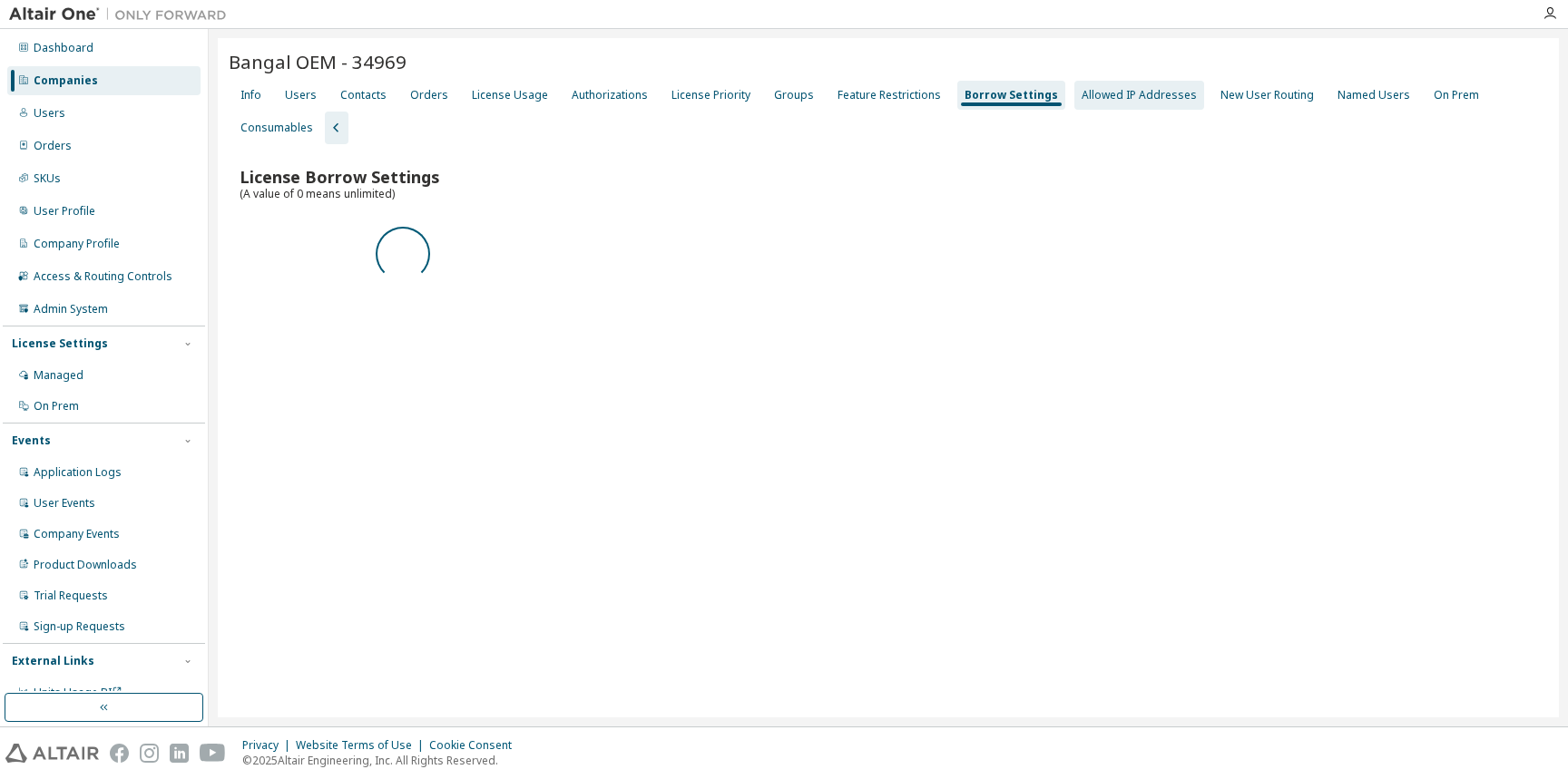
click at [1083, 107] on div "Allowed IP Addresses" at bounding box center [1139, 96] width 130 height 29
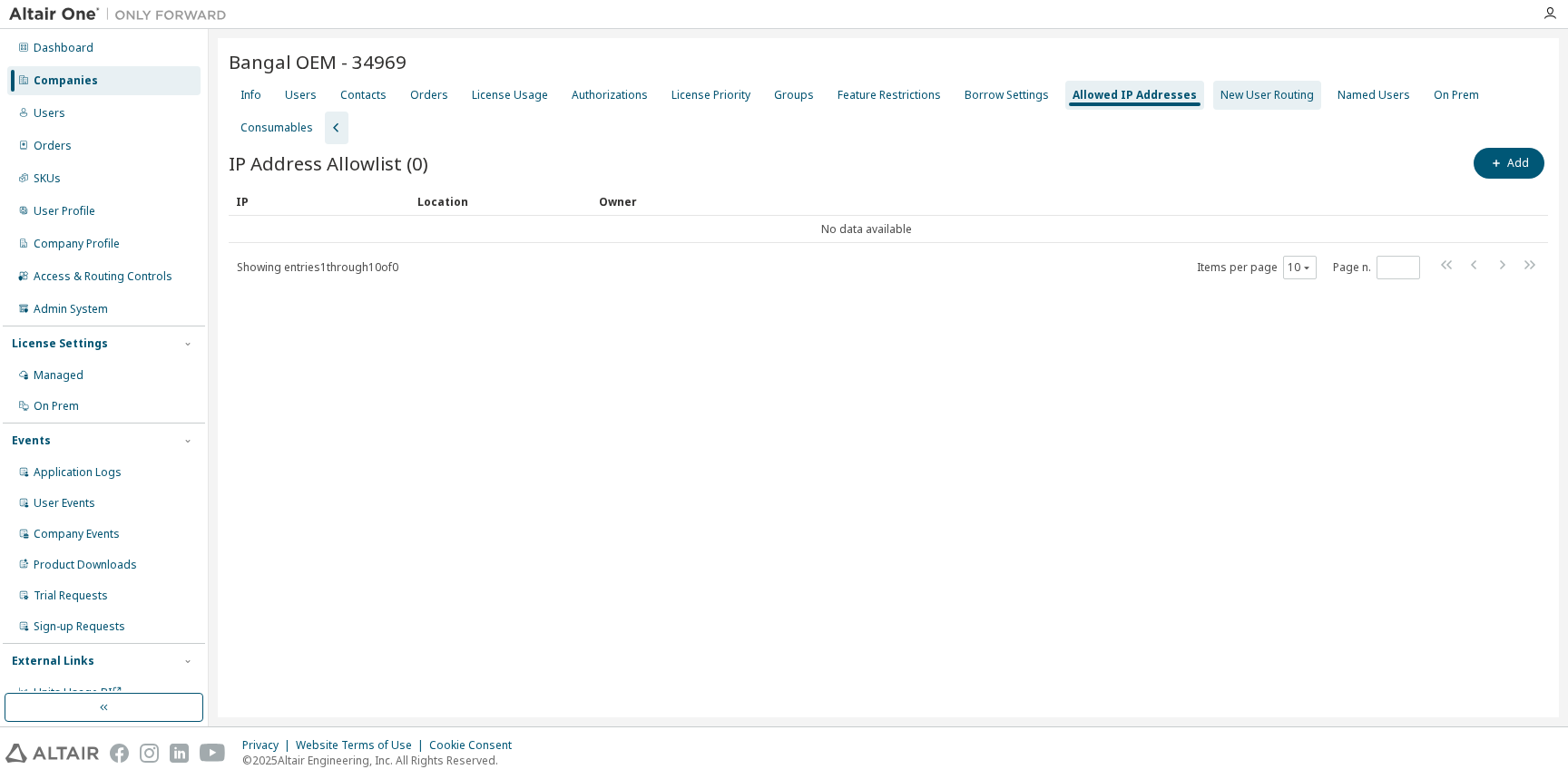
click at [1221, 104] on div "New User Routing" at bounding box center [1267, 96] width 108 height 29
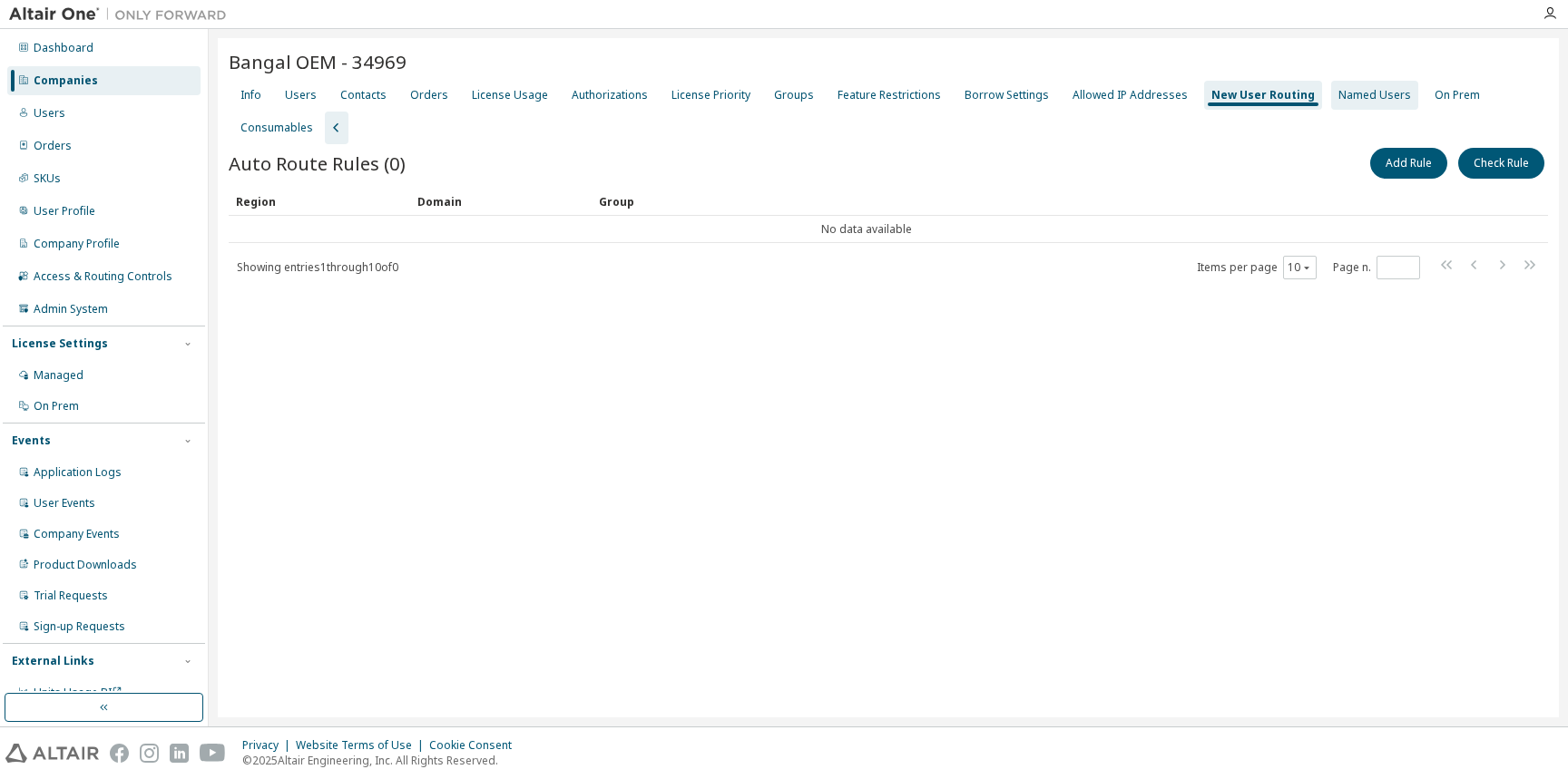
click at [1358, 91] on div "Named Users" at bounding box center [1374, 96] width 73 height 15
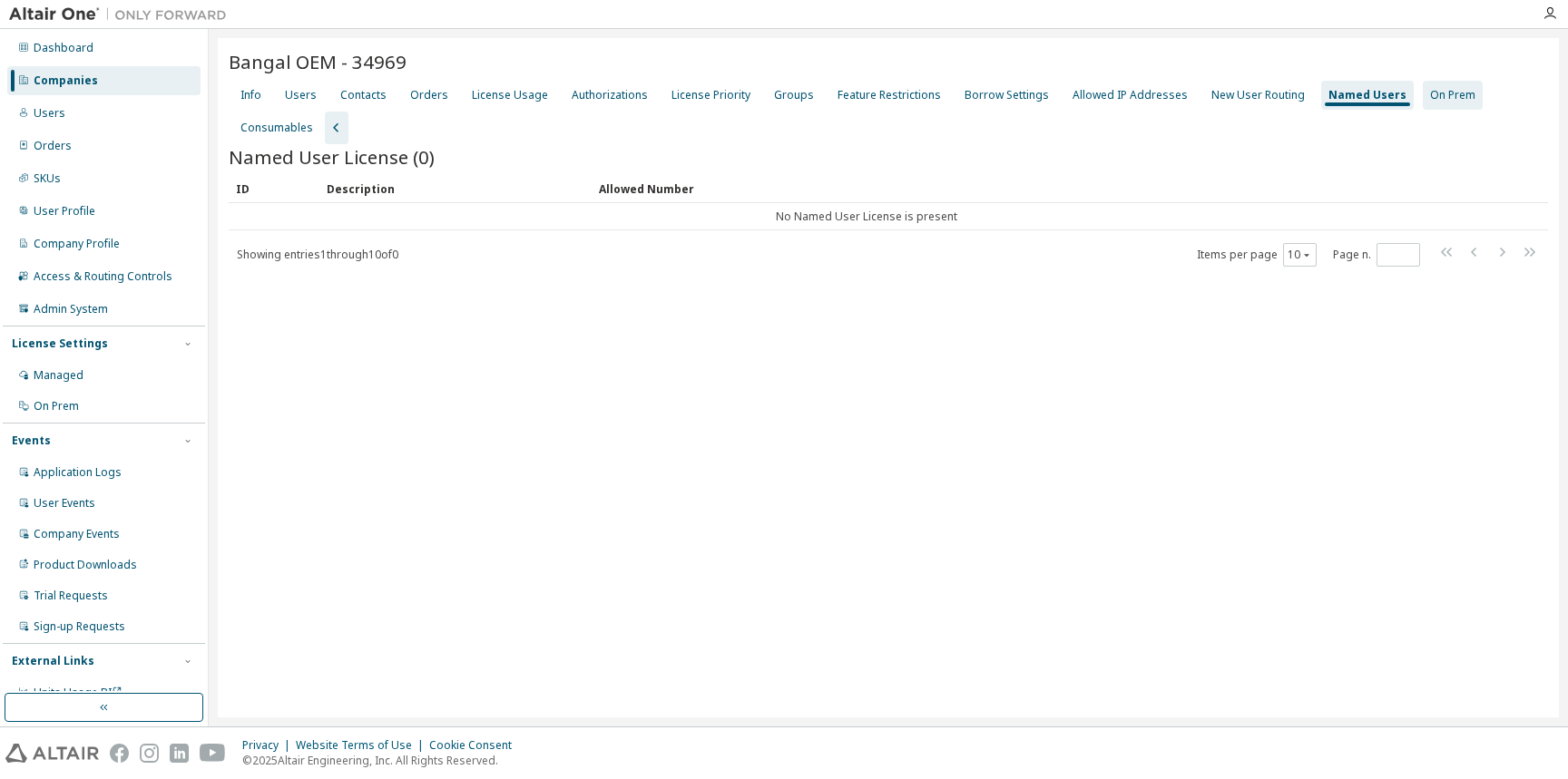
click at [1430, 96] on div "On Prem" at bounding box center [1452, 96] width 45 height 15
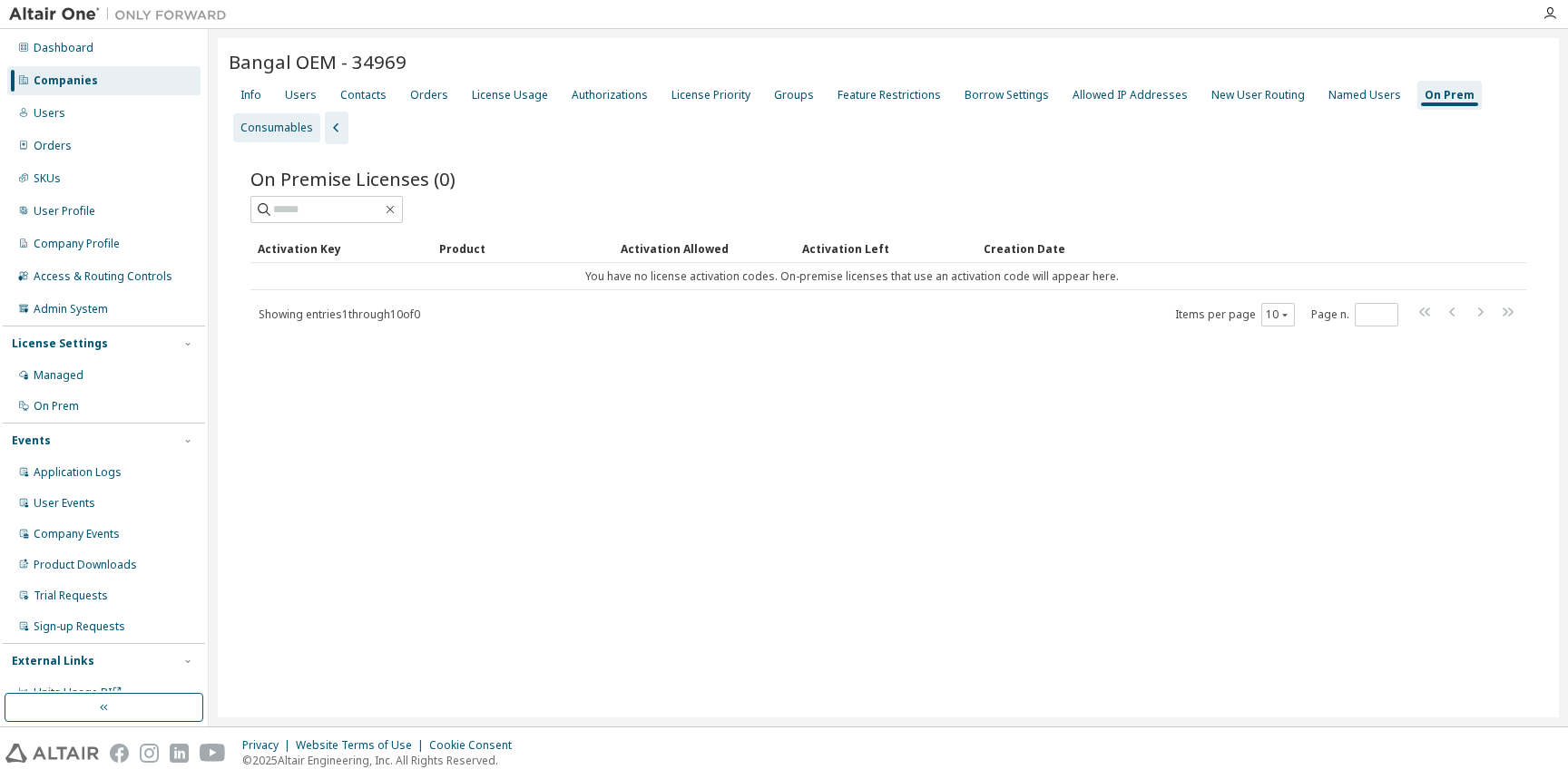
click at [320, 113] on div "Consumables" at bounding box center [277, 128] width 87 height 29
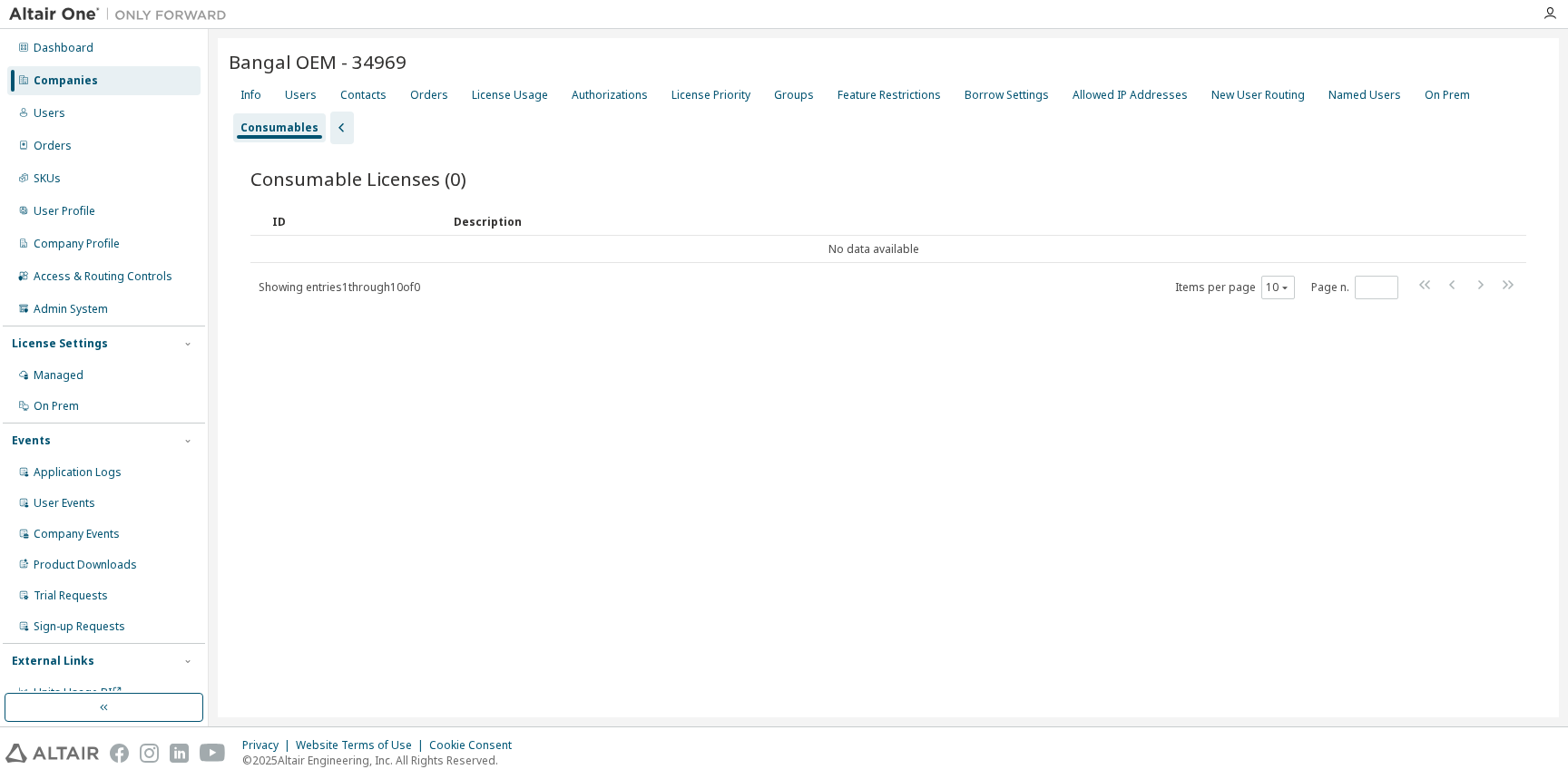
scroll to position [19, 0]
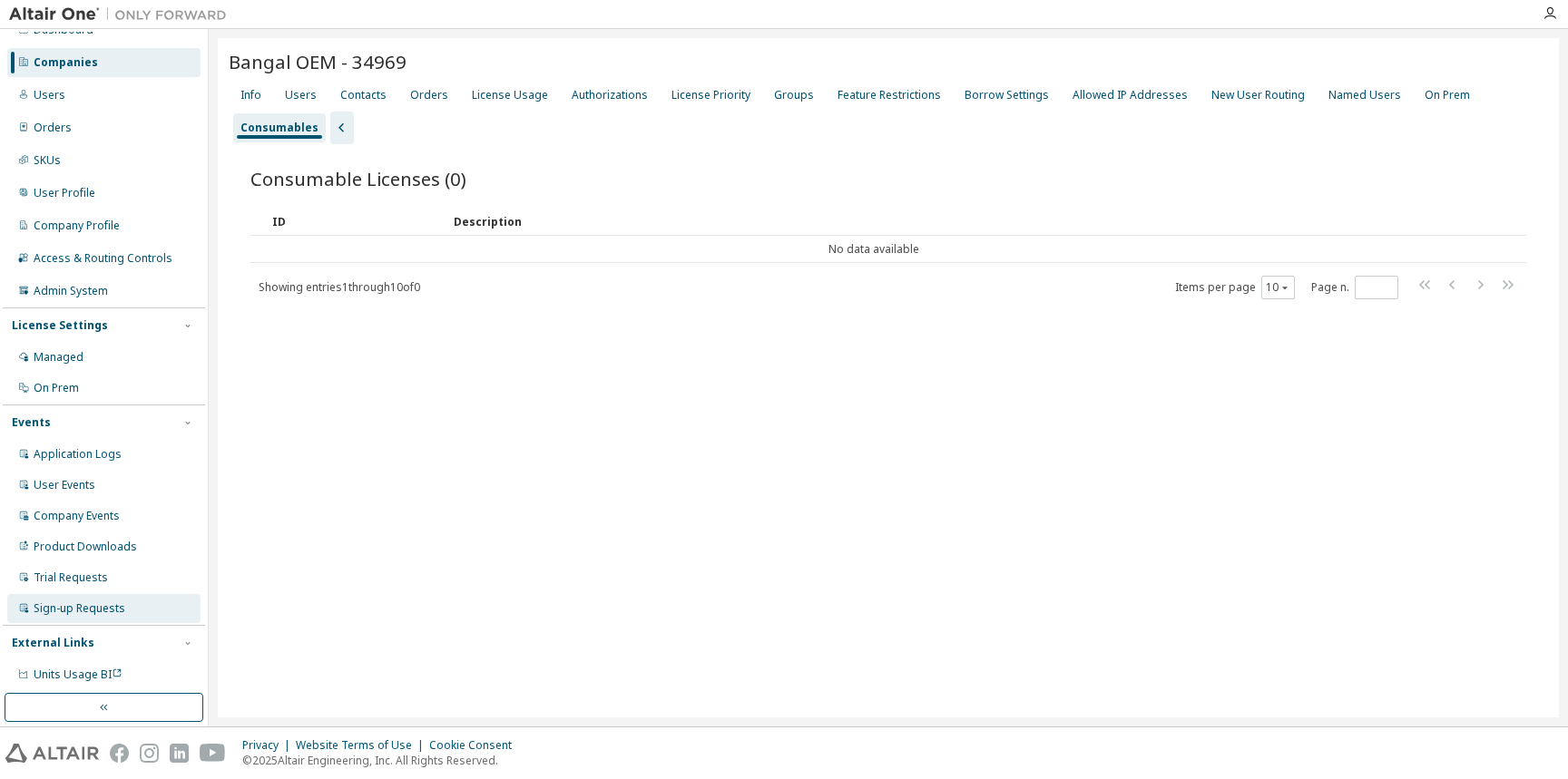
click at [90, 609] on div "Sign-up Requests" at bounding box center [80, 609] width 92 height 15
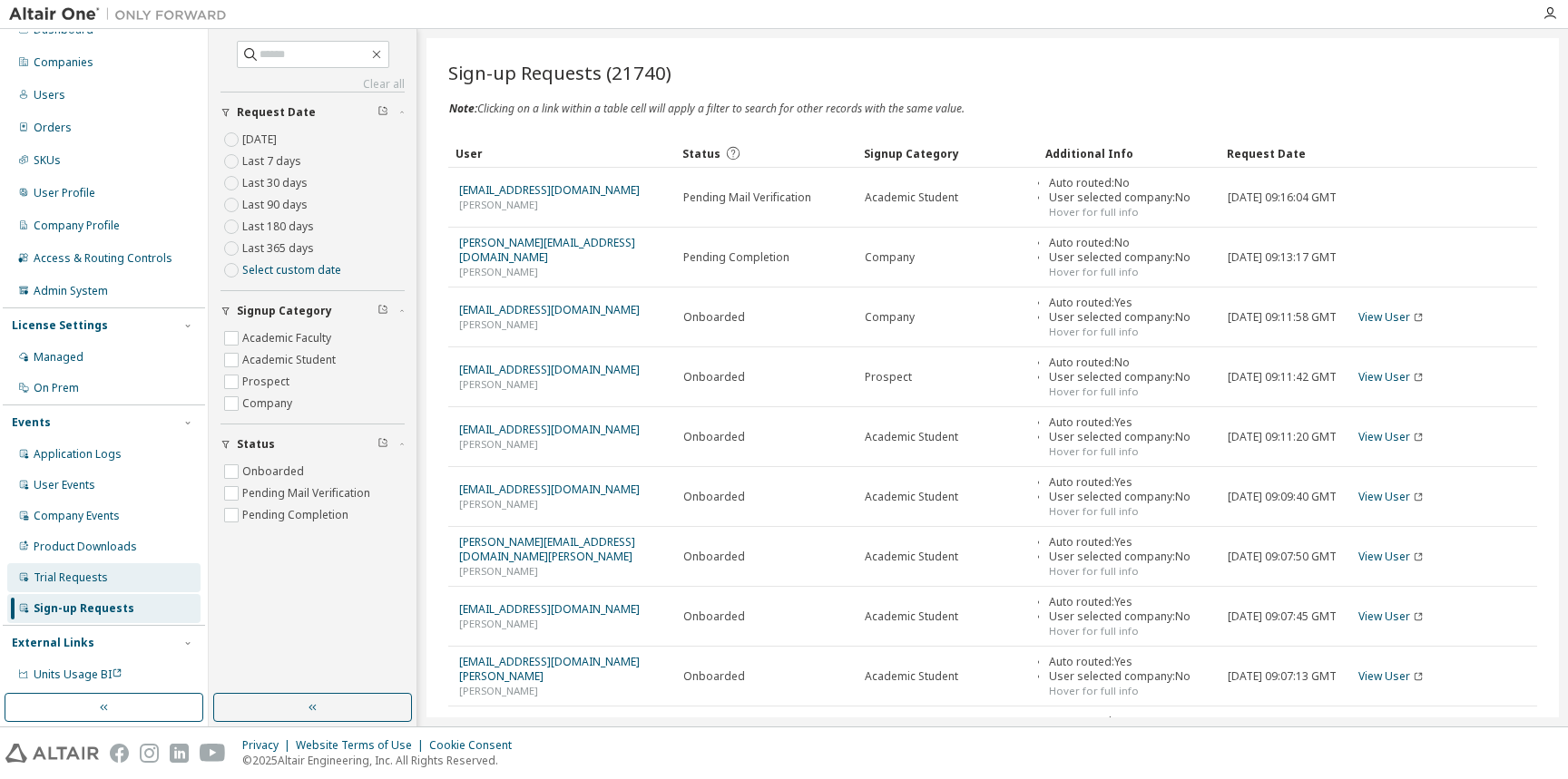
click at [87, 577] on div "Trial Requests" at bounding box center [71, 578] width 74 height 15
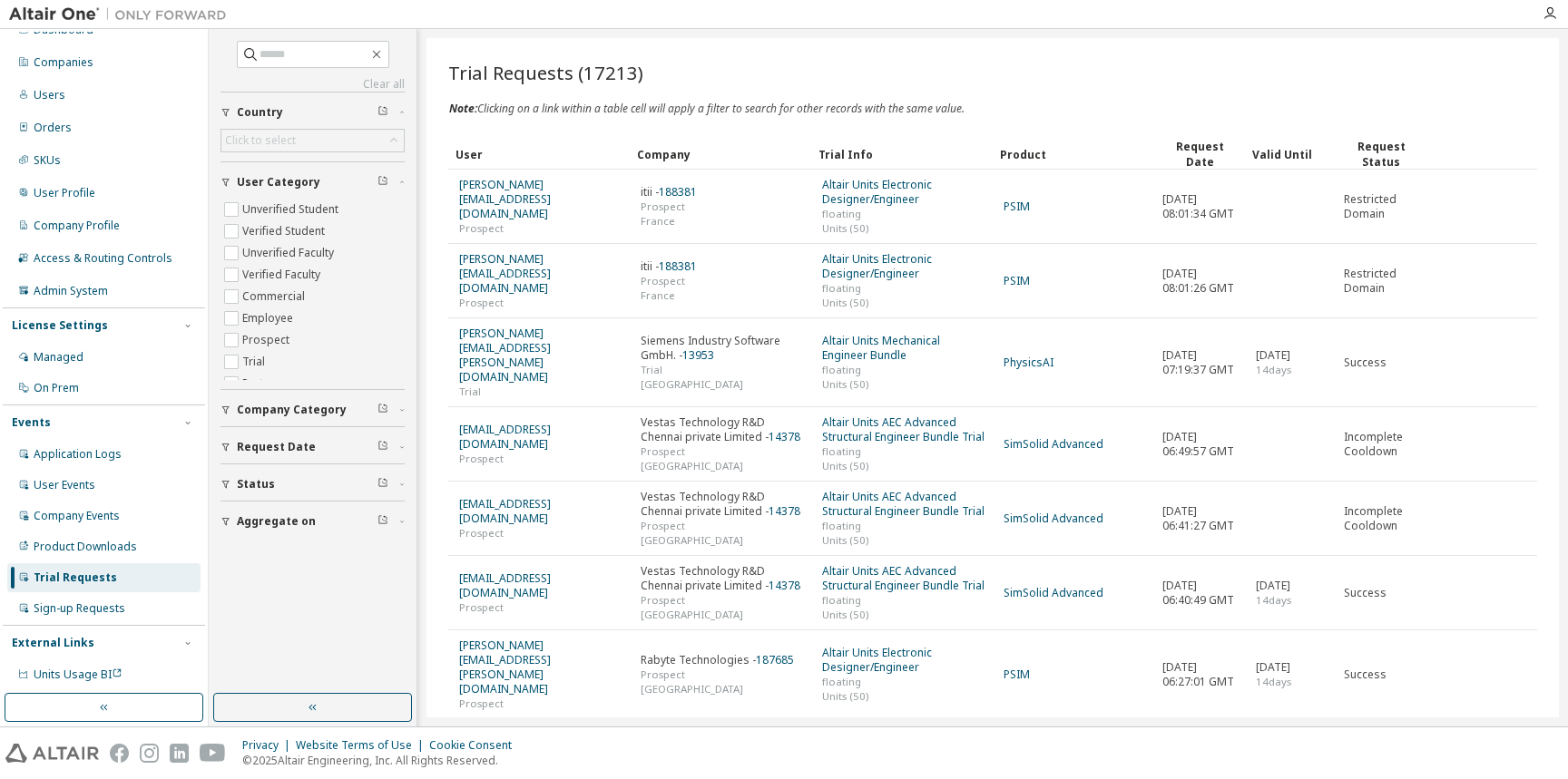
click at [308, 444] on span "Request Date" at bounding box center [277, 447] width 79 height 15
click at [283, 518] on label "Last 30 days" at bounding box center [277, 518] width 69 height 22
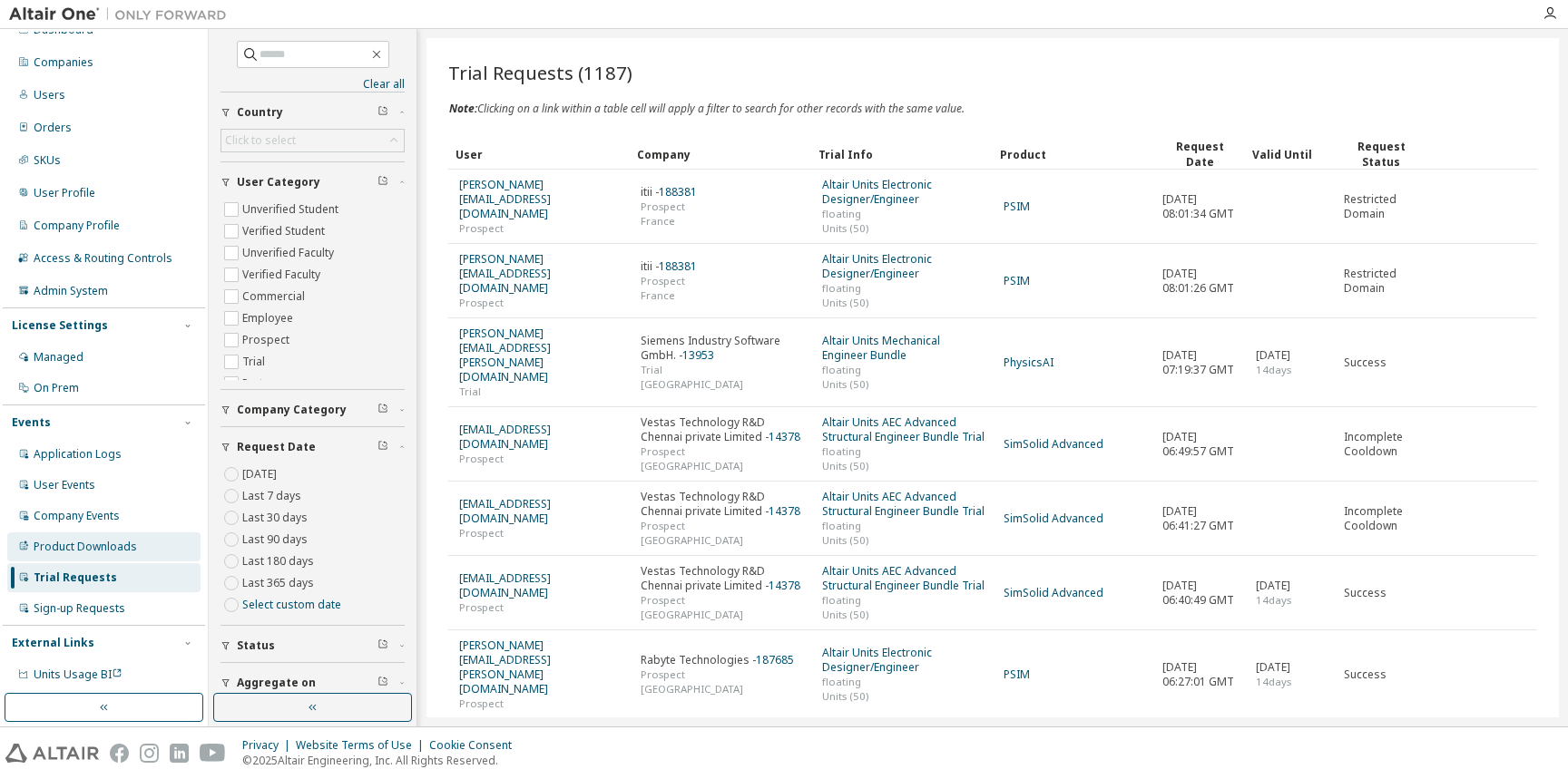
click at [98, 535] on div "Product Downloads" at bounding box center [104, 547] width 193 height 29
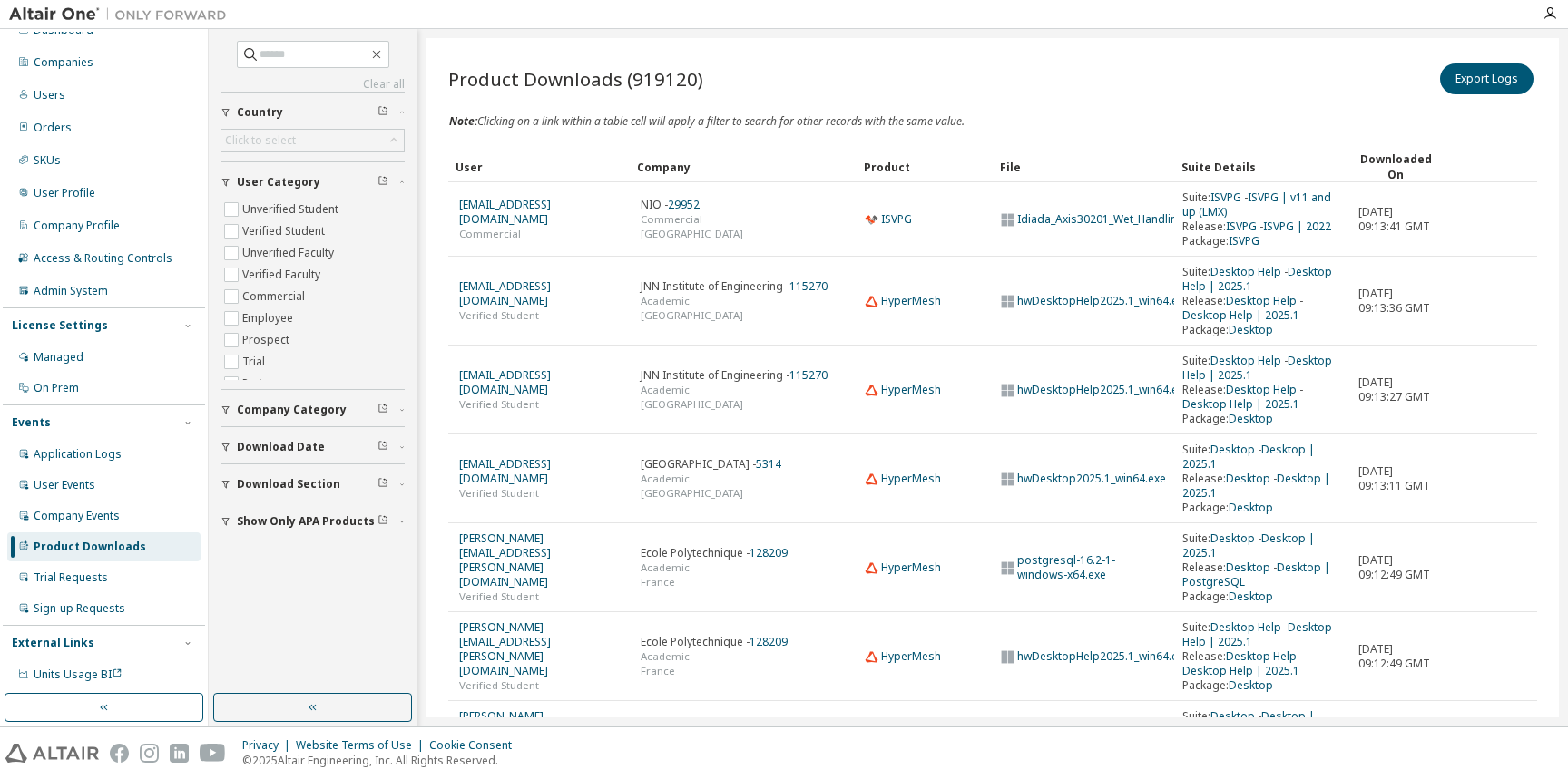
click at [309, 441] on span "Download Date" at bounding box center [281, 447] width 88 height 15
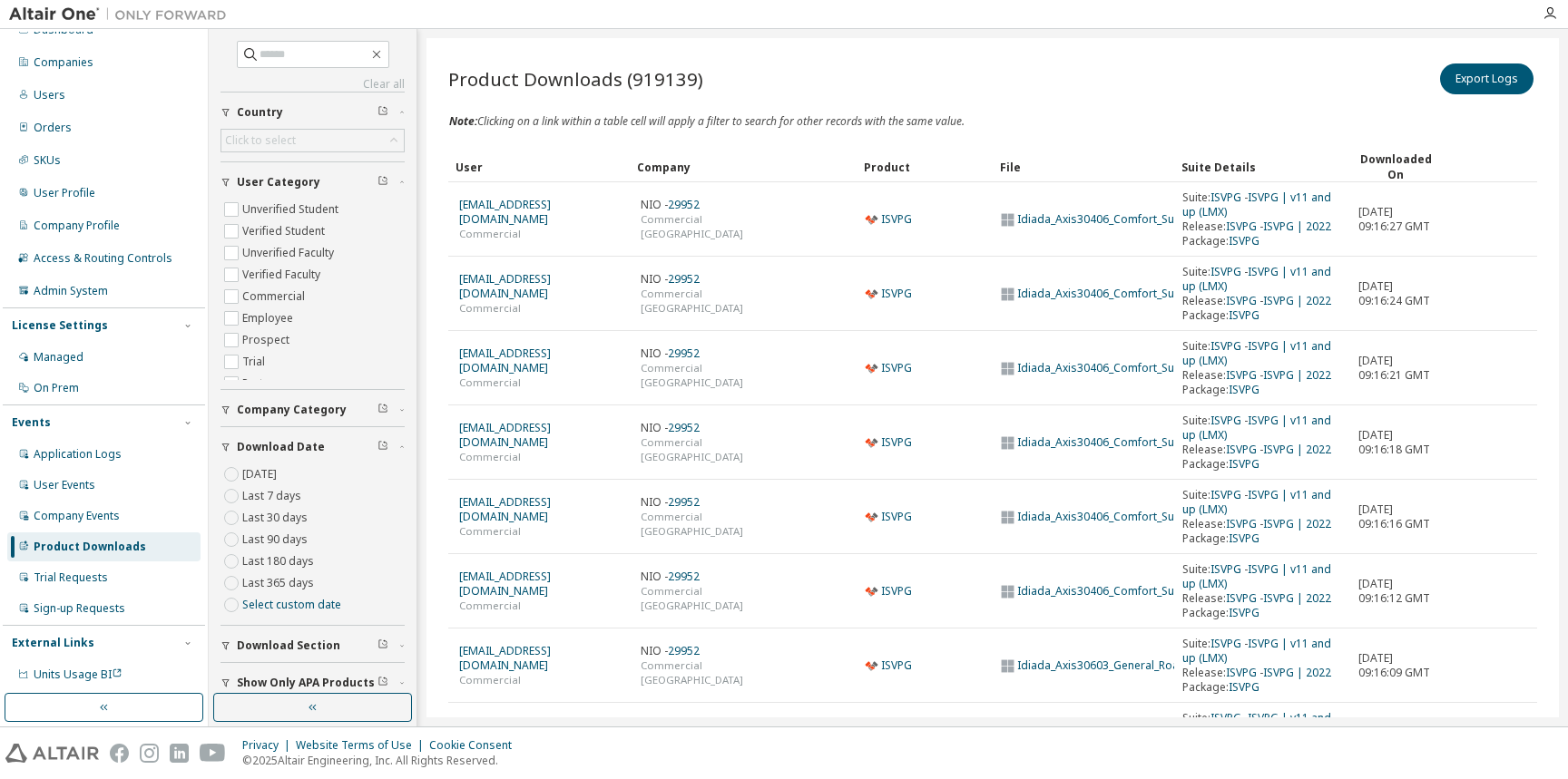
click at [254, 521] on label "Last 30 days" at bounding box center [277, 518] width 69 height 22
click at [255, 536] on label "Last 90 days" at bounding box center [277, 540] width 69 height 22
click at [111, 347] on div "Managed" at bounding box center [104, 357] width 193 height 29
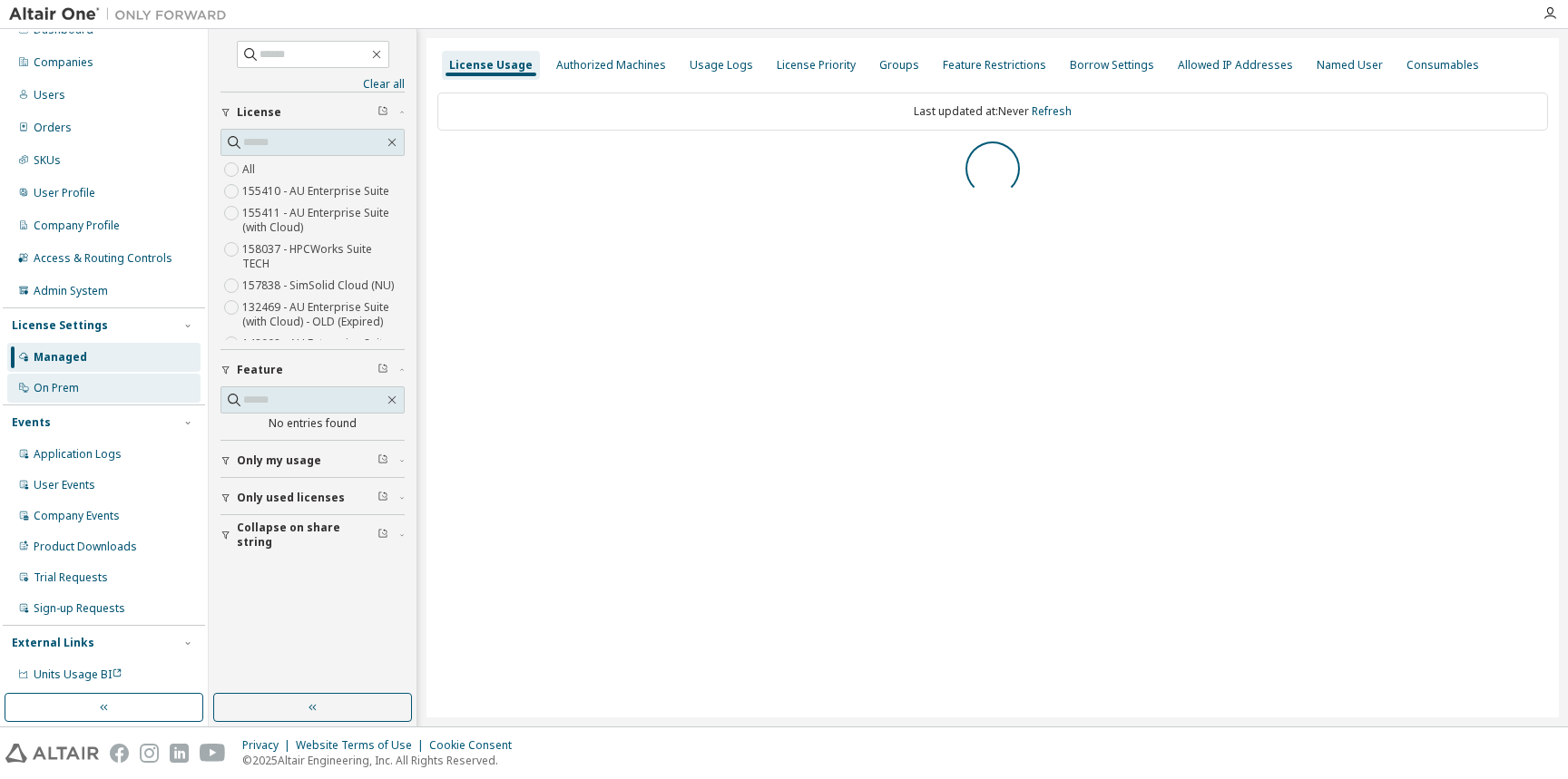
click at [108, 374] on div "On Prem" at bounding box center [104, 389] width 193 height 29
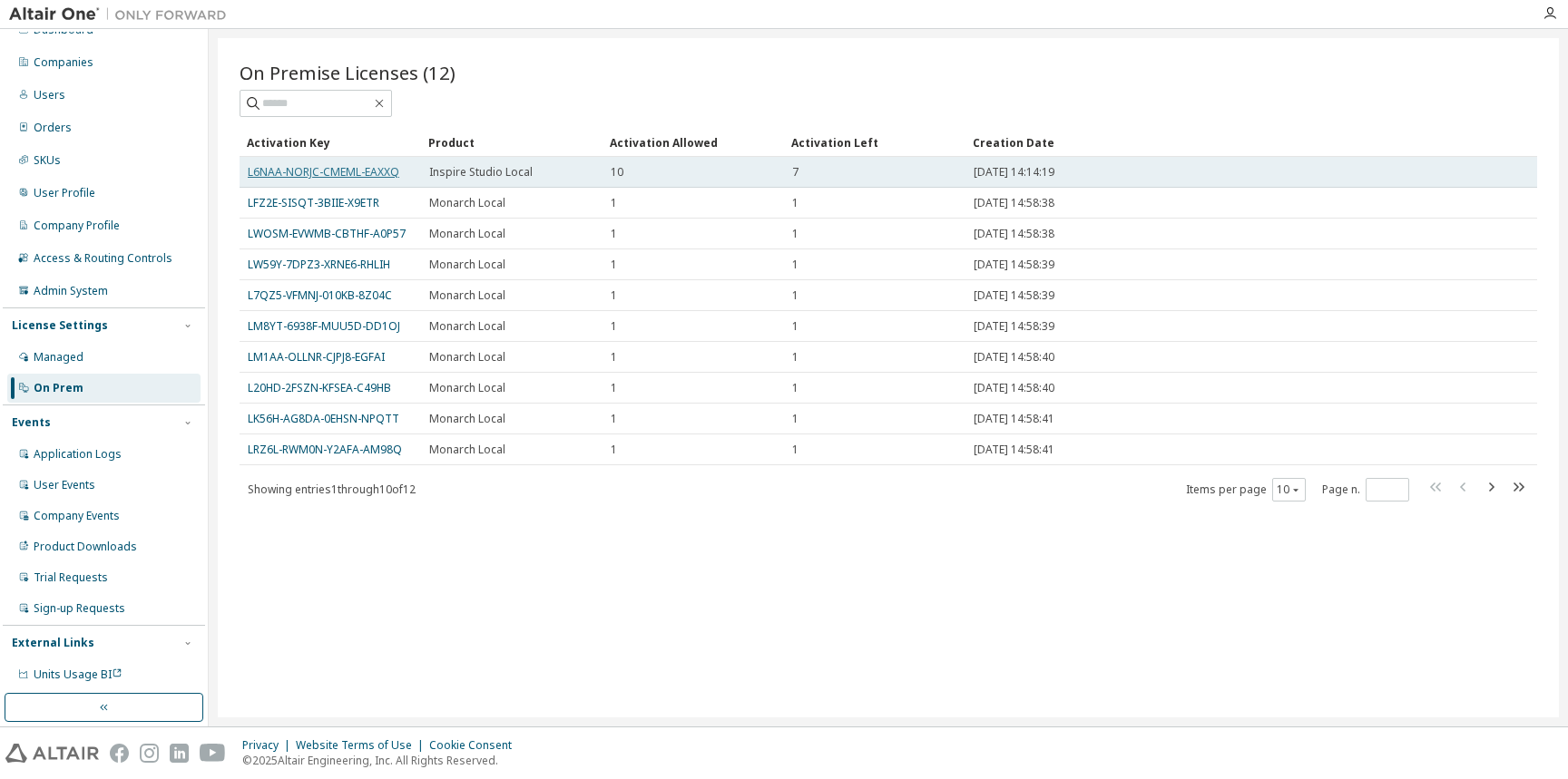
click at [341, 166] on link "L6NAA-NORJC-CMEML-EAXXQ" at bounding box center [324, 172] width 152 height 16
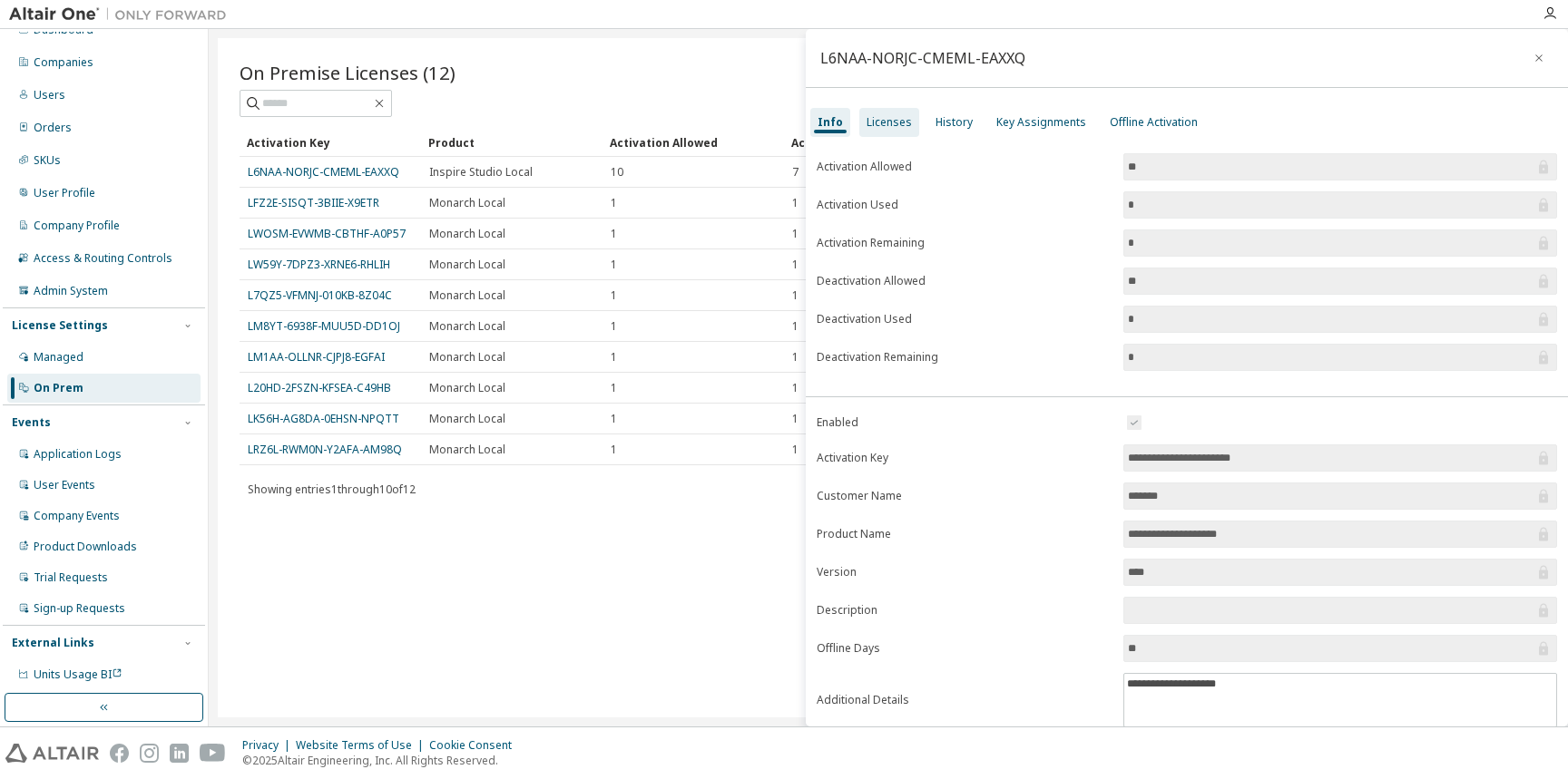
click at [875, 107] on div "Licenses" at bounding box center [889, 122] width 60 height 29
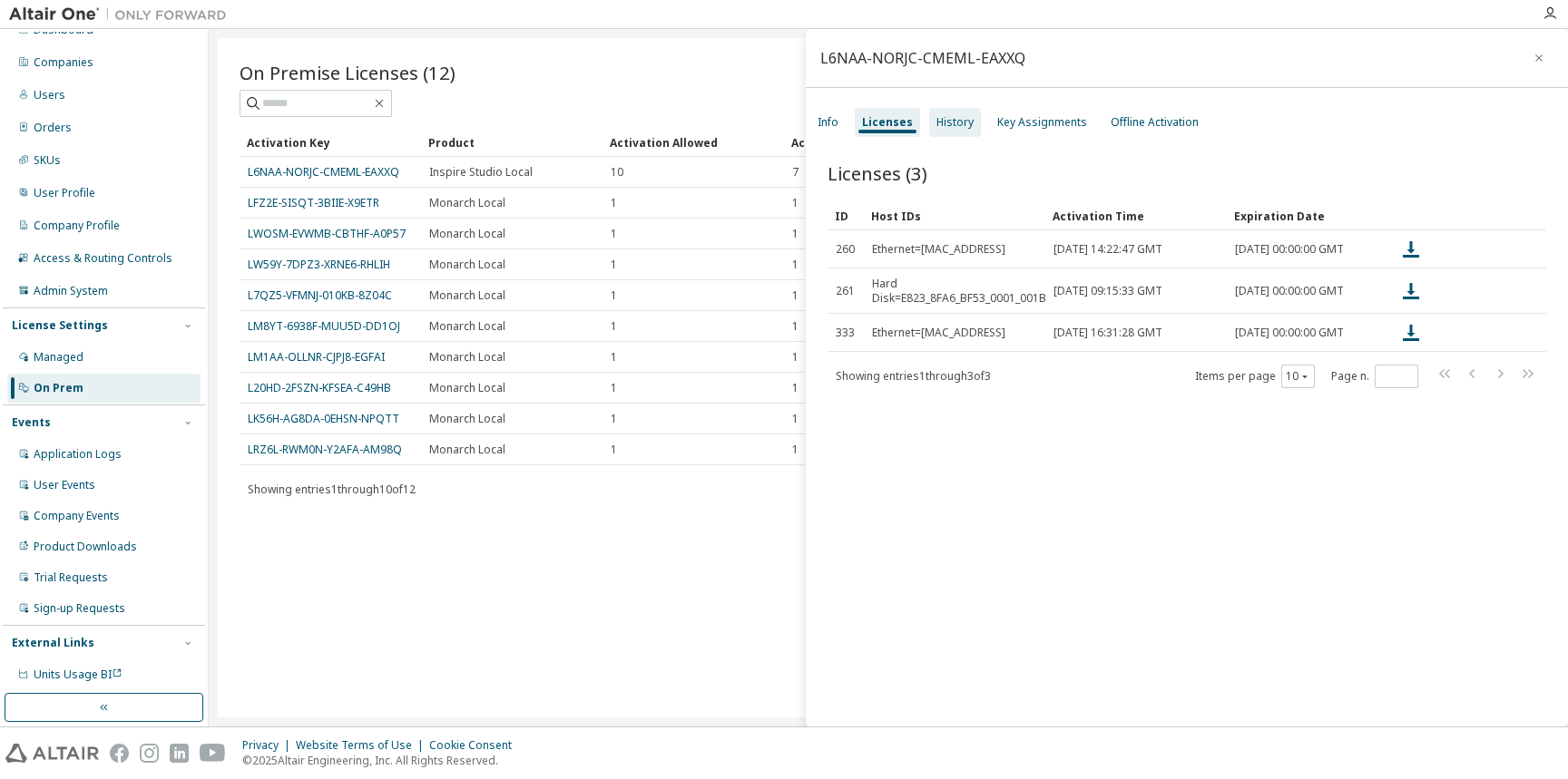
click at [957, 122] on div "History" at bounding box center [955, 122] width 37 height 15
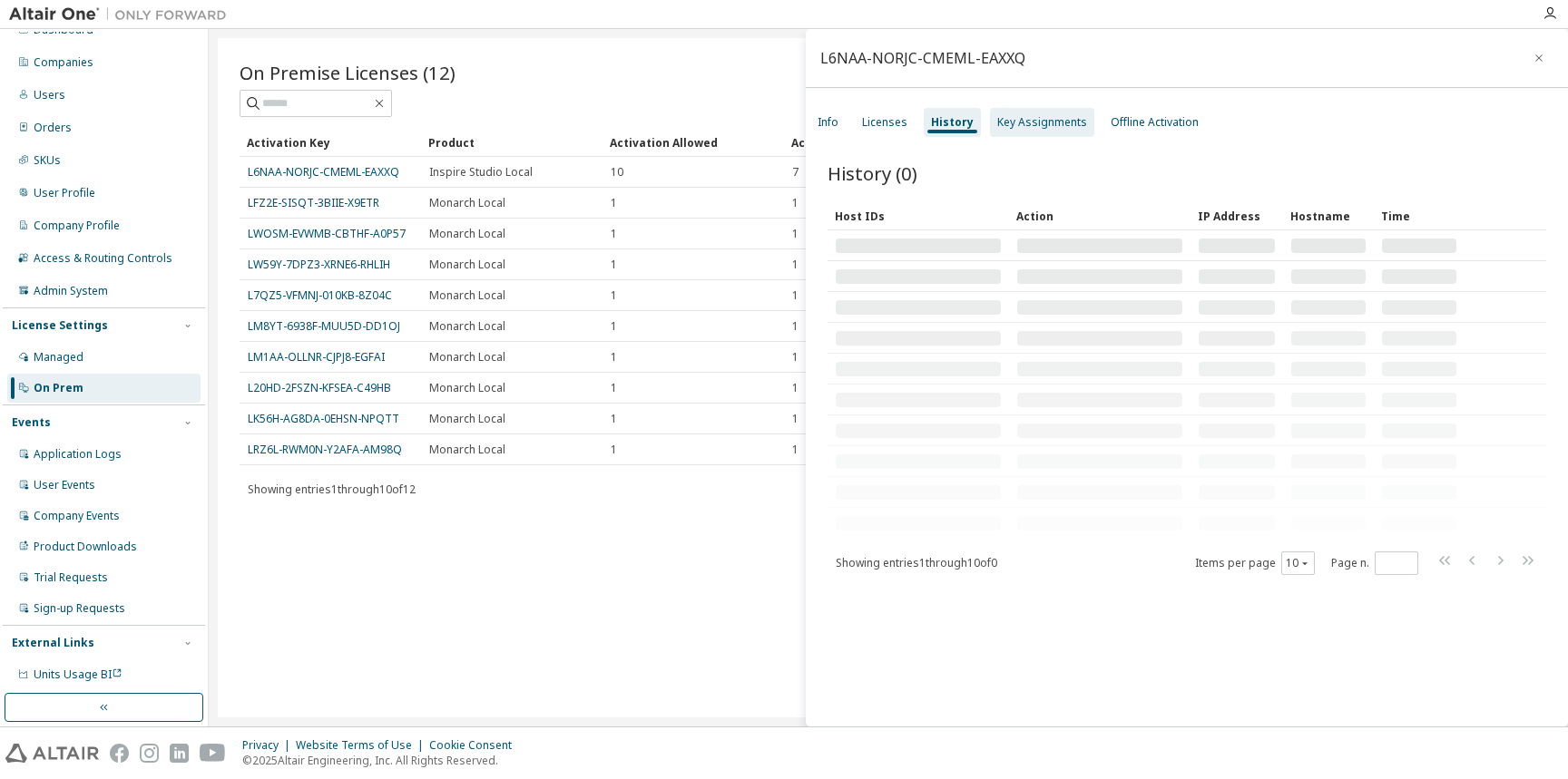
click at [1010, 125] on div "Key Assignments" at bounding box center [1042, 122] width 90 height 15
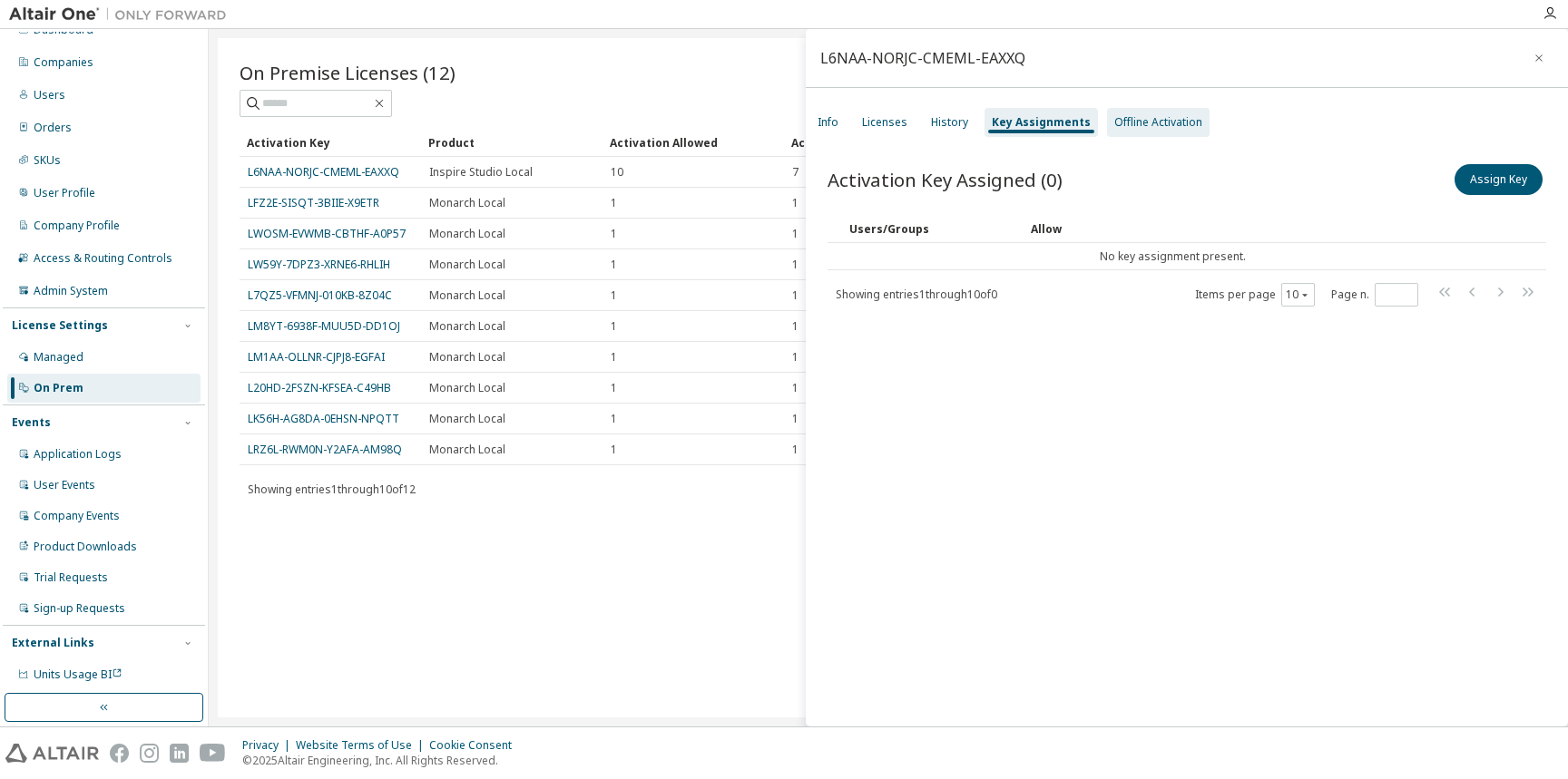
click at [1132, 119] on div "Offline Activation" at bounding box center [1158, 122] width 88 height 15
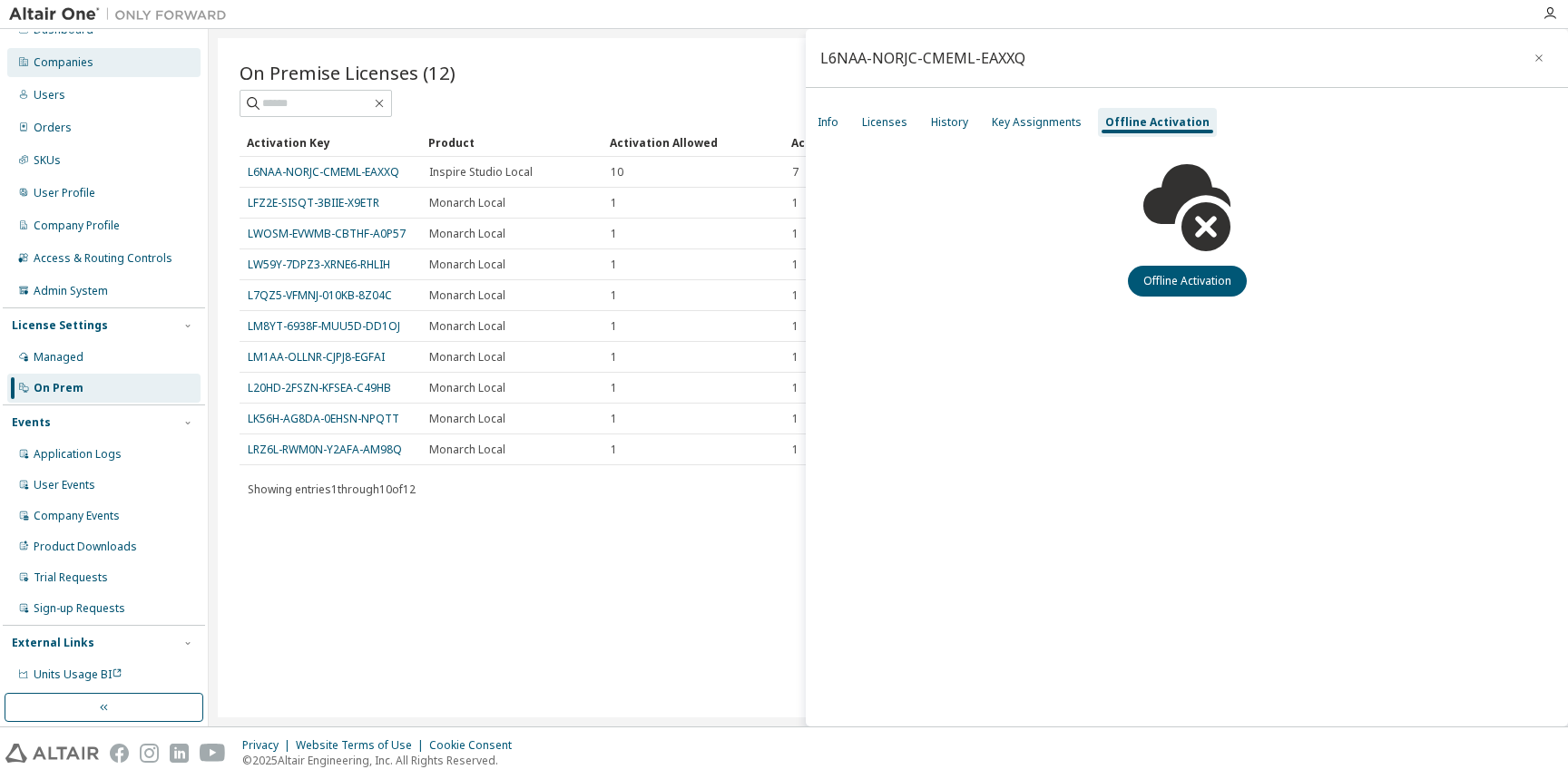
click at [81, 55] on div "Companies" at bounding box center [63, 62] width 60 height 15
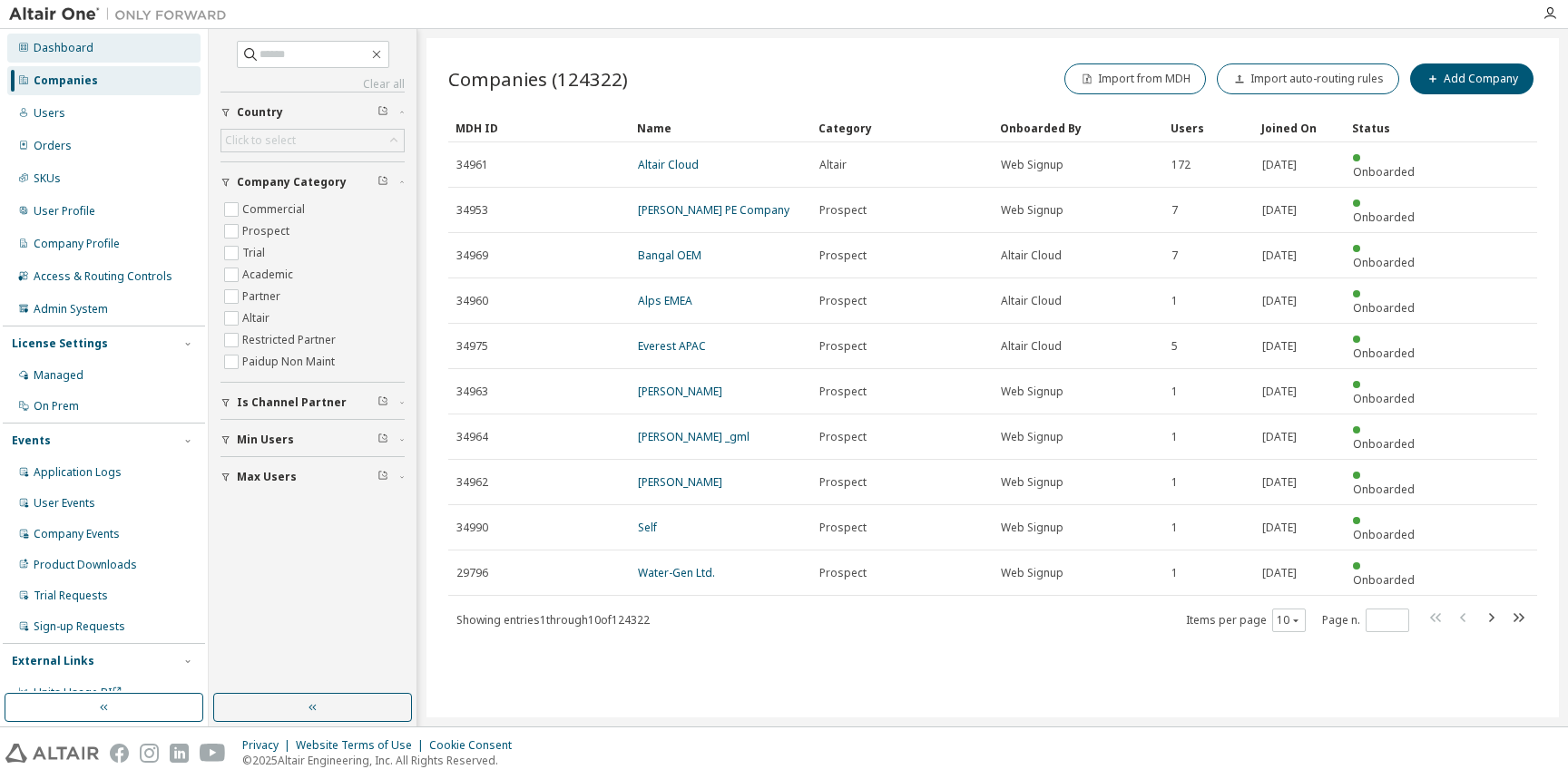
click at [77, 51] on div "Dashboard" at bounding box center [63, 48] width 60 height 15
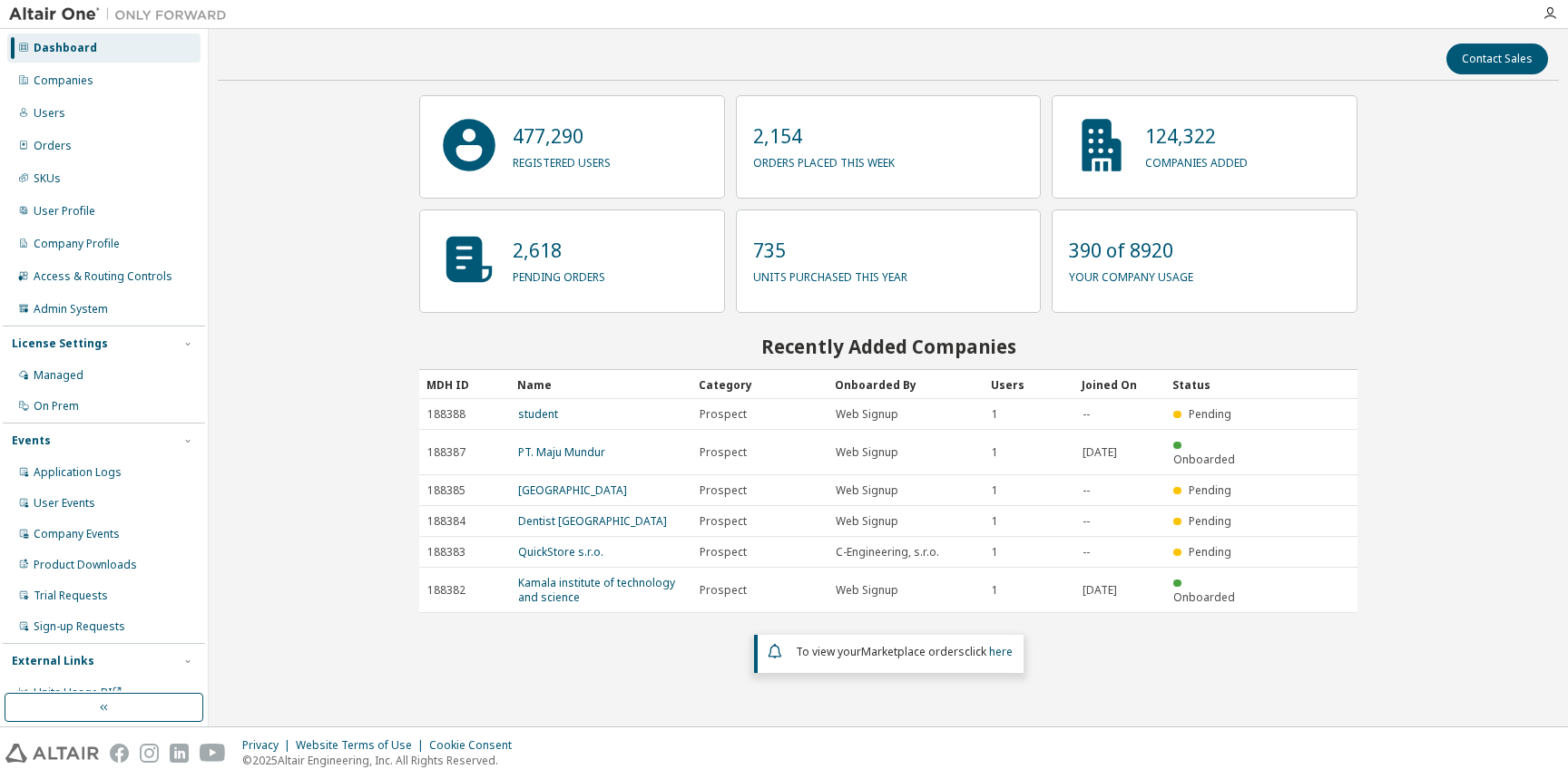
scroll to position [19, 0]
